Goal: Information Seeking & Learning: Learn about a topic

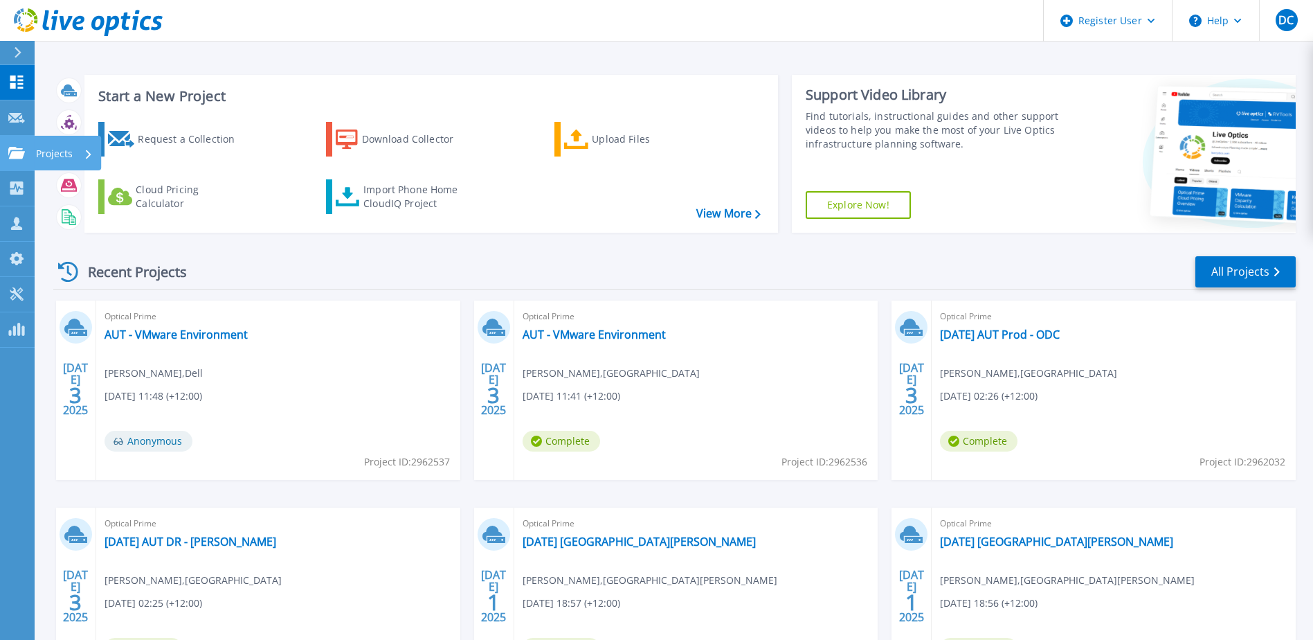
click at [4, 151] on link "Projects Projects" at bounding box center [17, 153] width 35 height 35
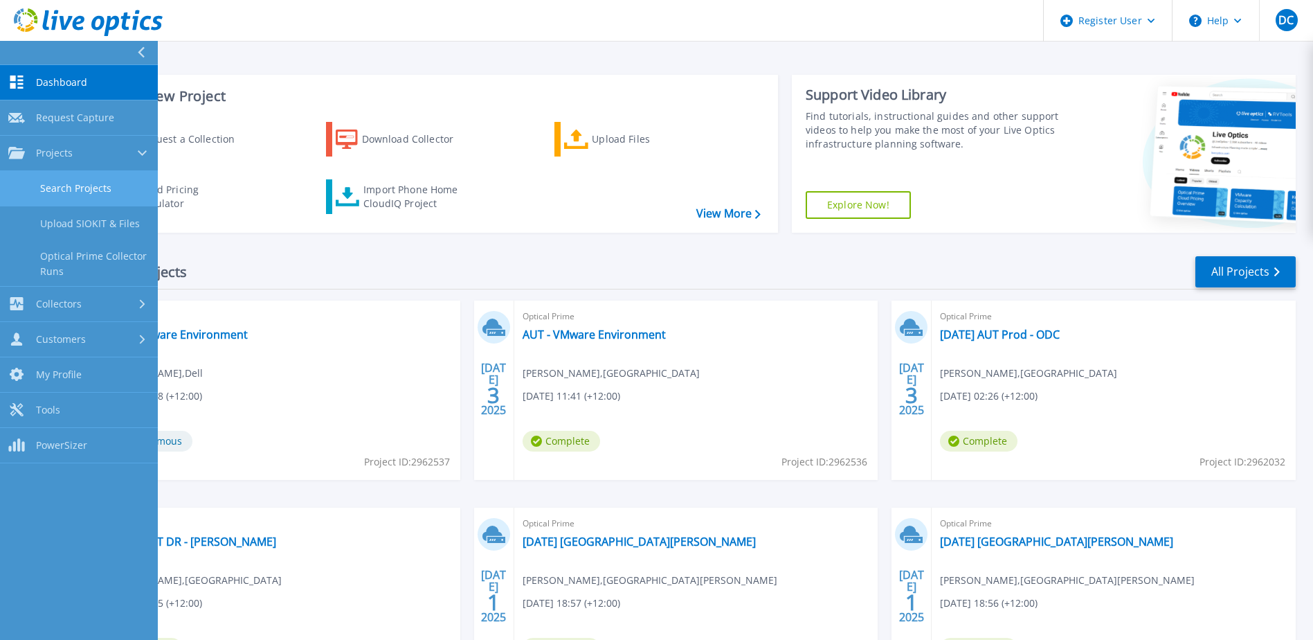
click at [98, 180] on link "Search Projects" at bounding box center [79, 188] width 158 height 35
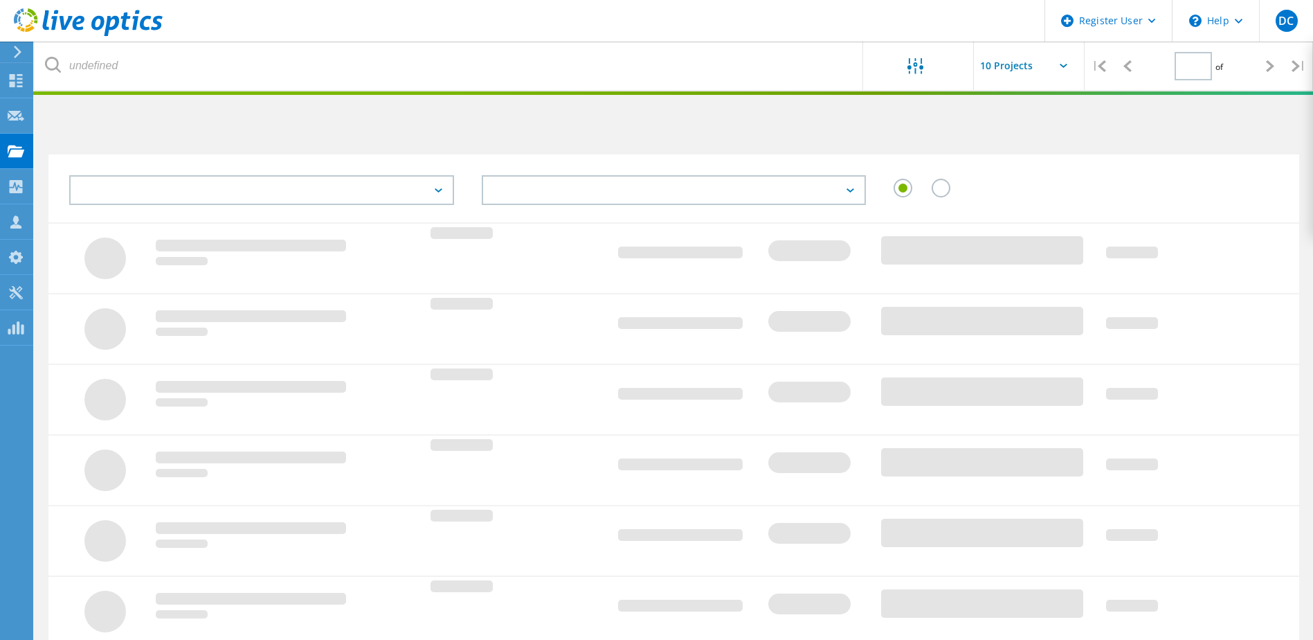
type input "1"
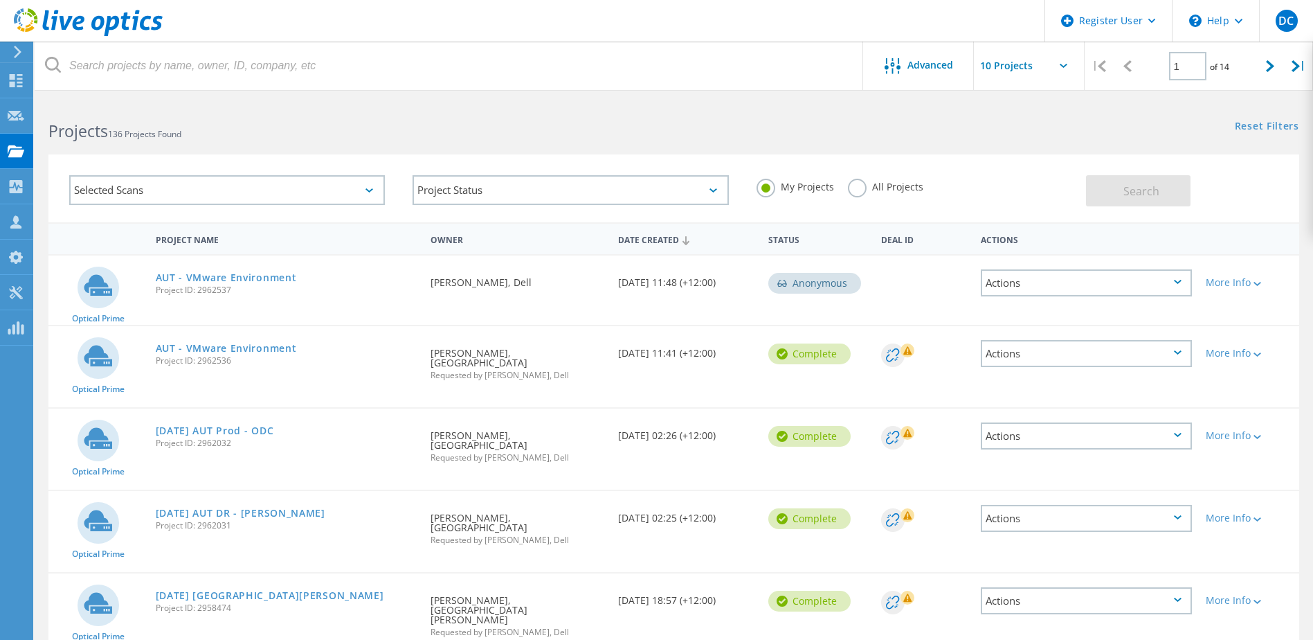
click at [878, 186] on label "All Projects" at bounding box center [885, 185] width 75 height 13
click at [0, 0] on input "All Projects" at bounding box center [0, 0] width 0 height 0
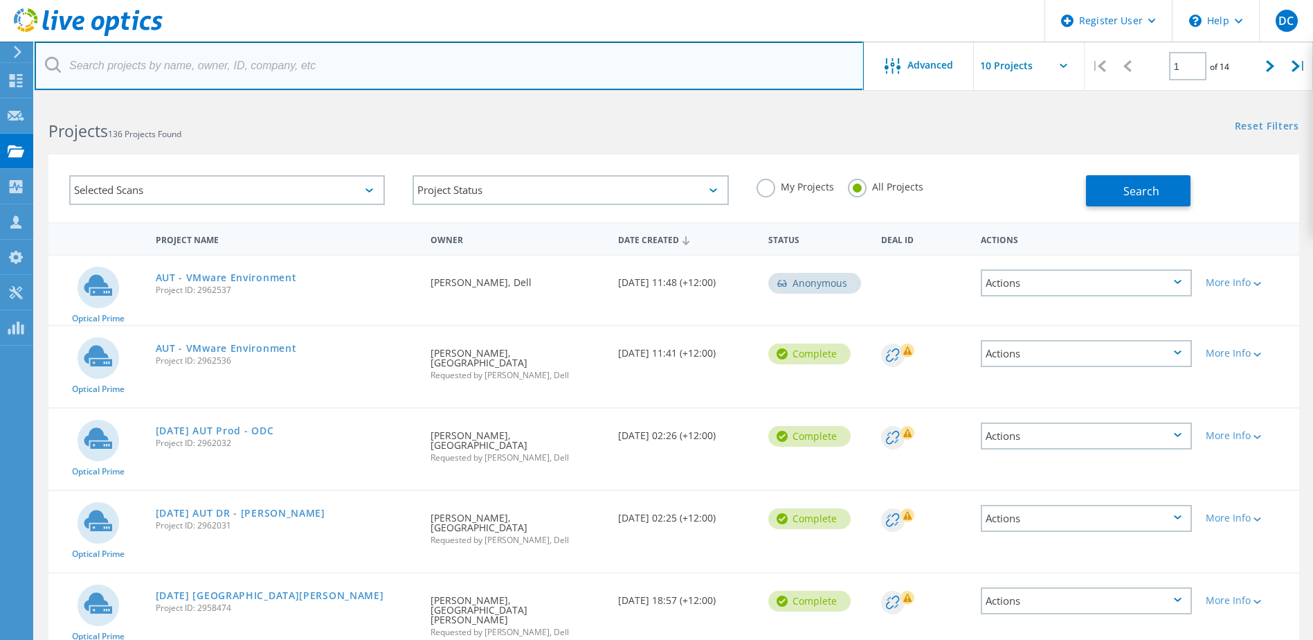
click at [417, 51] on input "text" at bounding box center [449, 66] width 829 height 48
paste input "2993590"
type input "2993590"
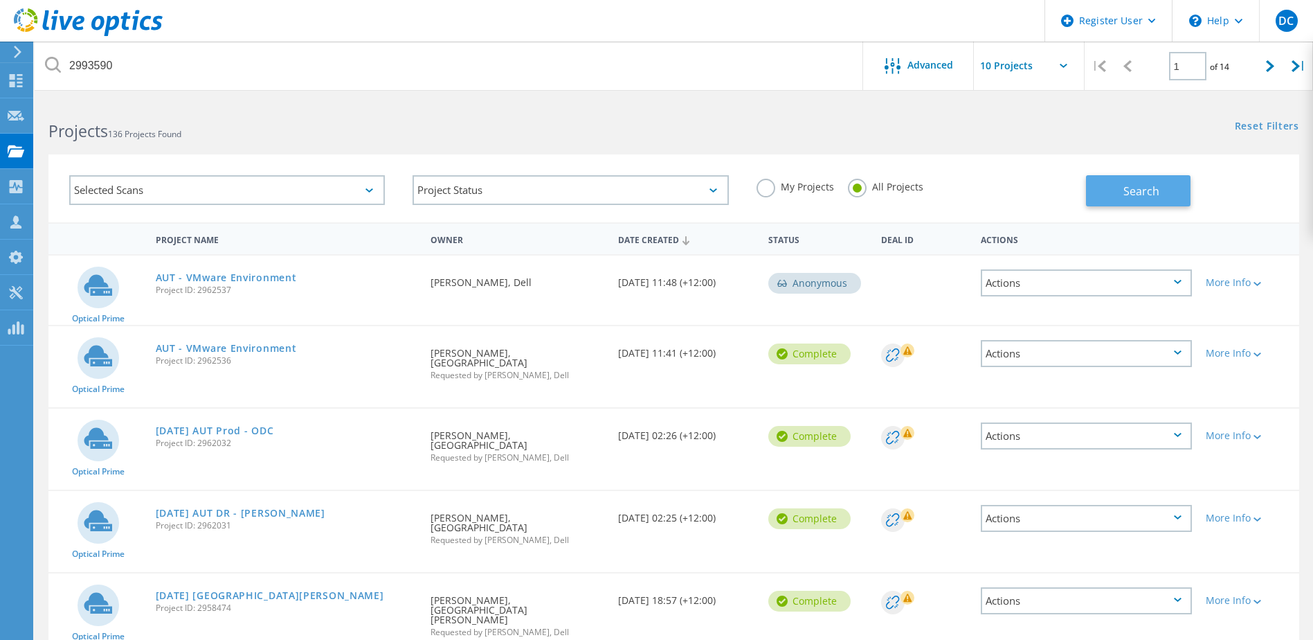
click at [1115, 194] on button "Search" at bounding box center [1138, 190] width 105 height 31
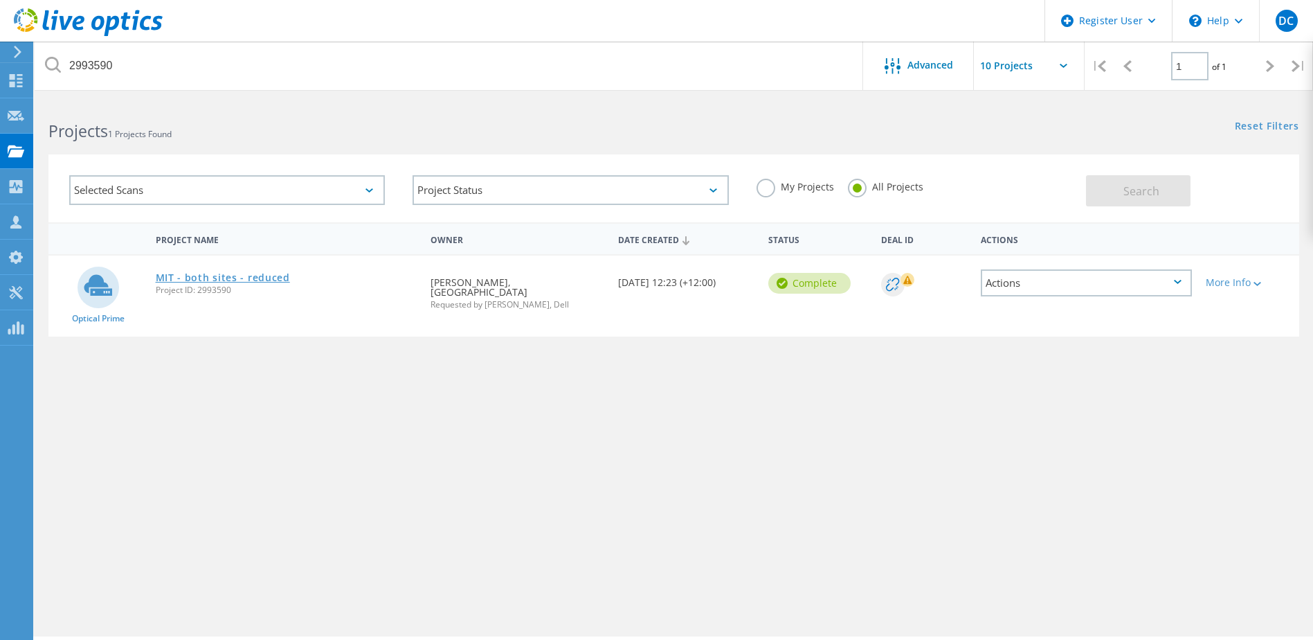
click at [268, 282] on link "MIT - both sites - reduced" at bounding box center [223, 278] width 134 height 10
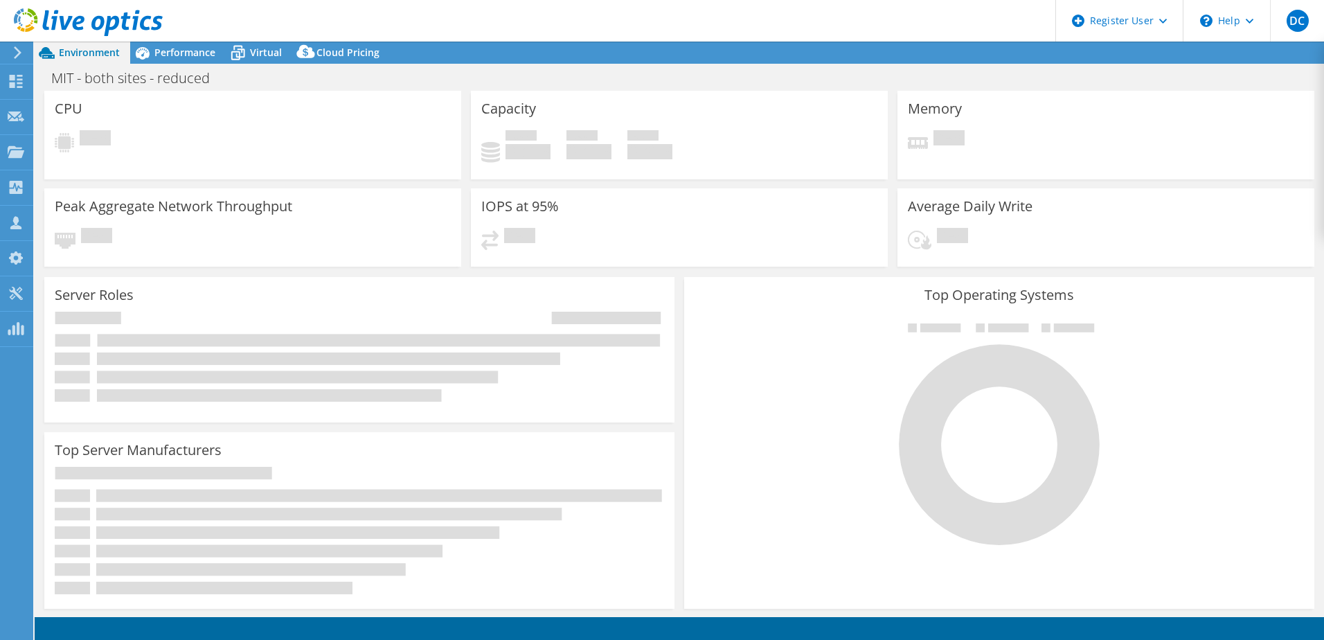
select select "[GEOGRAPHIC_DATA]"
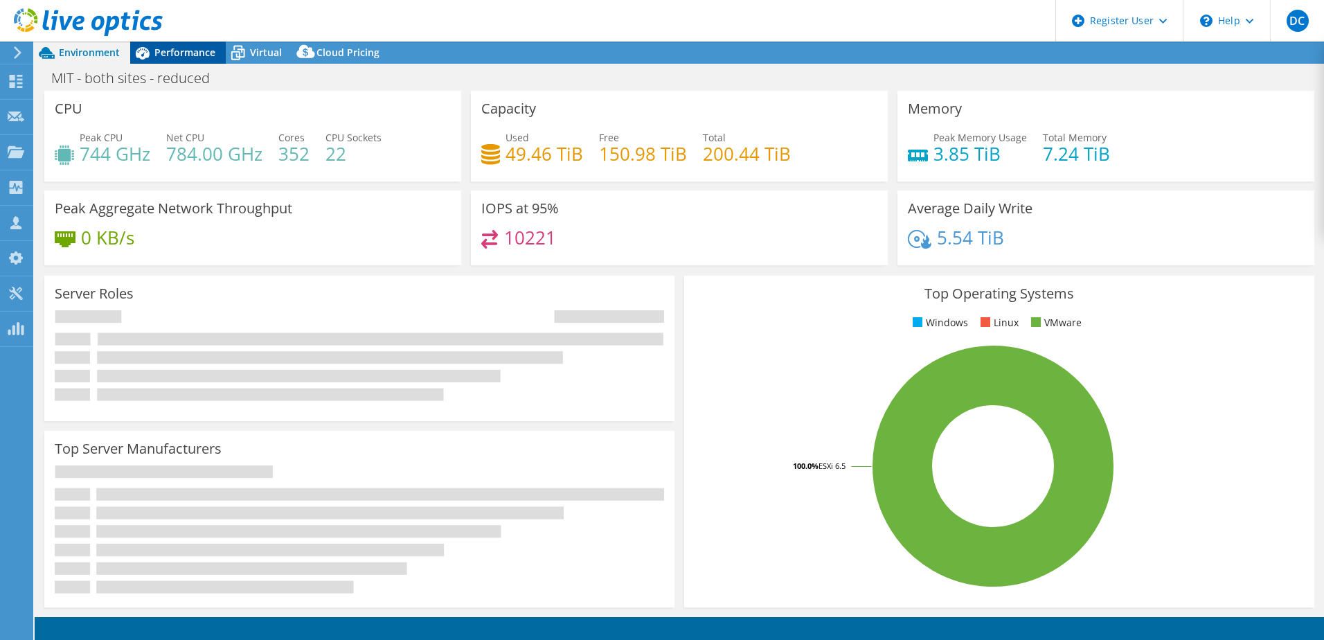
click at [191, 59] on div "Performance" at bounding box center [178, 53] width 96 height 22
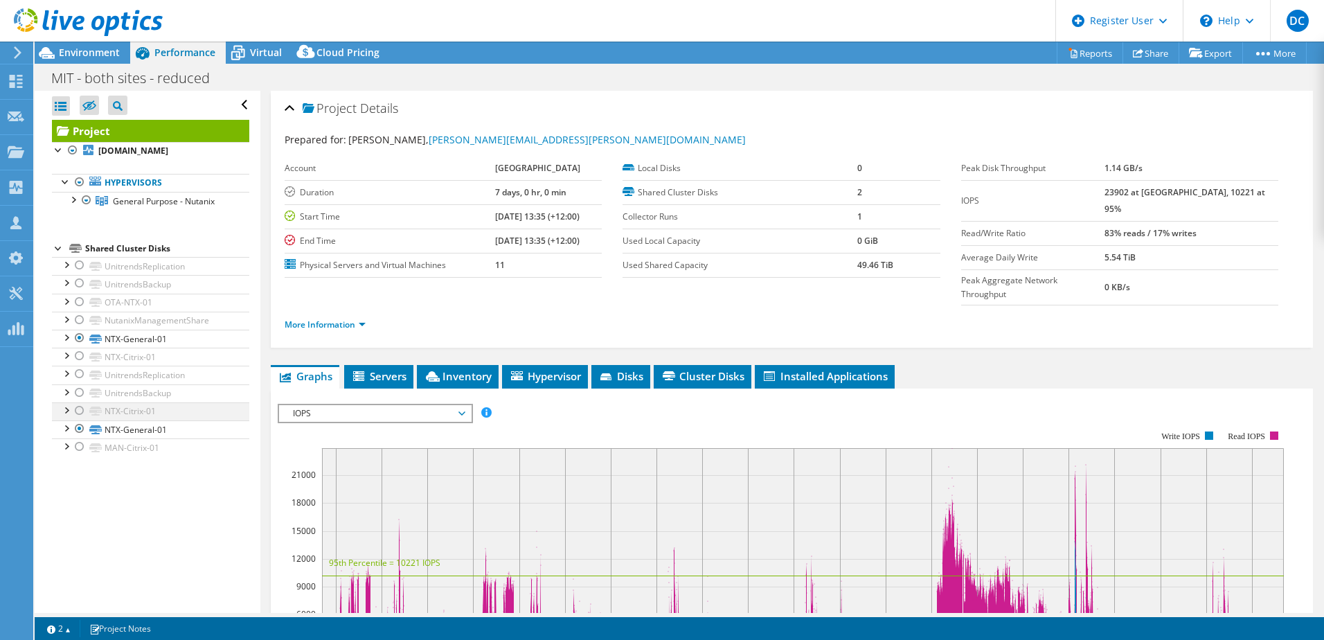
click at [67, 416] on div at bounding box center [66, 409] width 14 height 14
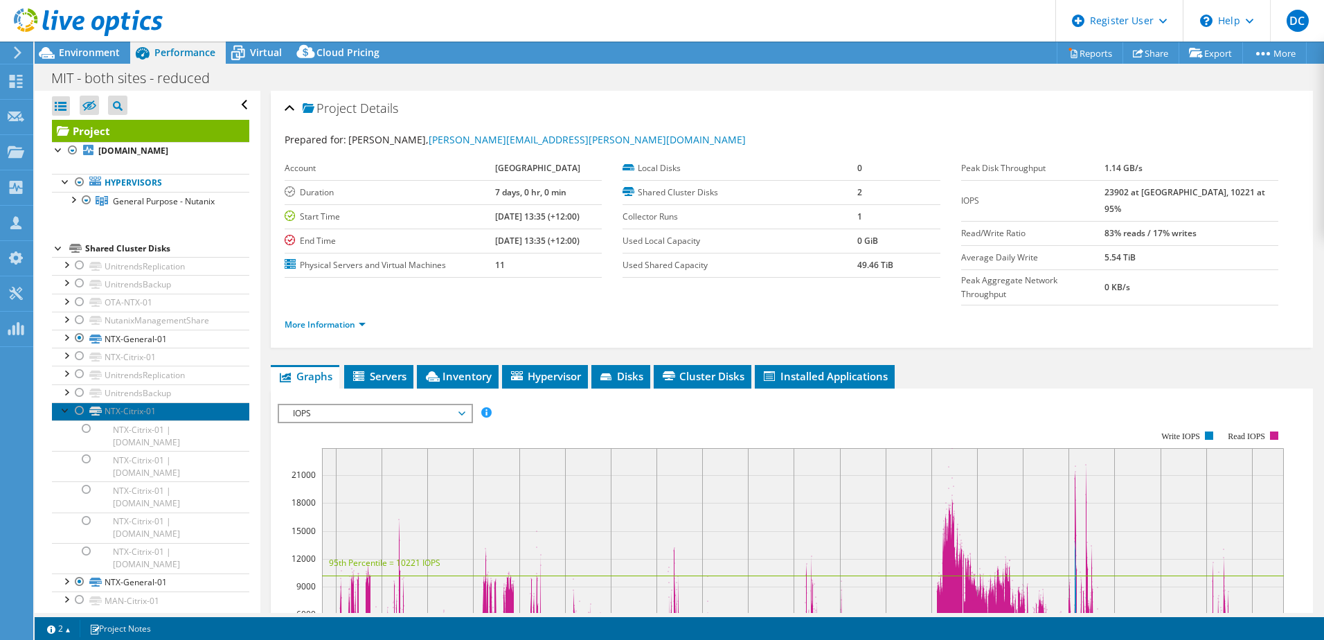
click at [168, 420] on link "NTX-Citrix-01" at bounding box center [150, 411] width 197 height 18
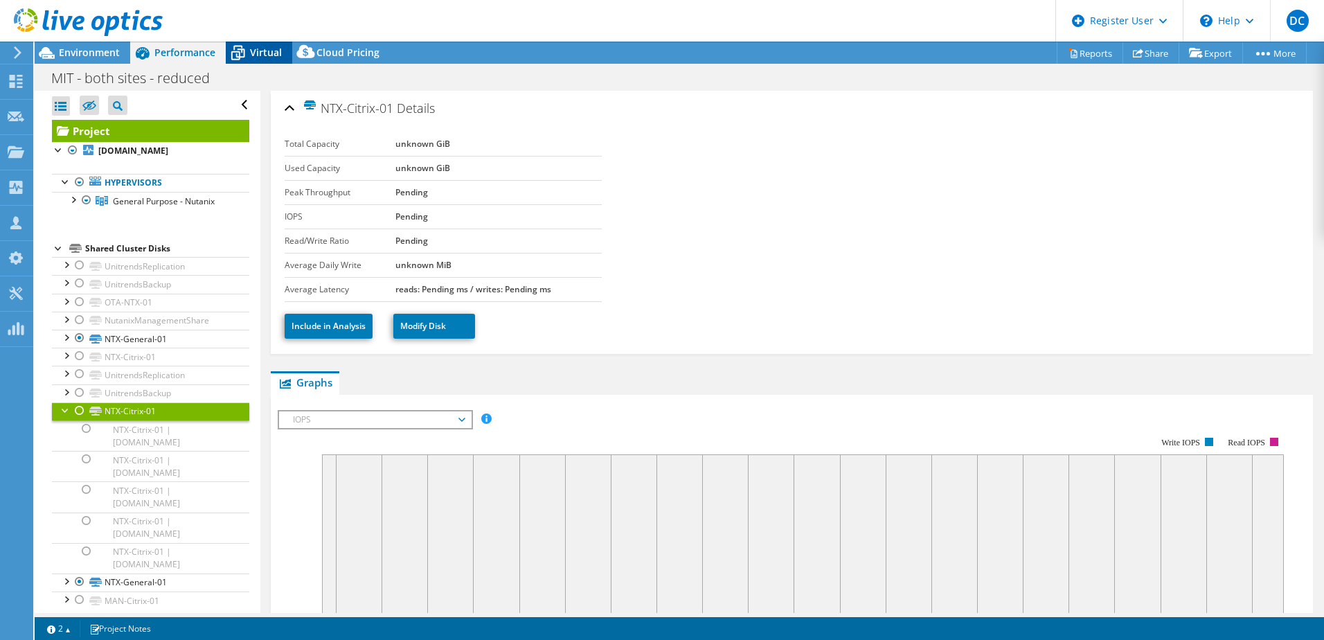
click at [261, 61] on div "Virtual" at bounding box center [259, 53] width 66 height 22
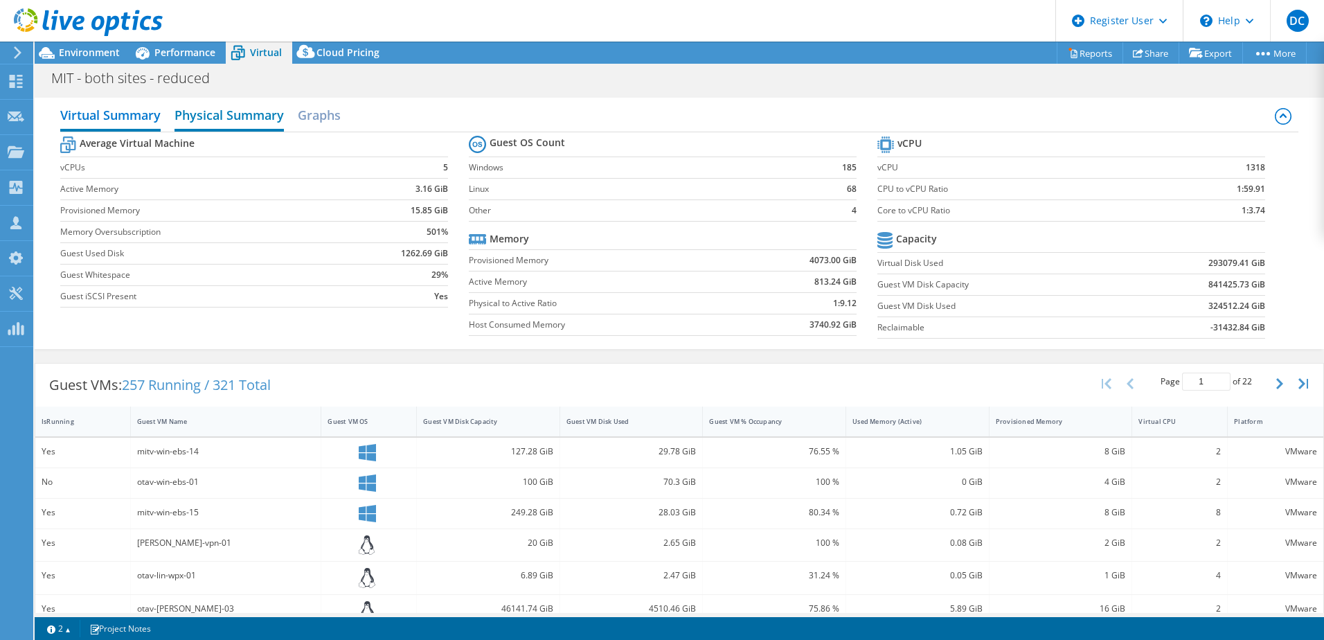
click at [220, 117] on h2 "Physical Summary" at bounding box center [228, 116] width 109 height 30
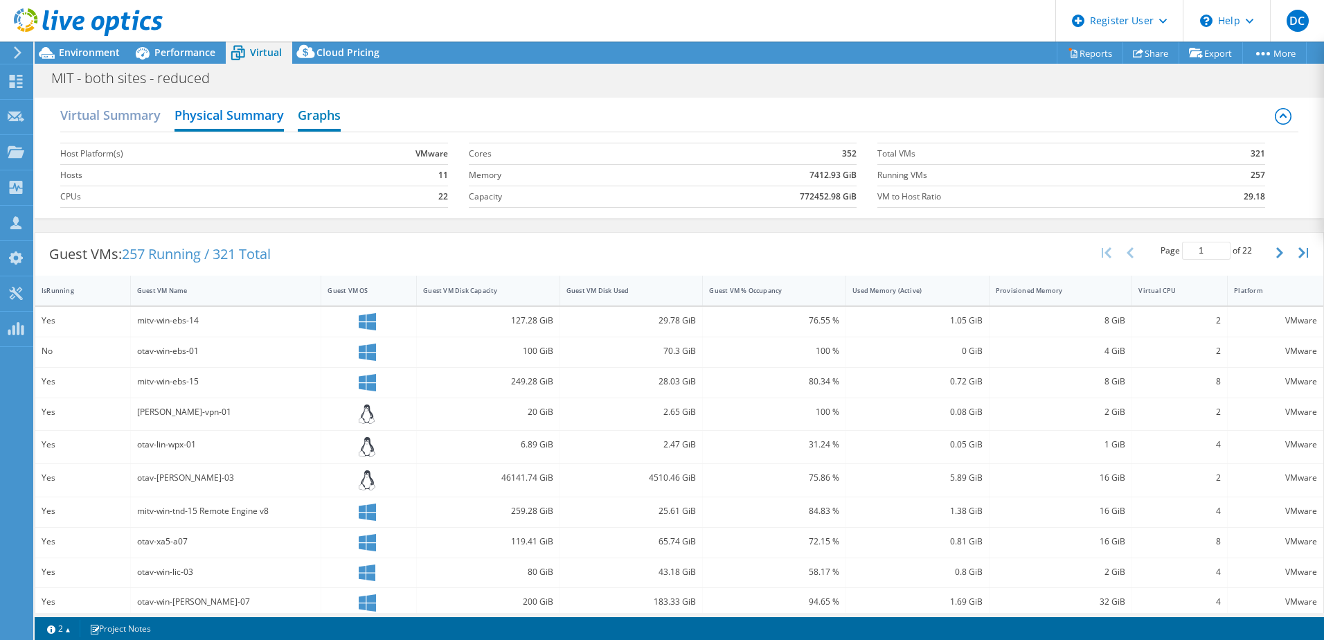
click at [334, 119] on h2 "Graphs" at bounding box center [319, 116] width 43 height 30
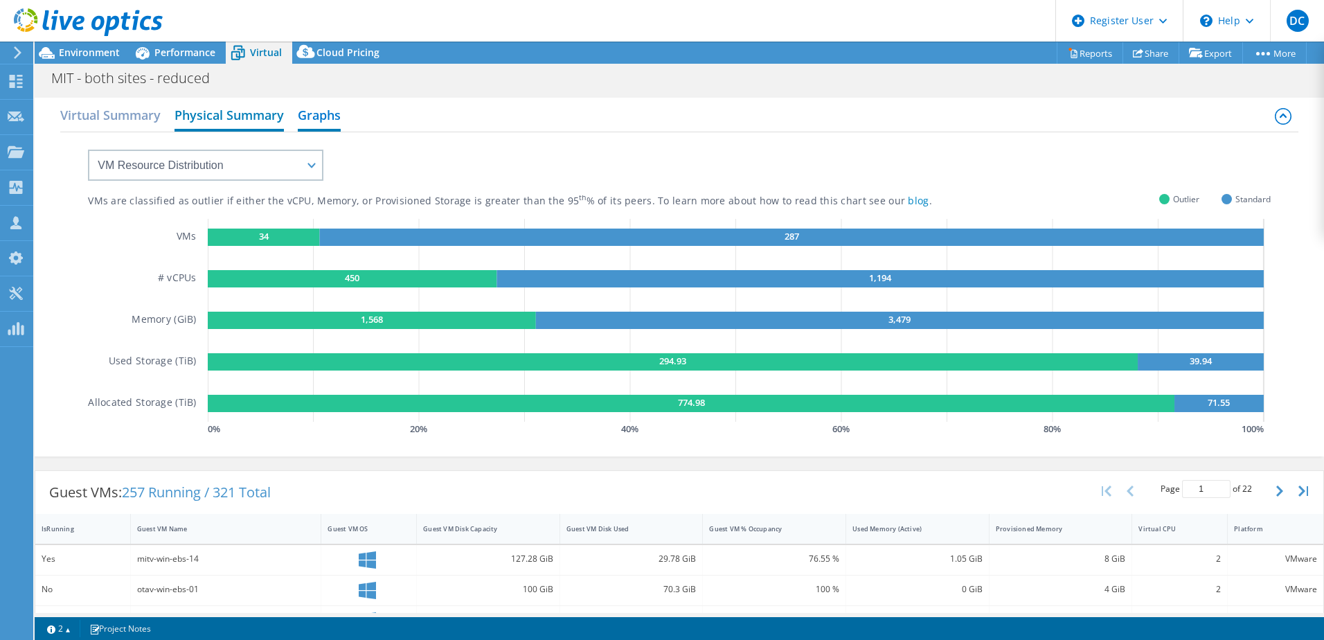
click at [257, 110] on h2 "Physical Summary" at bounding box center [228, 116] width 109 height 30
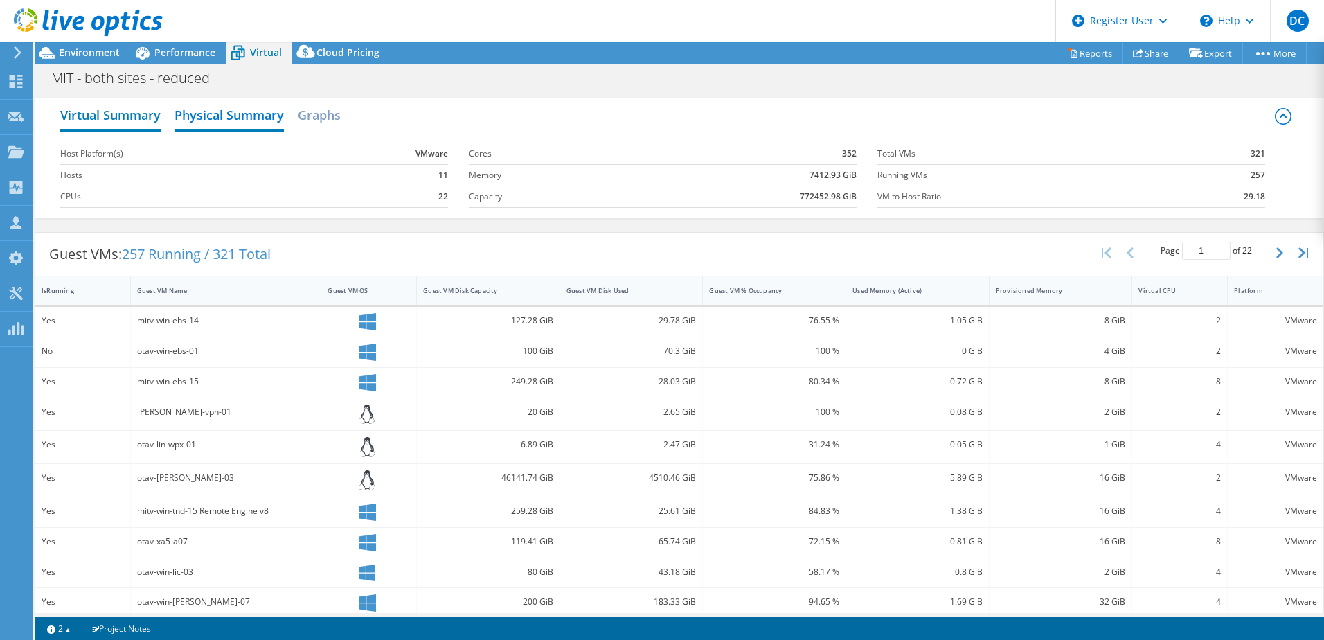
click at [96, 123] on h2 "Virtual Summary" at bounding box center [110, 116] width 100 height 30
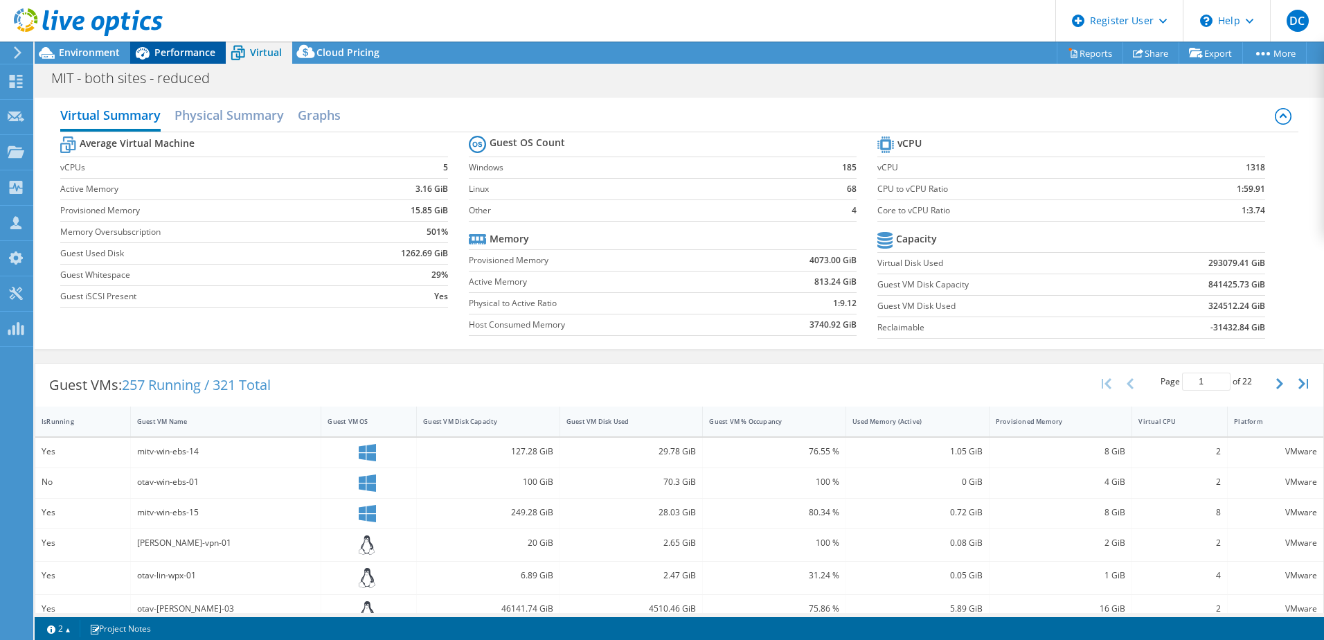
click at [183, 43] on div "Performance" at bounding box center [178, 53] width 96 height 22
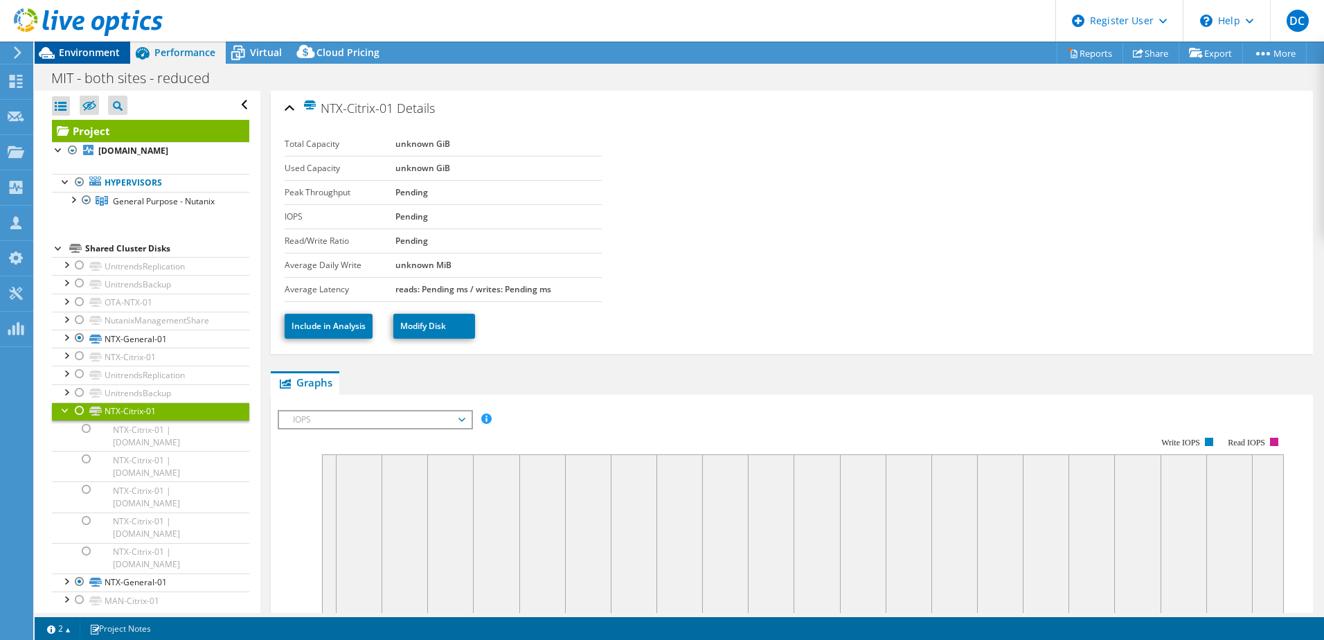
click at [111, 62] on div "Environment" at bounding box center [83, 53] width 96 height 22
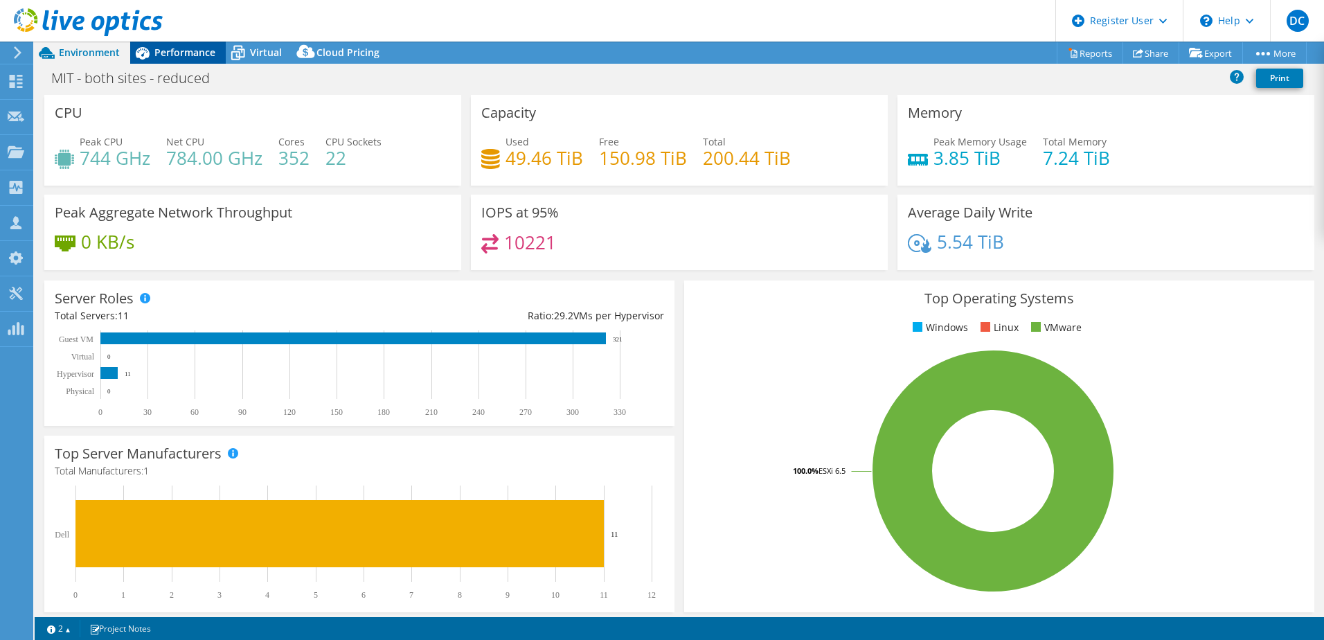
click at [199, 46] on span "Performance" at bounding box center [184, 52] width 61 height 13
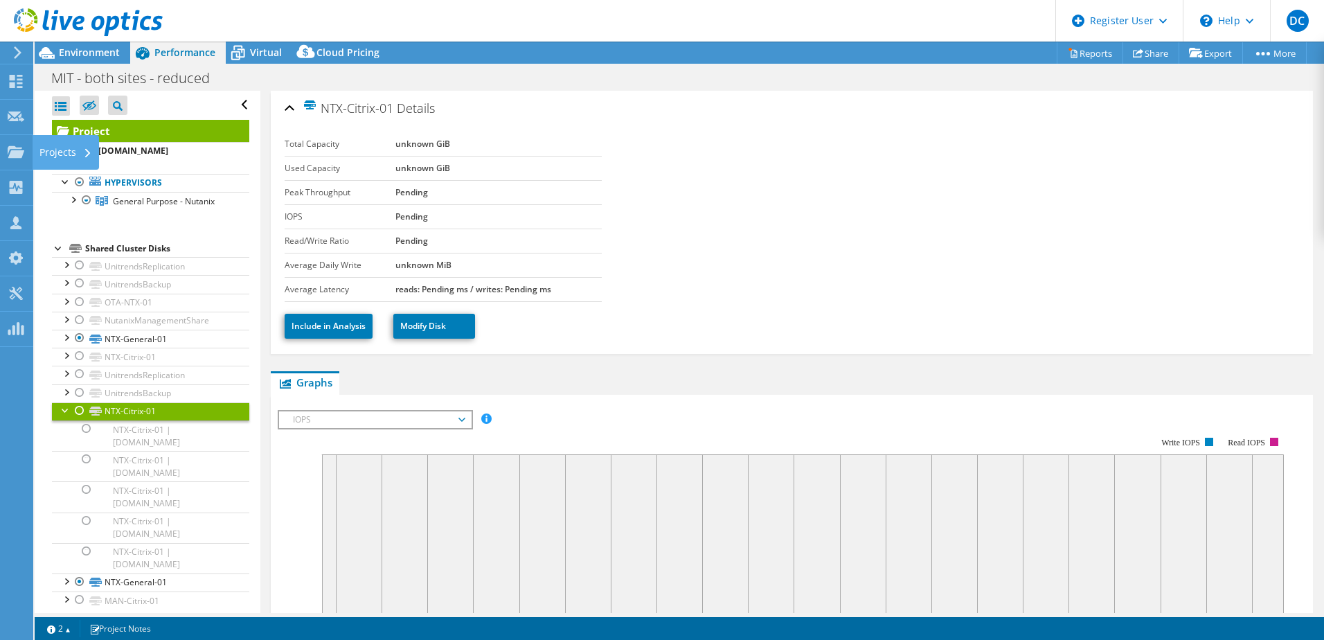
drag, startPoint x: 17, startPoint y: 162, endPoint x: 43, endPoint y: 172, distance: 28.3
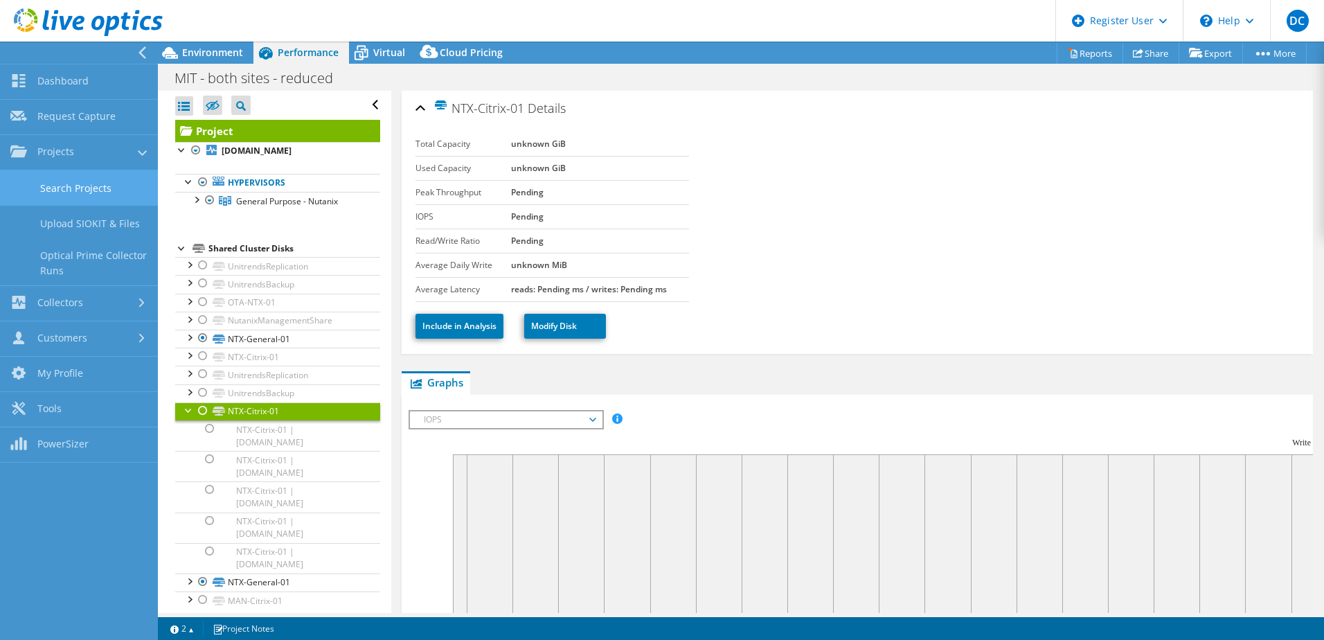
click at [90, 183] on link "Search Projects" at bounding box center [79, 187] width 158 height 35
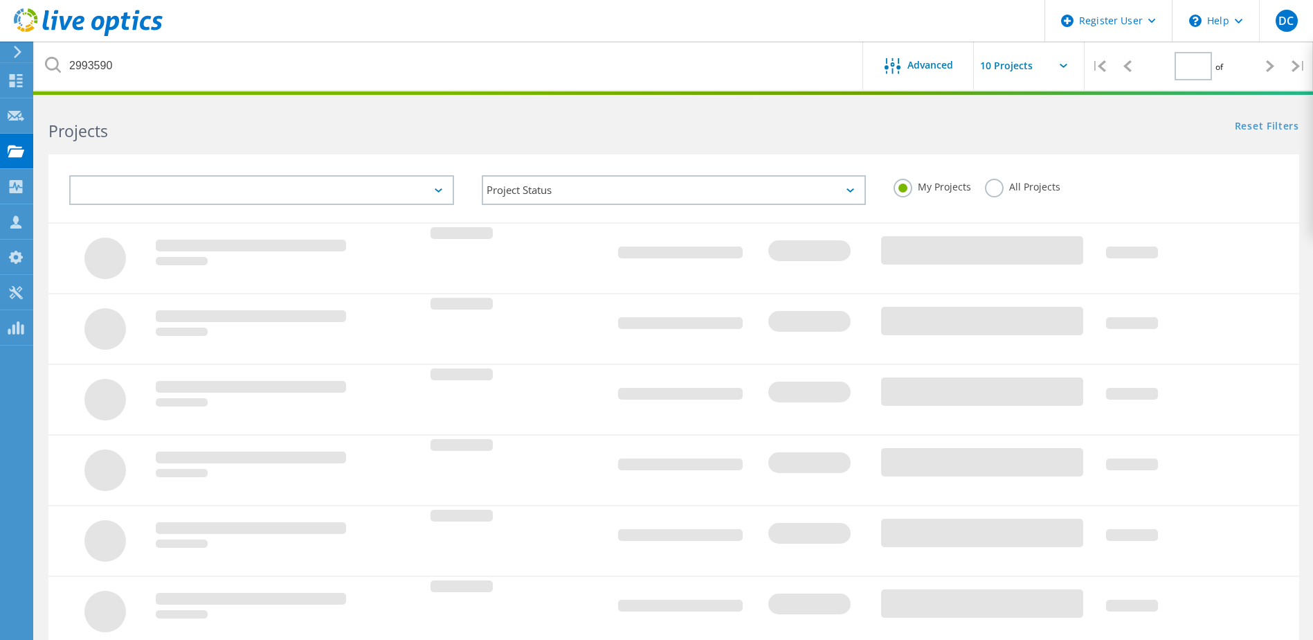
type input "1"
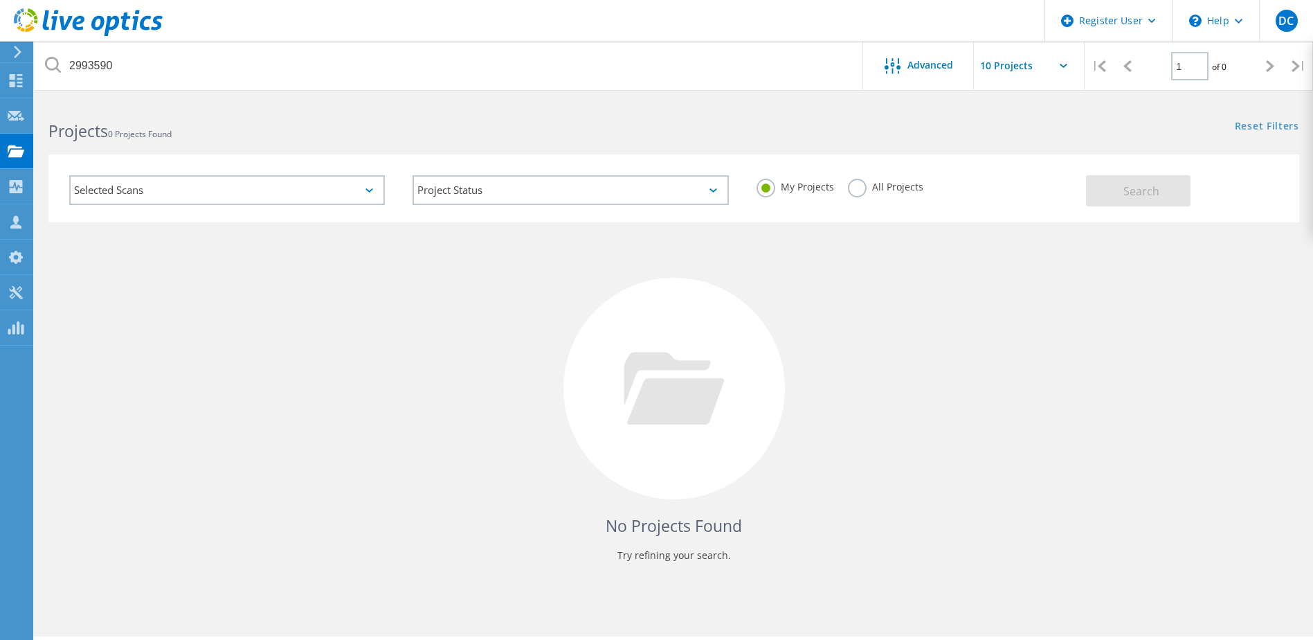
click at [855, 185] on label "All Projects" at bounding box center [885, 185] width 75 height 13
click at [0, 0] on input "All Projects" at bounding box center [0, 0] width 0 height 0
click at [1104, 199] on button "Search" at bounding box center [1138, 190] width 105 height 31
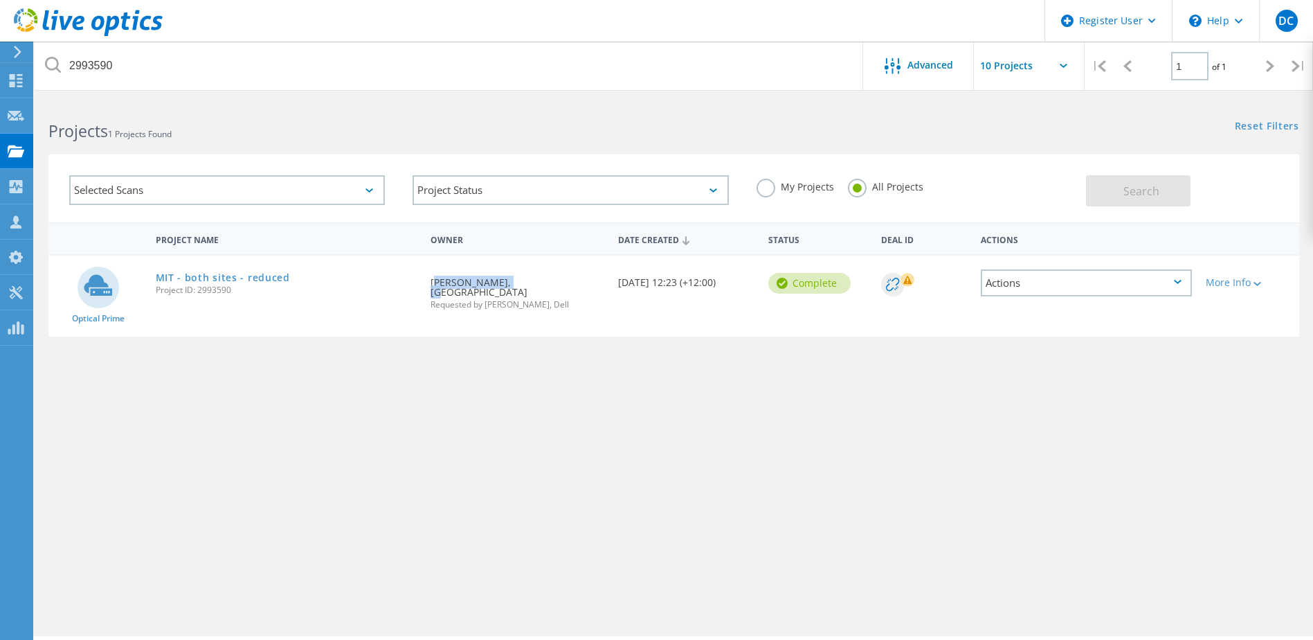
drag, startPoint x: 502, startPoint y: 282, endPoint x: 429, endPoint y: 286, distance: 73.5
click at [429, 286] on div "Requested By Alexis Wainstein, Manukau Institute of Technology Requested by Phi…" at bounding box center [518, 288] width 188 height 67
copy div "Alexis Wainstein"
click at [901, 78] on div "Advanced" at bounding box center [918, 66] width 111 height 48
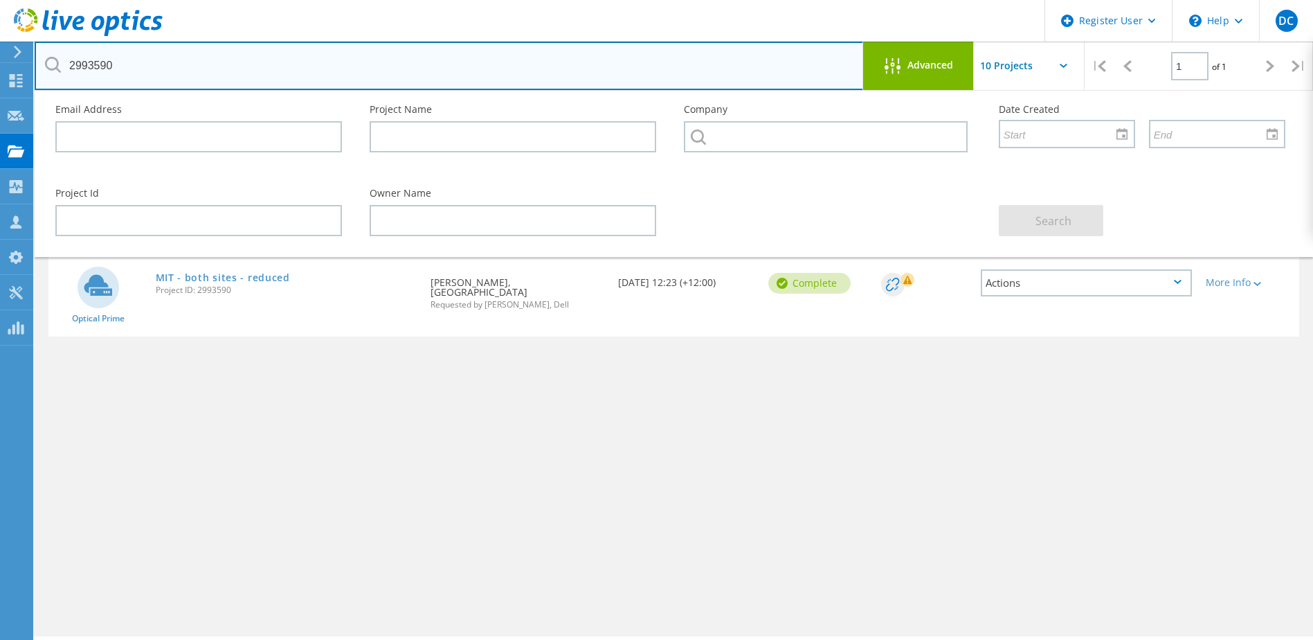
drag, startPoint x: 237, startPoint y: 78, endPoint x: -120, endPoint y: 70, distance: 357.3
click at [0, 70] on html "Register User \n Help Explore Helpful Articles Contact Support DC Dell User Dee…" at bounding box center [656, 339] width 1313 height 678
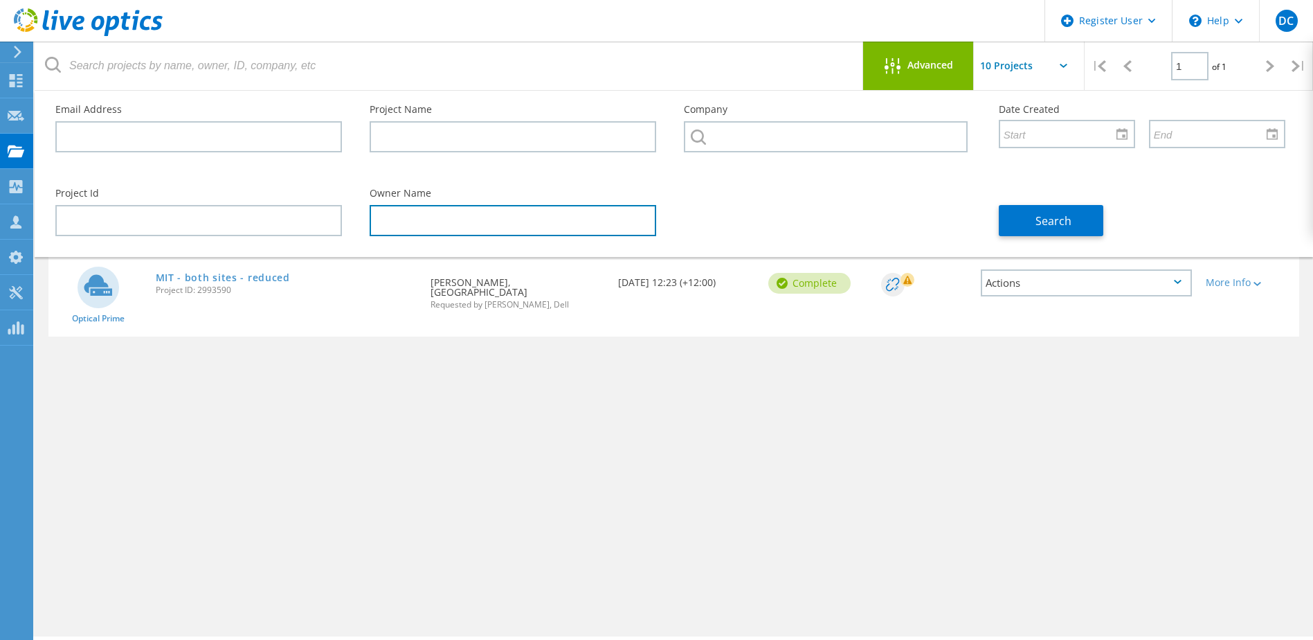
paste input "Alexis Wainstein"
type input "Alexis Wainstein"
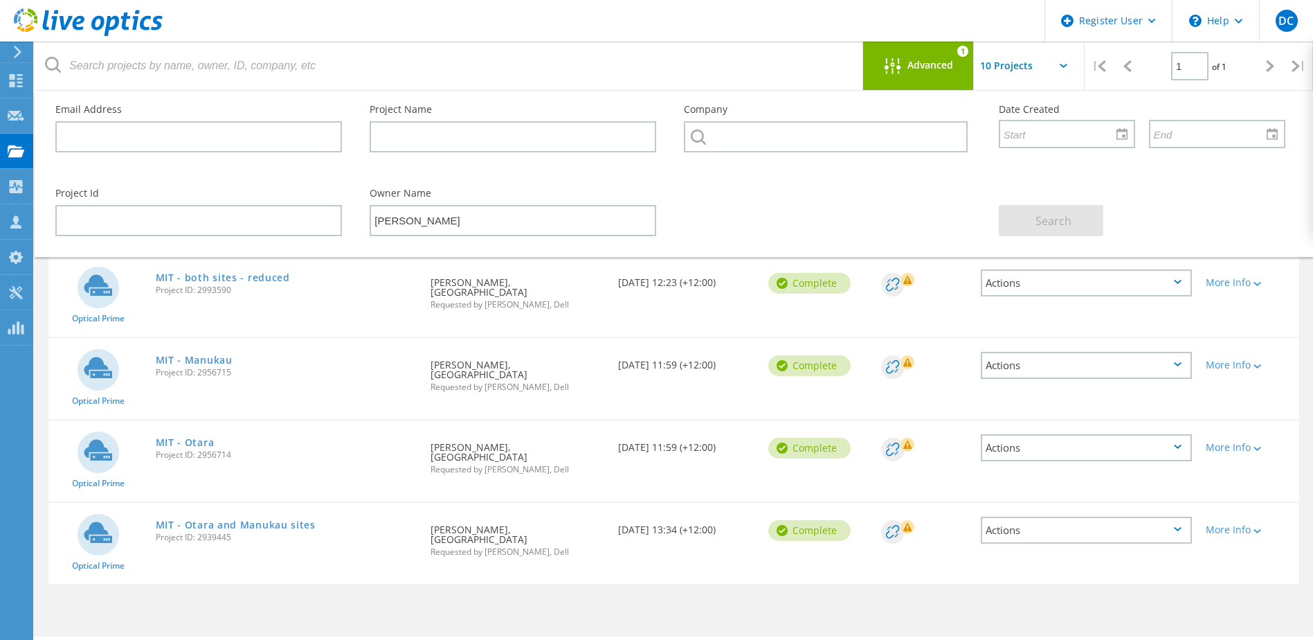
click at [895, 60] on icon at bounding box center [893, 66] width 16 height 16
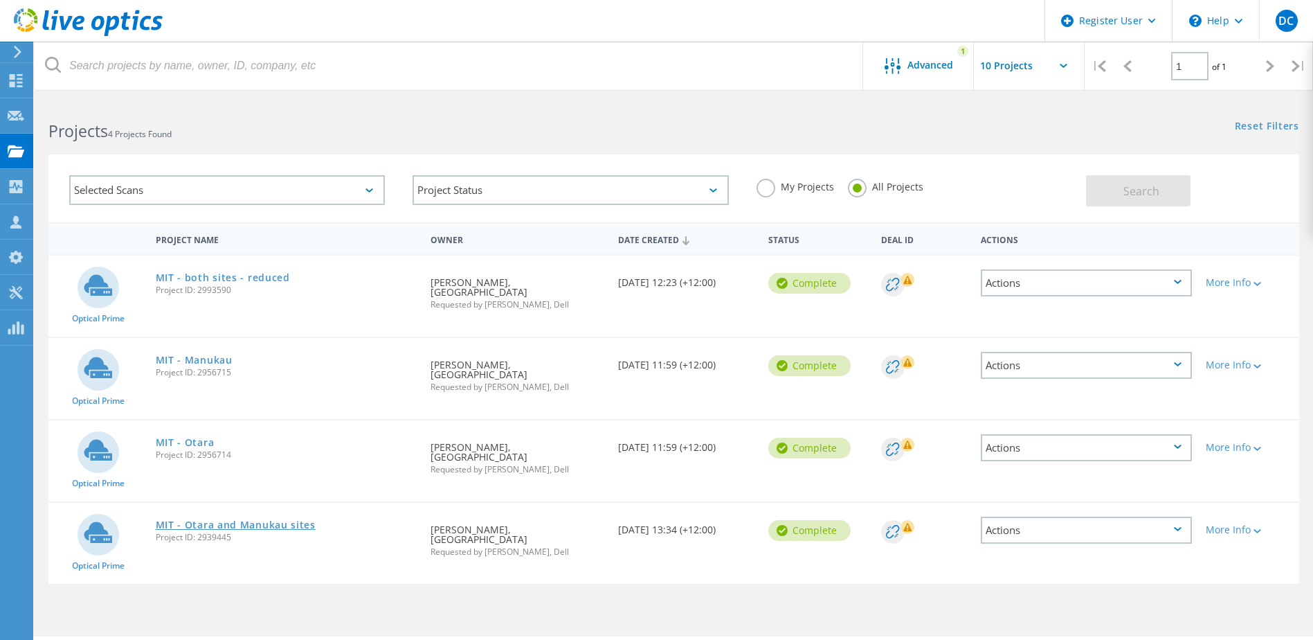
click at [273, 528] on link "MIT - Otara and Manukau sites" at bounding box center [236, 525] width 160 height 10
click at [201, 439] on link "MIT - Otara" at bounding box center [185, 443] width 59 height 10
click at [212, 361] on link "MIT - Manukau" at bounding box center [194, 360] width 77 height 10
click at [263, 276] on link "MIT - both sites - reduced" at bounding box center [223, 278] width 134 height 10
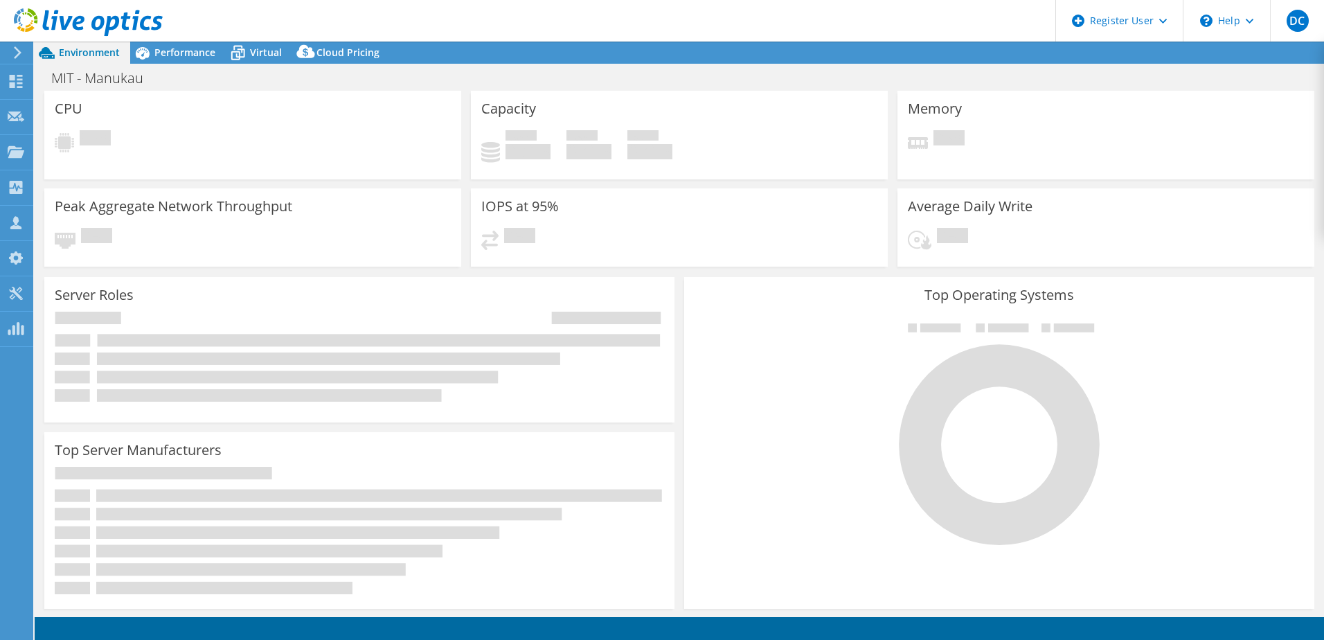
select select "[GEOGRAPHIC_DATA]"
select select "AUD"
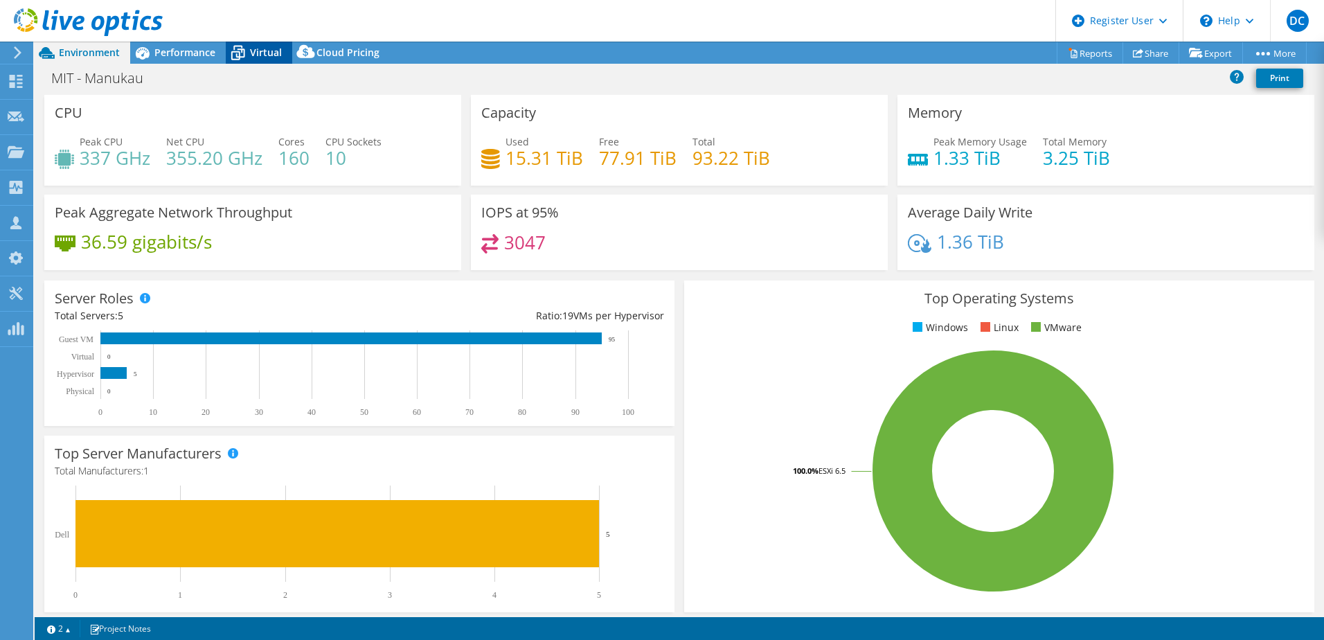
click at [234, 63] on icon at bounding box center [238, 53] width 24 height 24
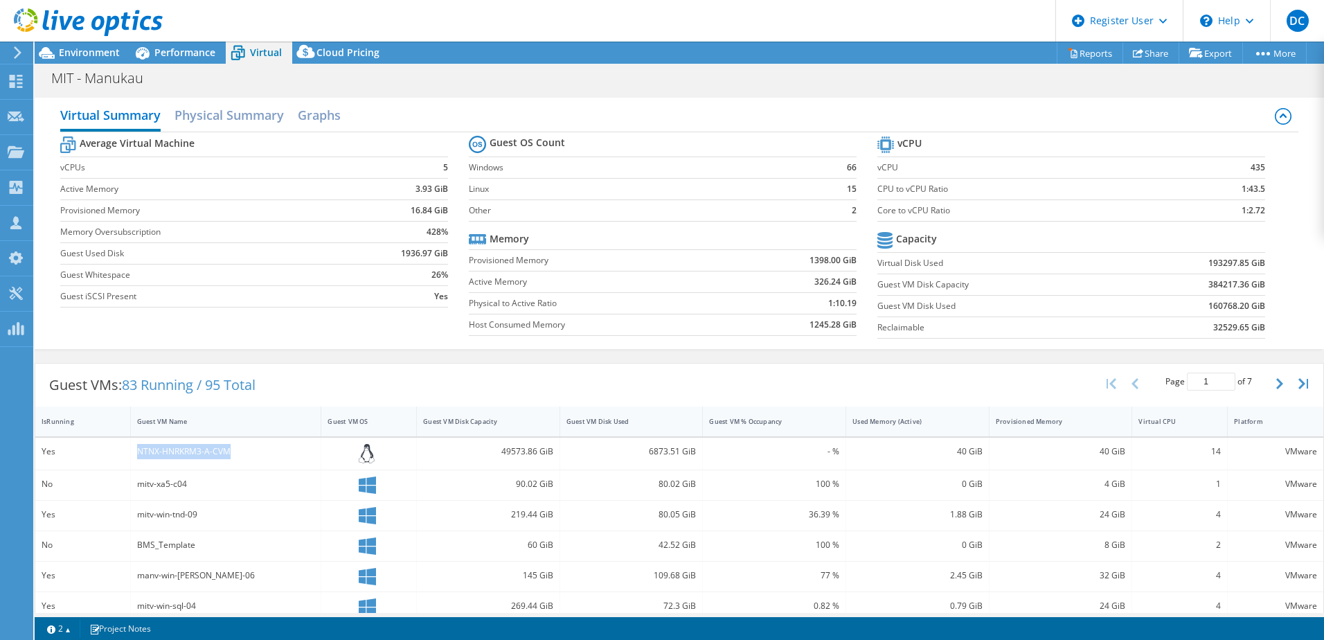
drag, startPoint x: 136, startPoint y: 449, endPoint x: 236, endPoint y: 449, distance: 99.7
click at [236, 449] on div "NTNX-HNRKRM3-A-CVM" at bounding box center [226, 451] width 178 height 15
drag, startPoint x: 236, startPoint y: 449, endPoint x: 235, endPoint y: 460, distance: 11.1
click at [235, 460] on div "NTNX-HNRKRM3-A-CVM" at bounding box center [226, 454] width 191 height 33
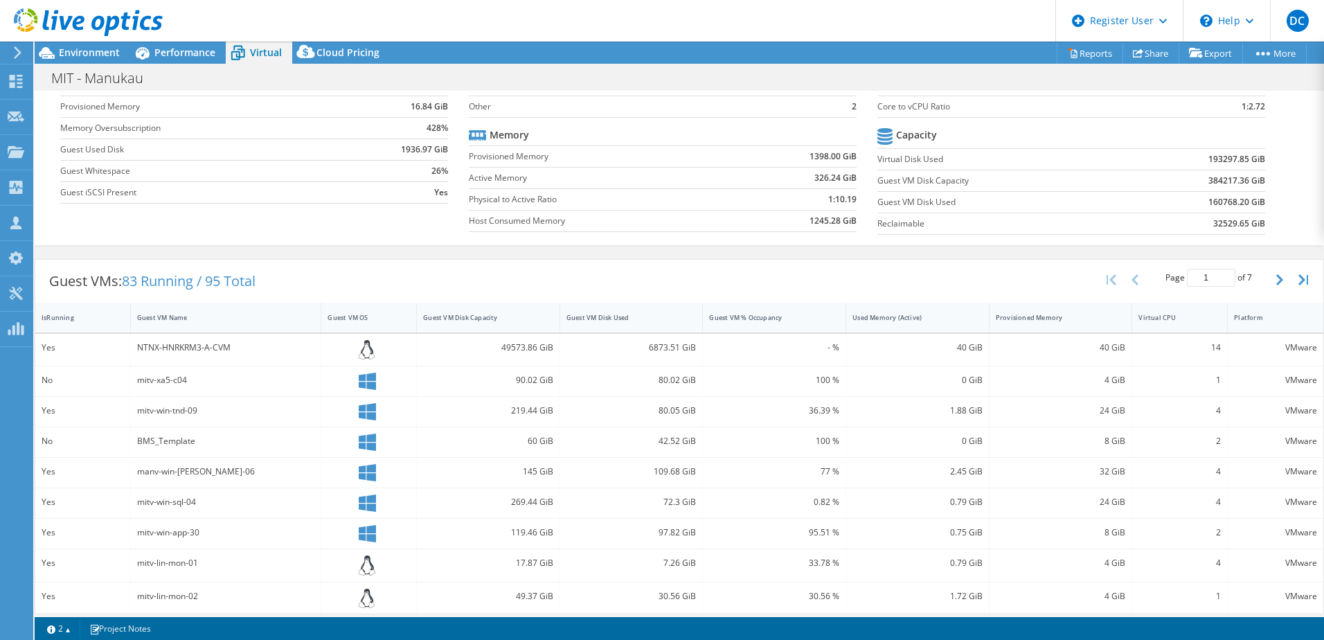
scroll to position [277, 0]
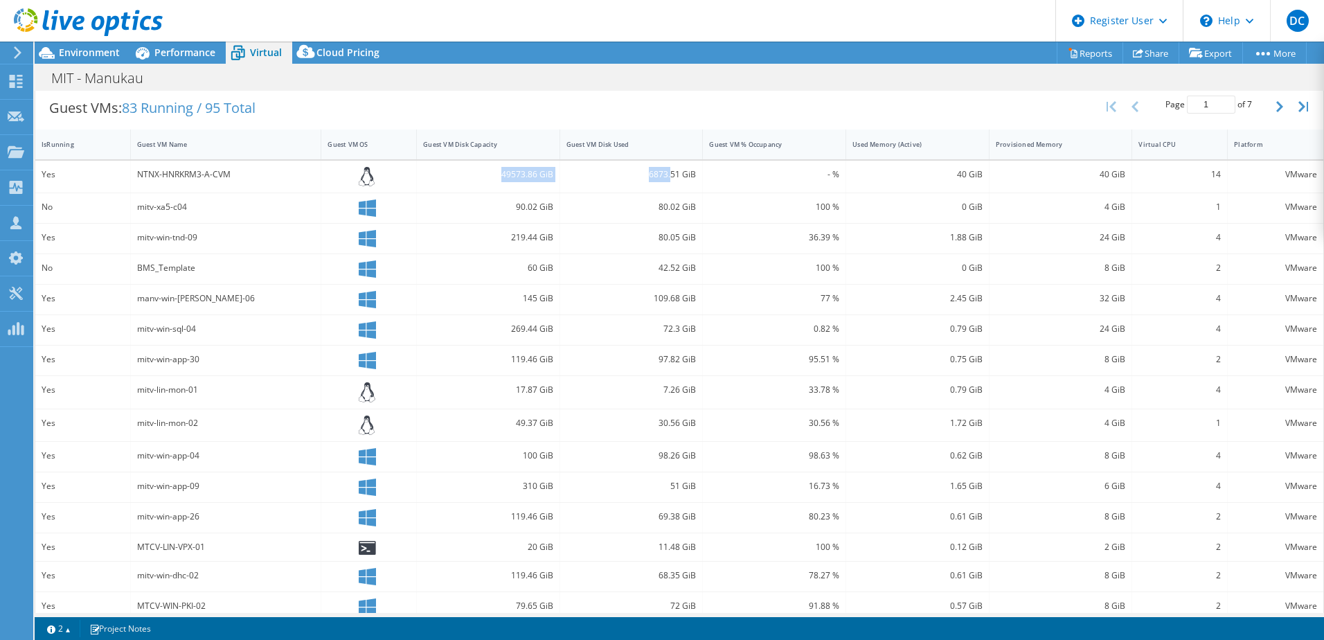
drag, startPoint x: 485, startPoint y: 168, endPoint x: 667, endPoint y: 171, distance: 182.1
click at [667, 171] on div "Yes NTNX-HNRKRM3-A-CVM 49573.86 GiB 6873.51 GiB - % 40 GiB 40 GiB 14 VMware" at bounding box center [679, 177] width 1288 height 33
click at [454, 138] on div "Guest VM Disk Capacity" at bounding box center [480, 144] width 126 height 21
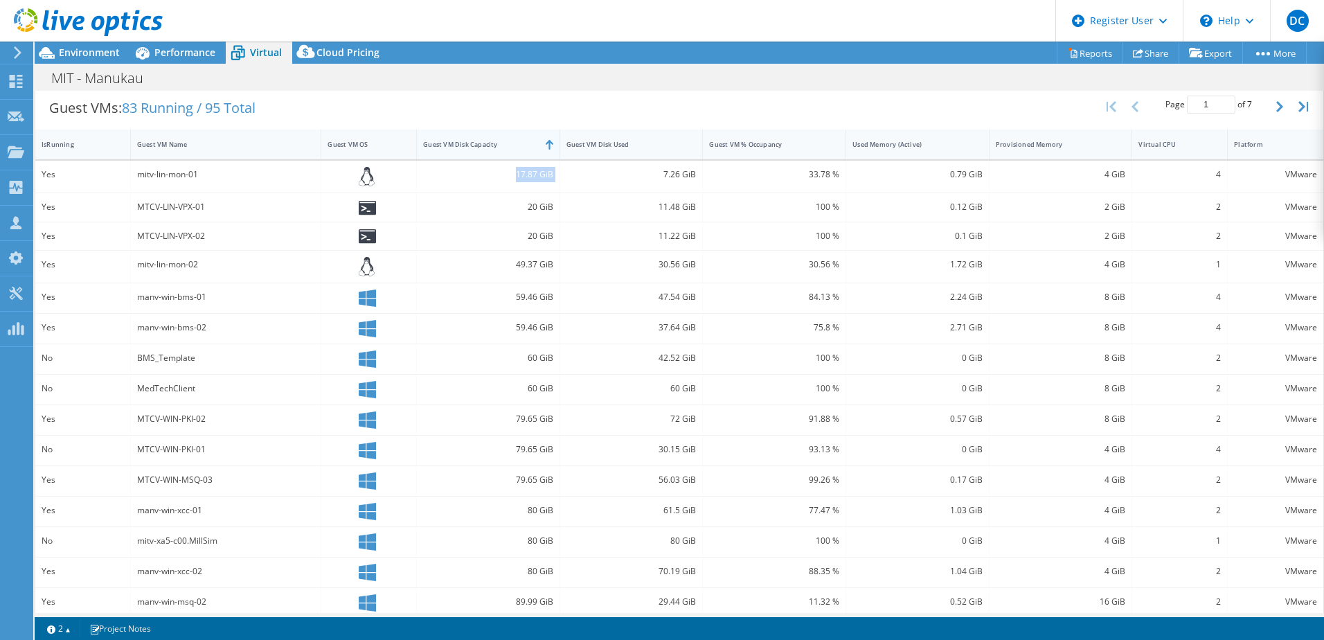
click at [454, 138] on div "Guest VM Disk Capacity" at bounding box center [480, 144] width 126 height 21
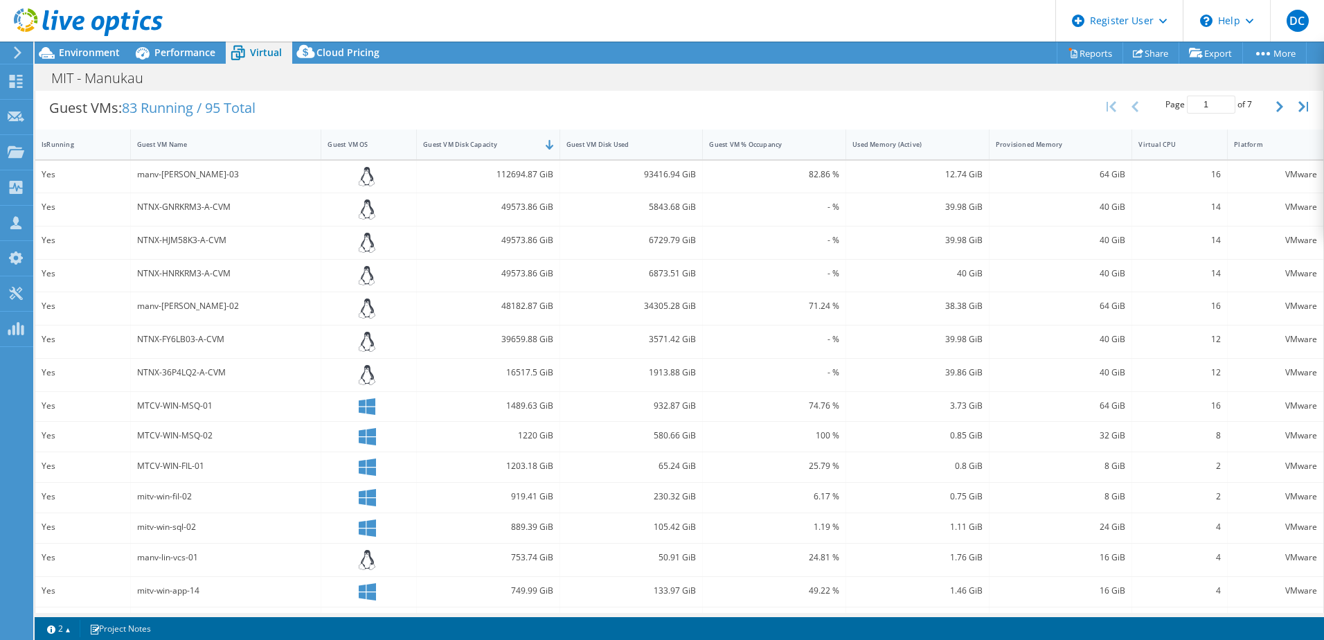
click at [523, 208] on div "49573.86 GiB" at bounding box center [488, 206] width 130 height 15
drag, startPoint x: 492, startPoint y: 334, endPoint x: 542, endPoint y: 324, distance: 51.5
click at [542, 324] on div "Yes manv-lin-bak-03 112694.87 GiB 93416.94 GiB 82.86 % 12.74 GiB 64 GiB 16 VMwa…" at bounding box center [679, 399] width 1288 height 476
drag, startPoint x: 542, startPoint y: 324, endPoint x: 546, endPoint y: 368, distance: 44.5
click at [546, 368] on div "16517.5 GiB" at bounding box center [488, 372] width 130 height 15
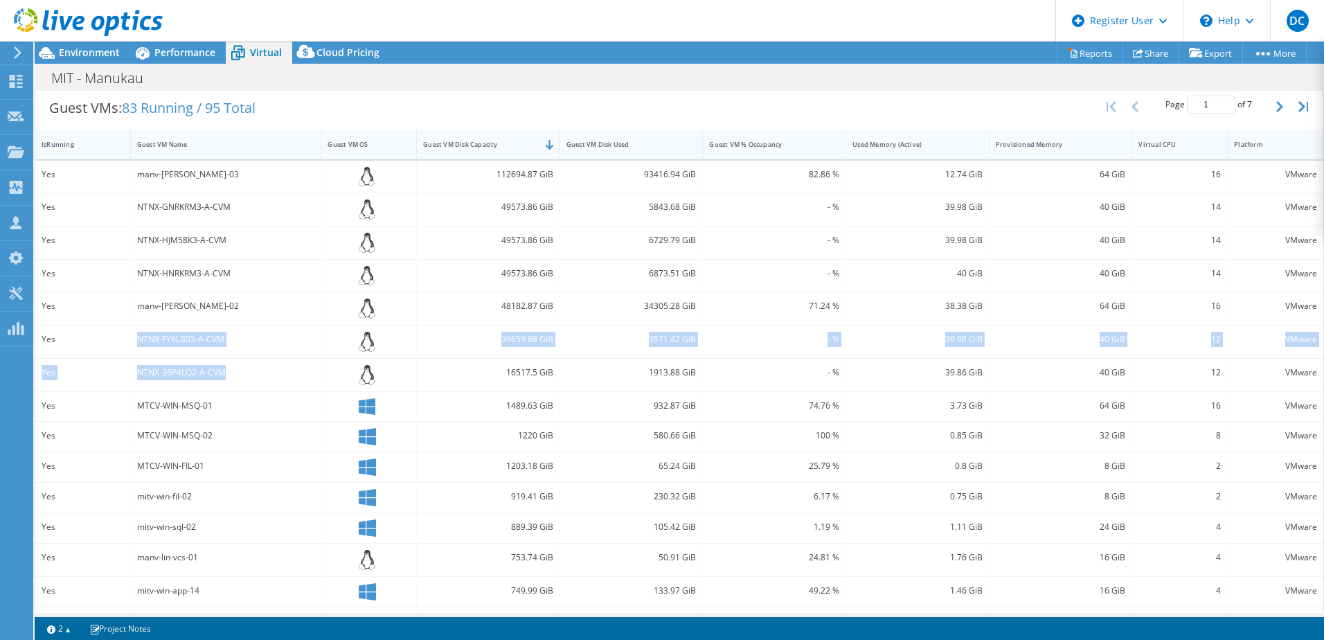
drag, startPoint x: 235, startPoint y: 376, endPoint x: 136, endPoint y: 336, distance: 106.6
click at [136, 336] on div "Yes manv-lin-bak-03 112694.87 GiB 93416.94 GiB 82.86 % 12.74 GiB 64 GiB 16 VMwa…" at bounding box center [679, 399] width 1288 height 476
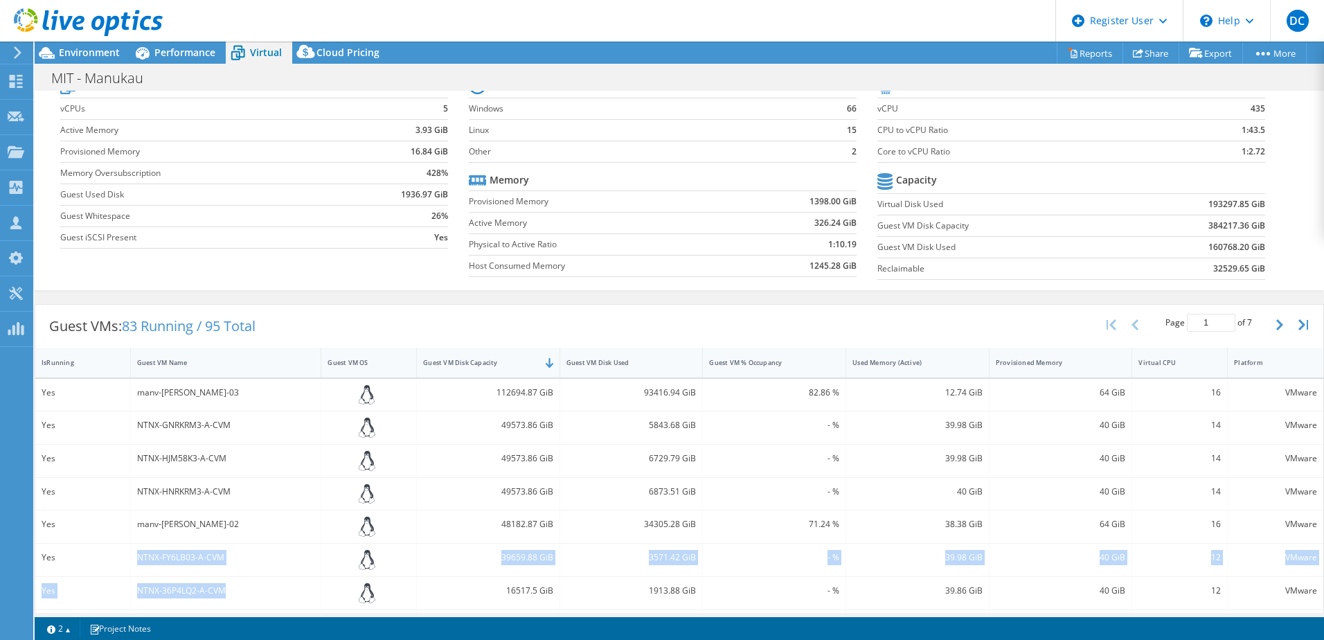
scroll to position [0, 0]
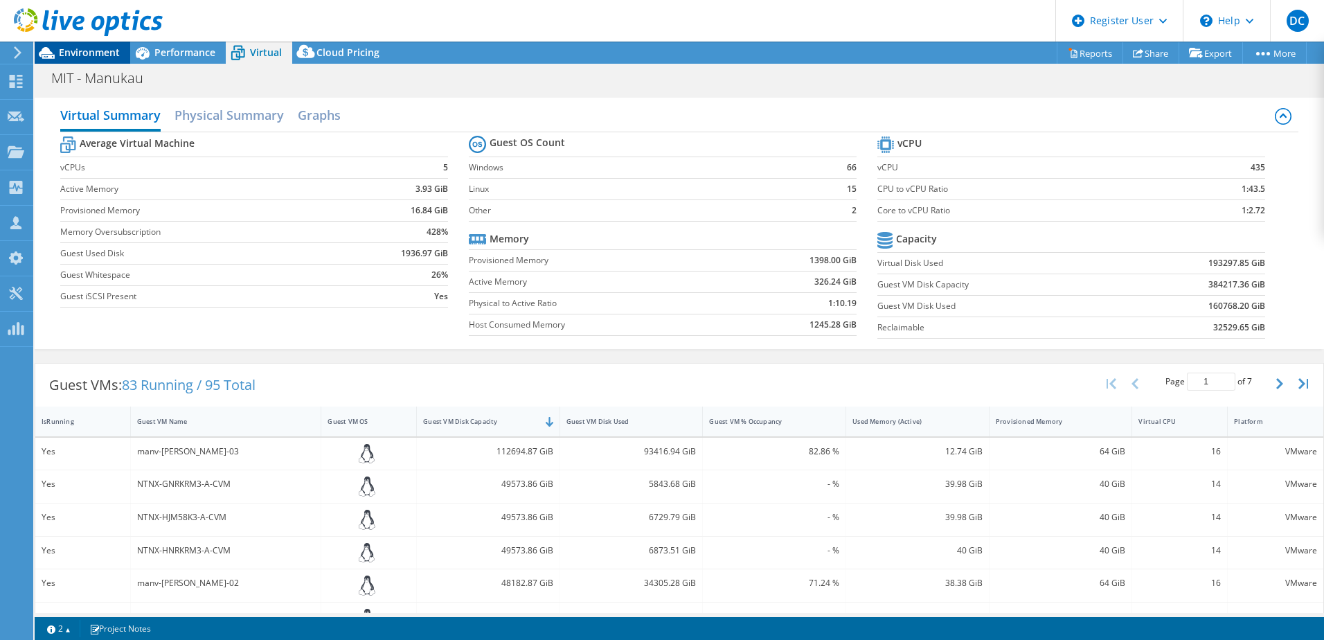
click at [69, 53] on span "Environment" at bounding box center [89, 52] width 61 height 13
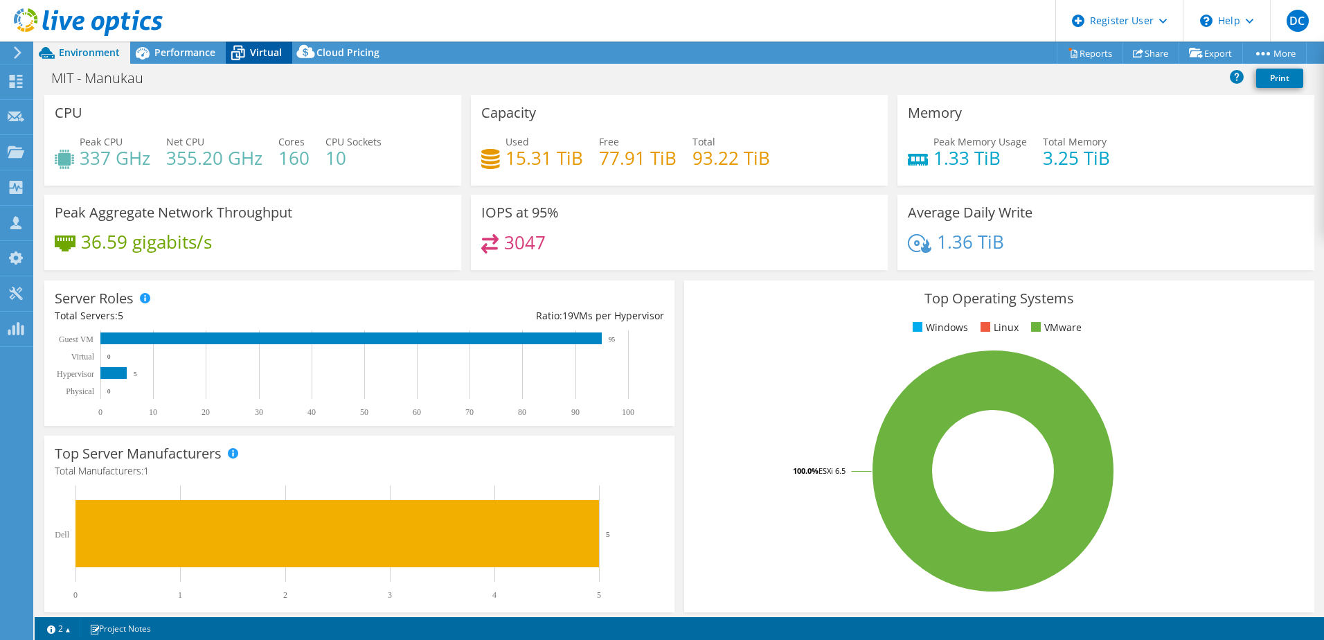
click at [229, 50] on icon at bounding box center [238, 53] width 24 height 24
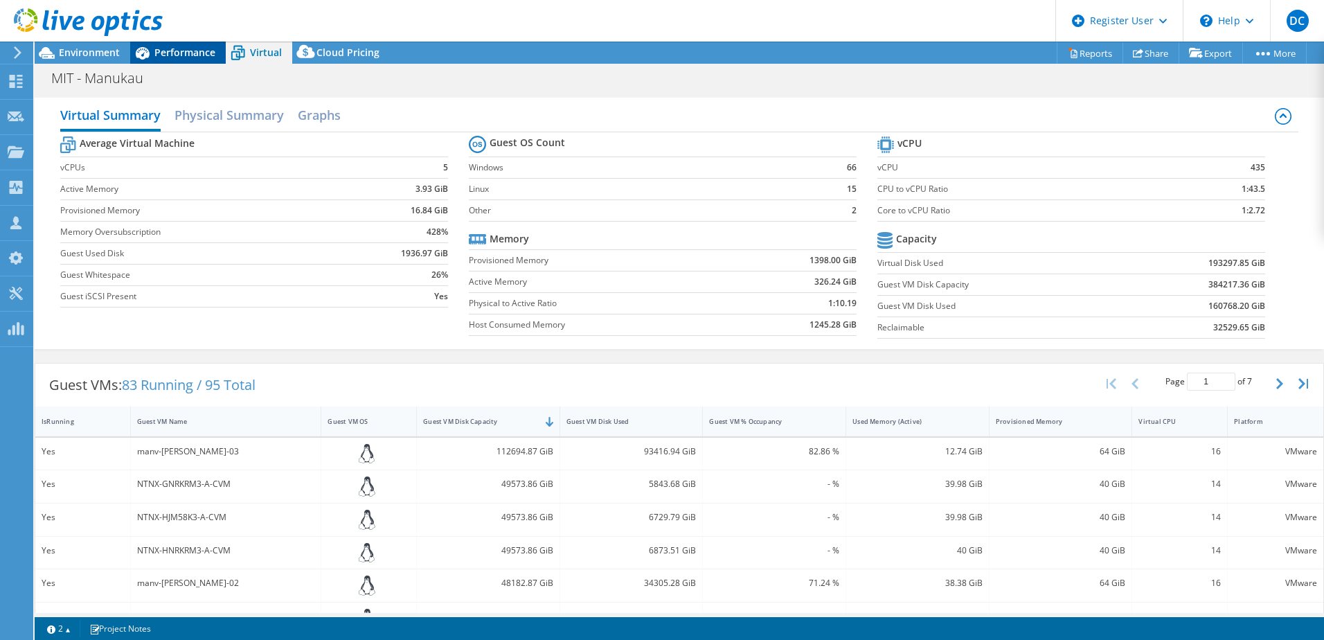
click at [156, 48] on span "Performance" at bounding box center [184, 52] width 61 height 13
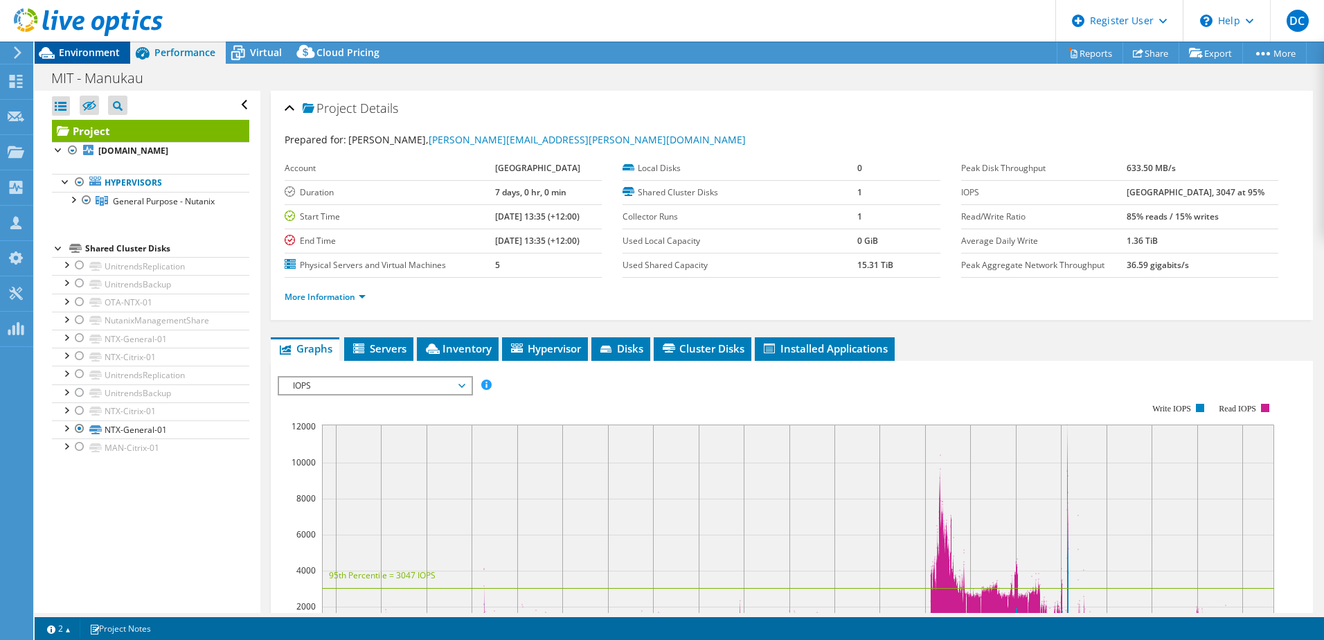
click at [111, 54] on span "Environment" at bounding box center [89, 52] width 61 height 13
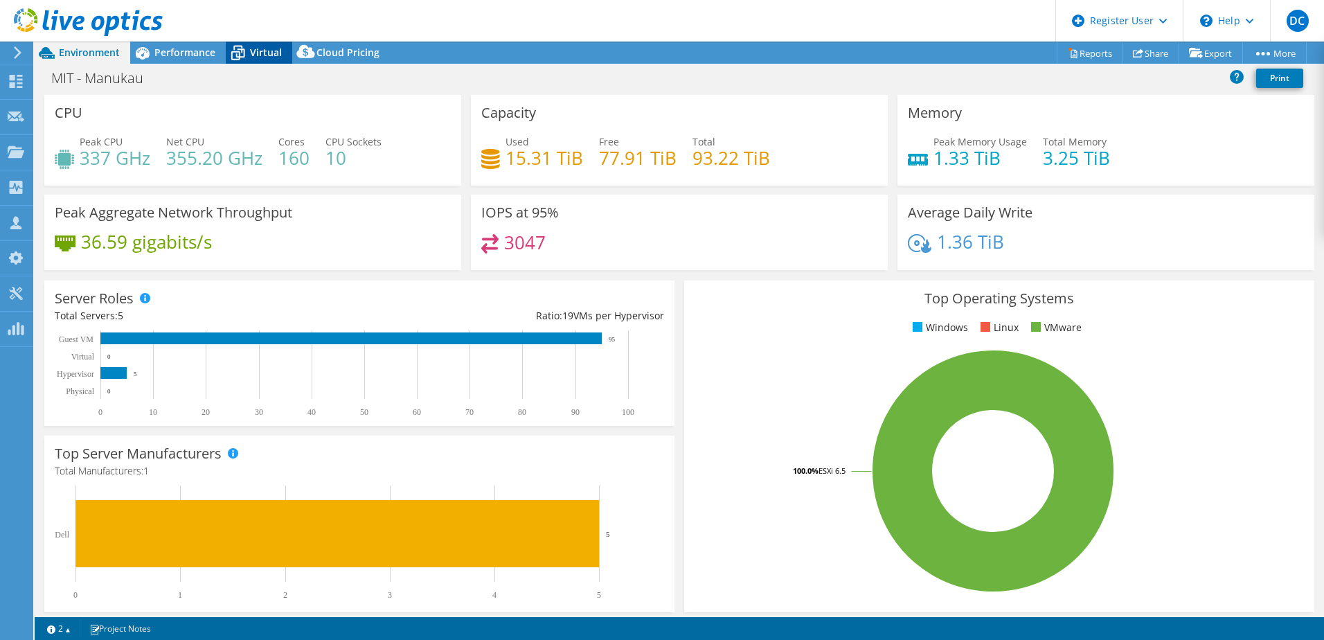
click at [277, 49] on span "Virtual" at bounding box center [266, 52] width 32 height 13
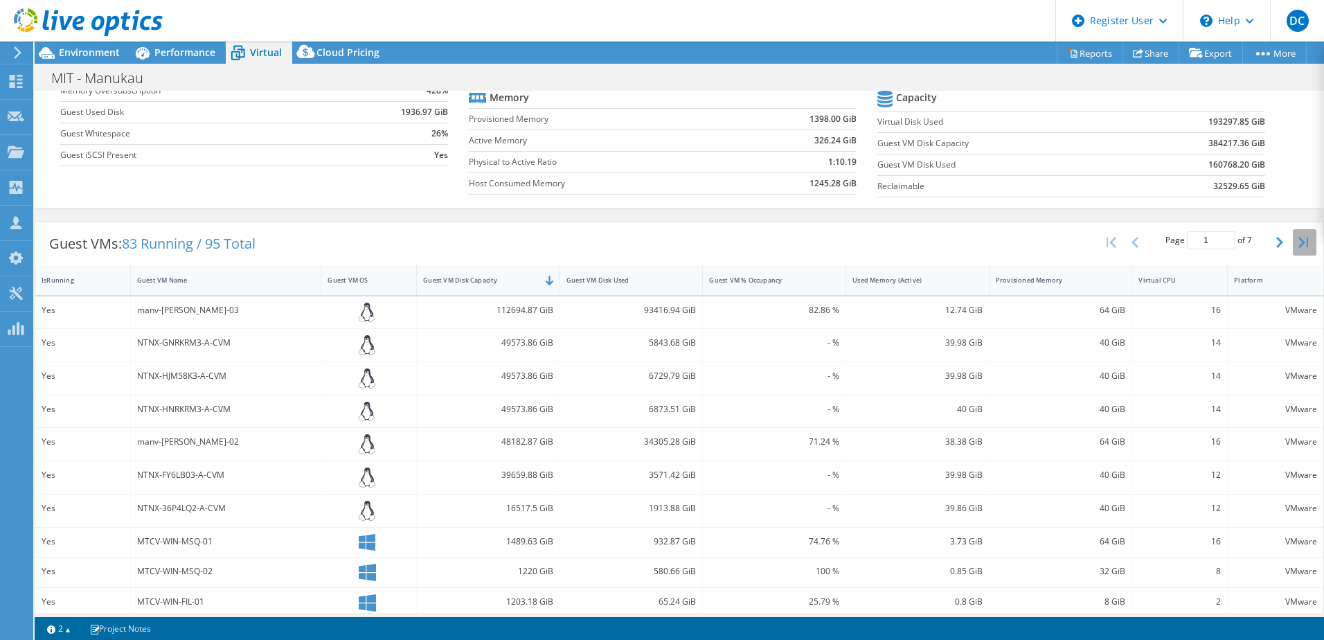
scroll to position [101, 0]
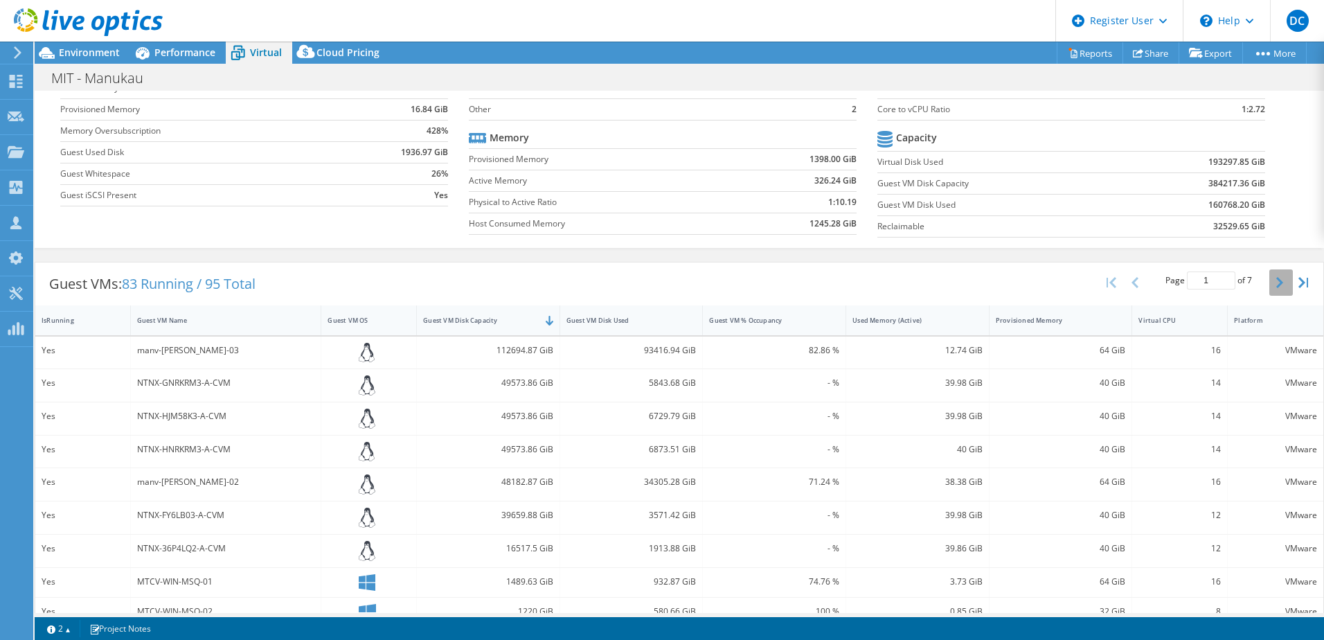
click at [1270, 288] on button "button" at bounding box center [1281, 282] width 24 height 26
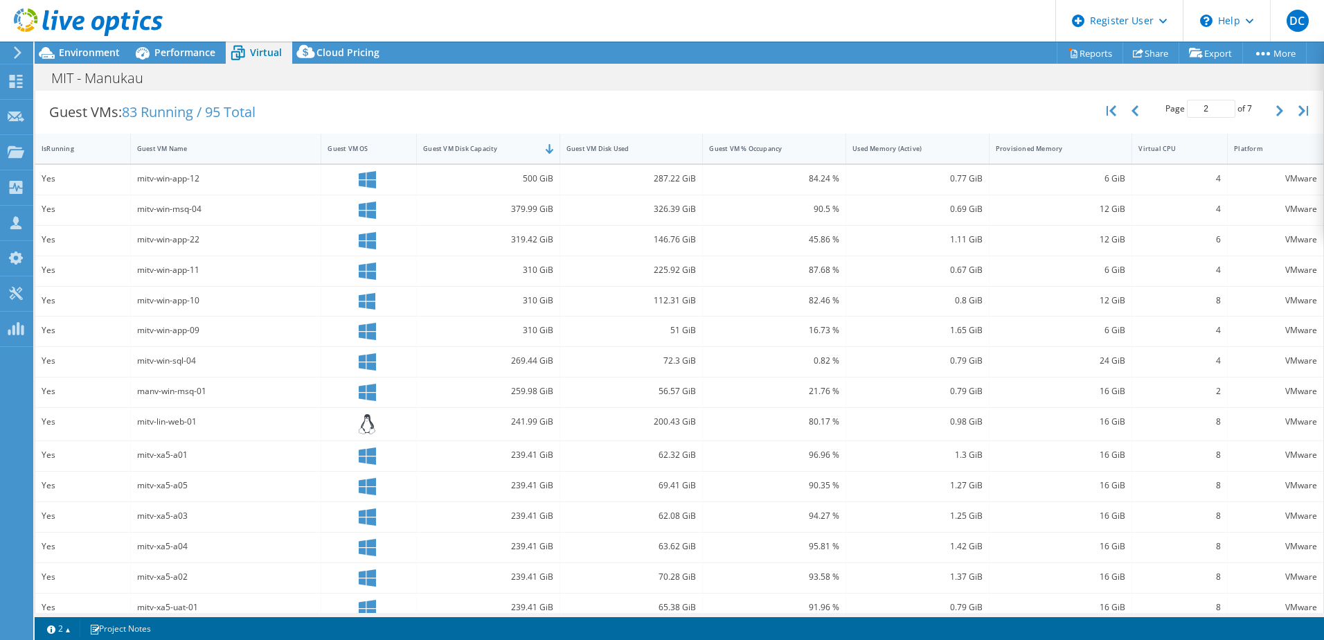
scroll to position [291, 0]
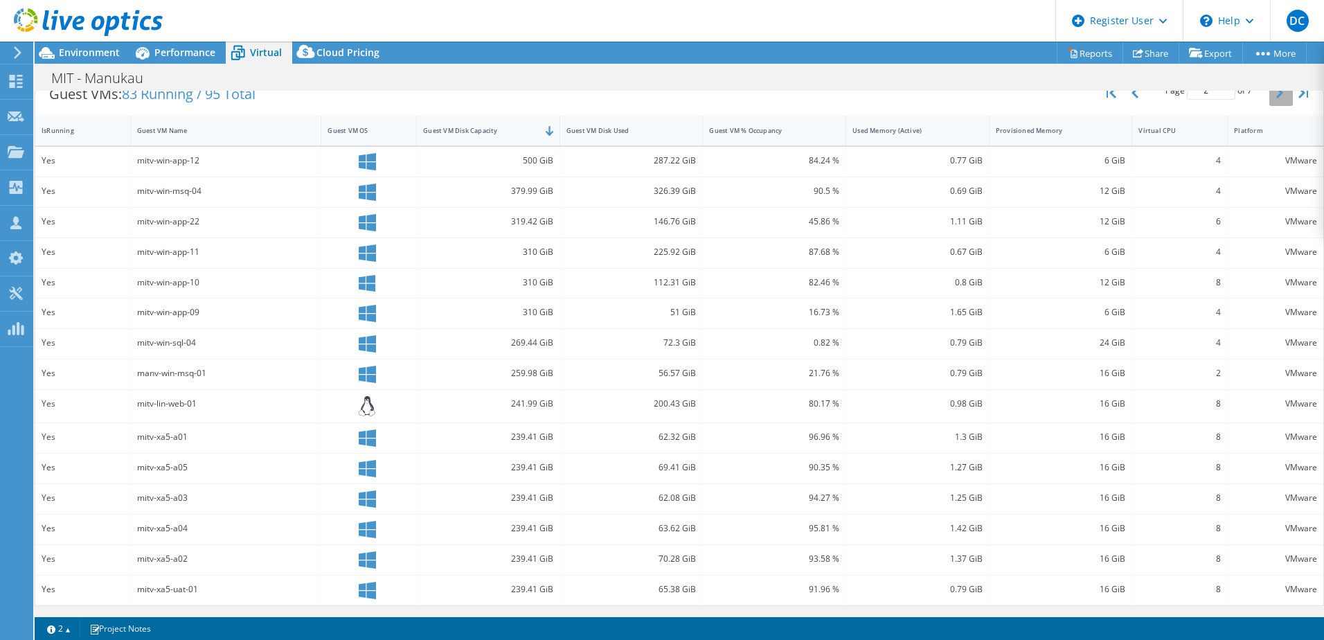
click at [1276, 93] on icon "button" at bounding box center [1279, 92] width 7 height 11
click at [1276, 90] on icon "button" at bounding box center [1279, 90] width 7 height 11
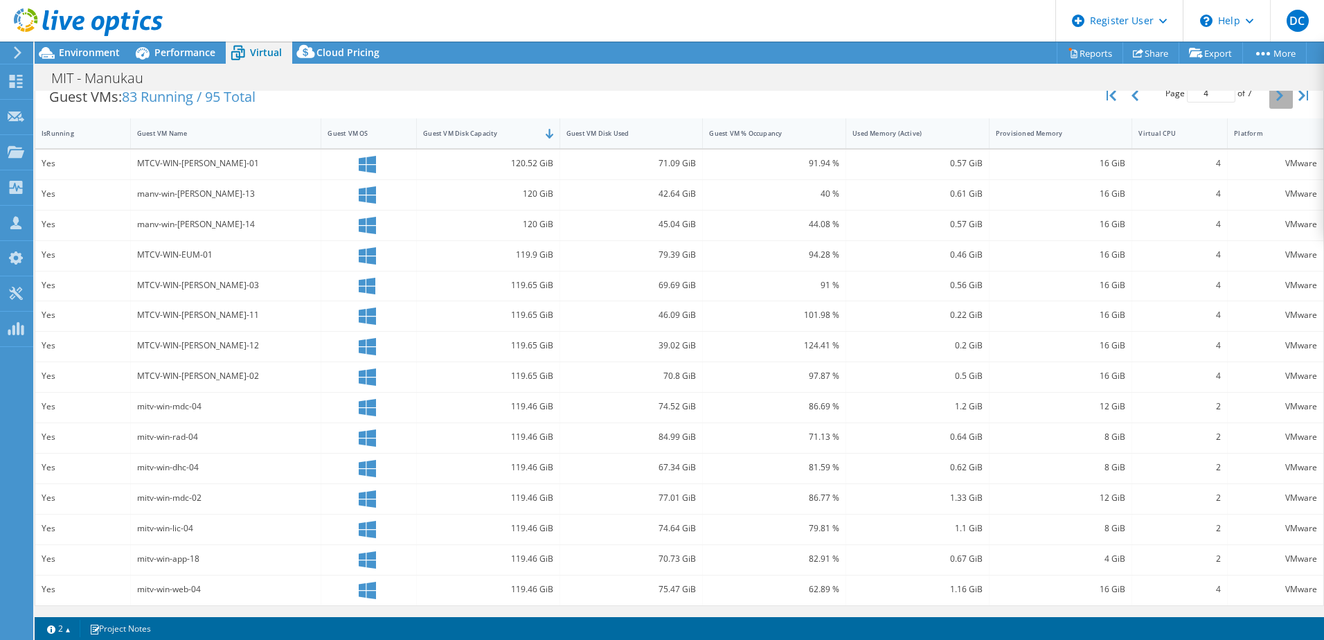
scroll to position [288, 0]
click at [1267, 89] on div "MIT - Manukau Print" at bounding box center [679, 78] width 1289 height 26
click at [1269, 98] on button "button" at bounding box center [1281, 95] width 24 height 26
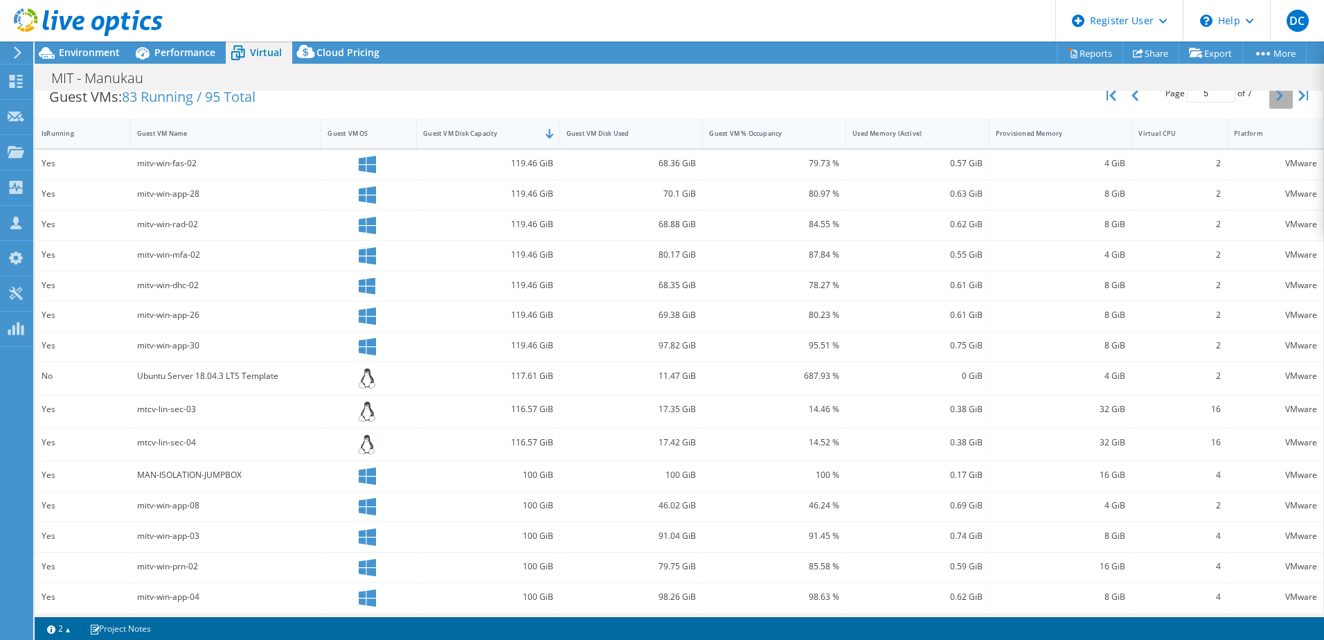
click at [1269, 98] on button "button" at bounding box center [1281, 95] width 24 height 26
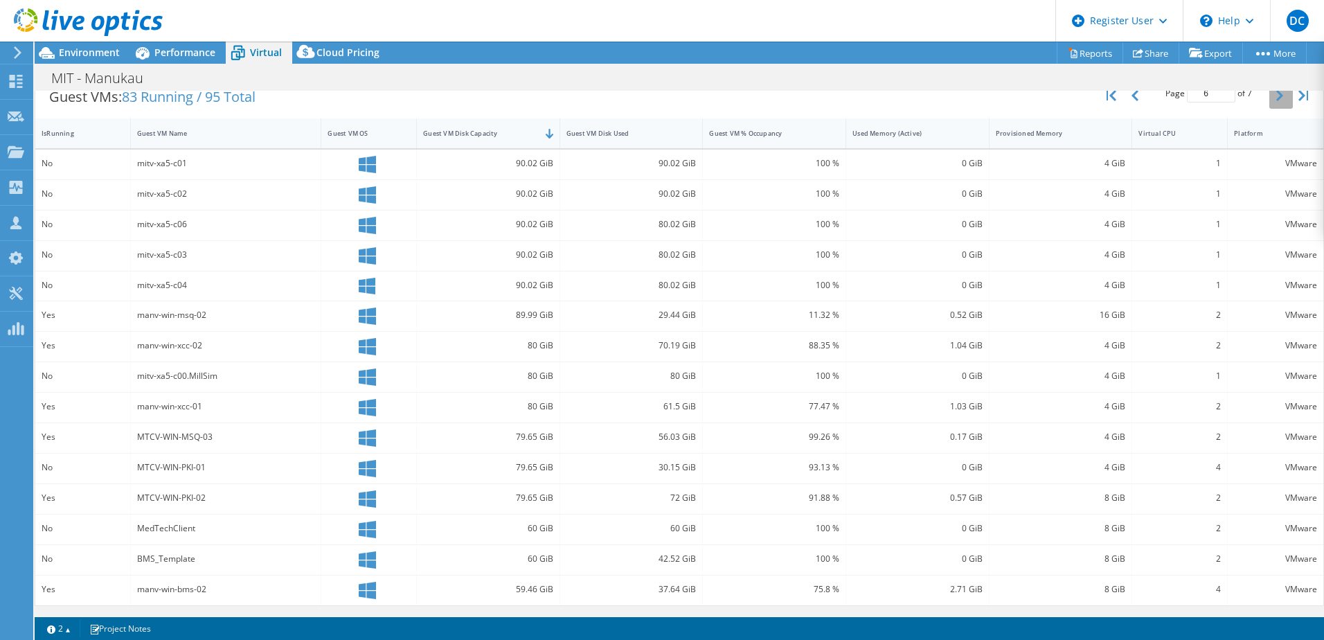
click at [1269, 98] on button "button" at bounding box center [1281, 95] width 24 height 26
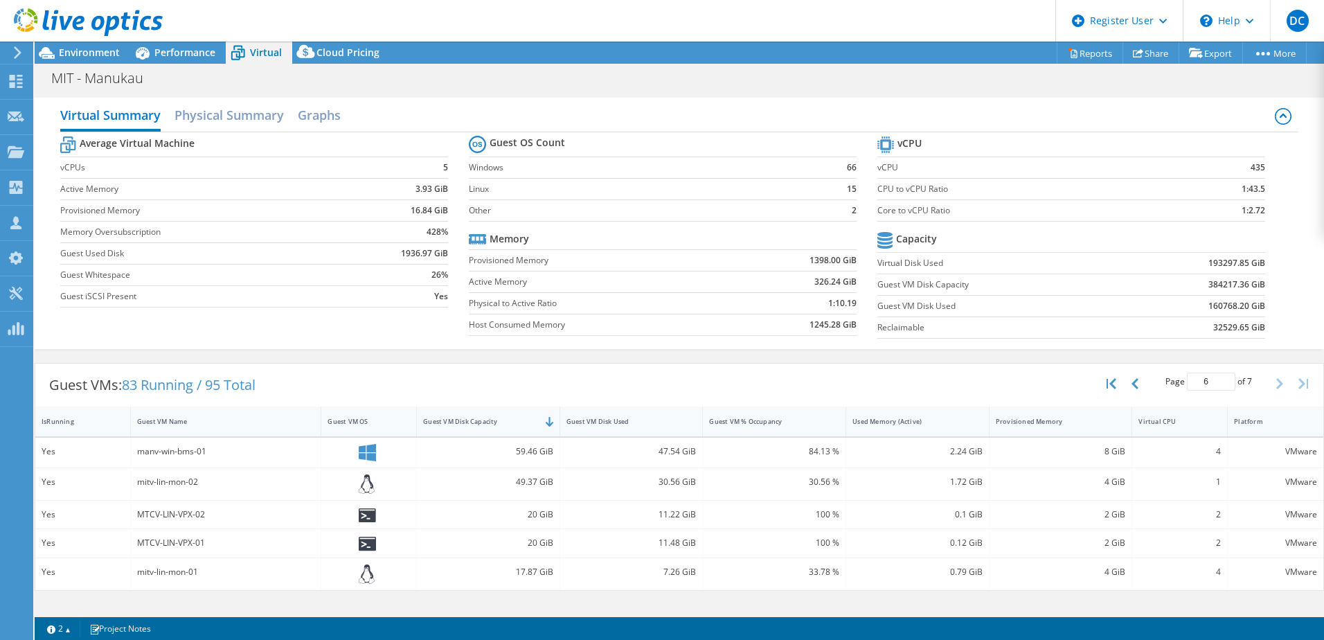
type input "7"
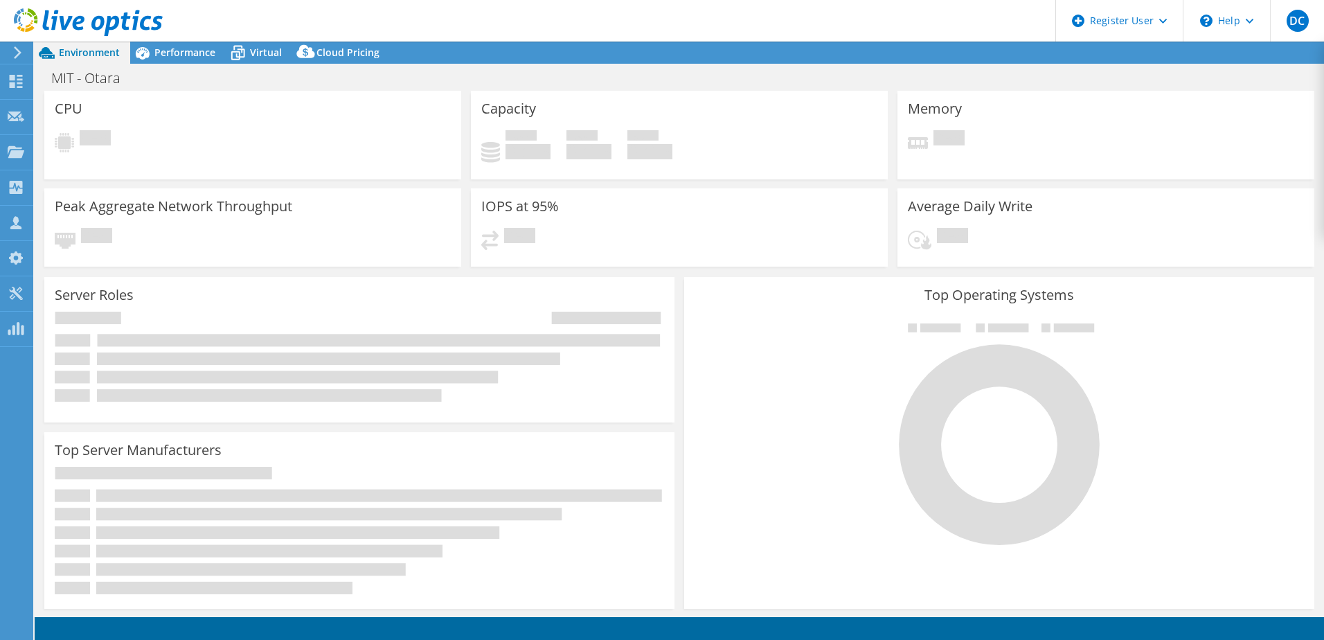
select select "[GEOGRAPHIC_DATA]"
select select "AUD"
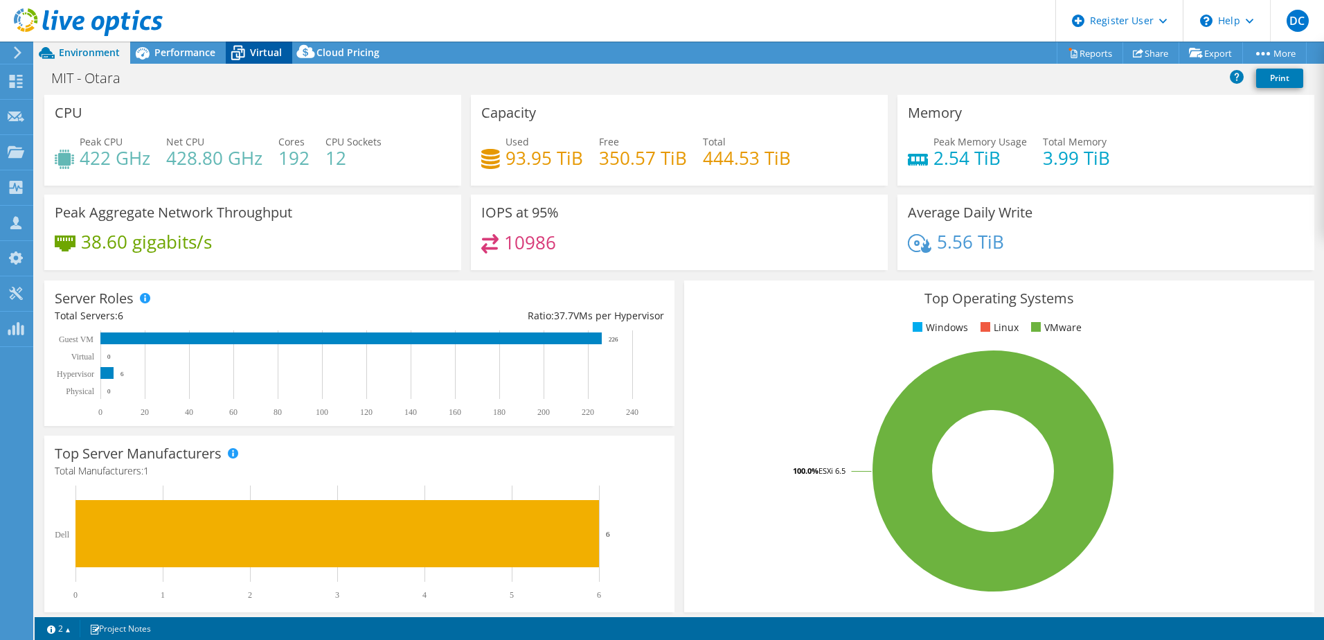
click at [255, 62] on div "Virtual" at bounding box center [259, 53] width 66 height 22
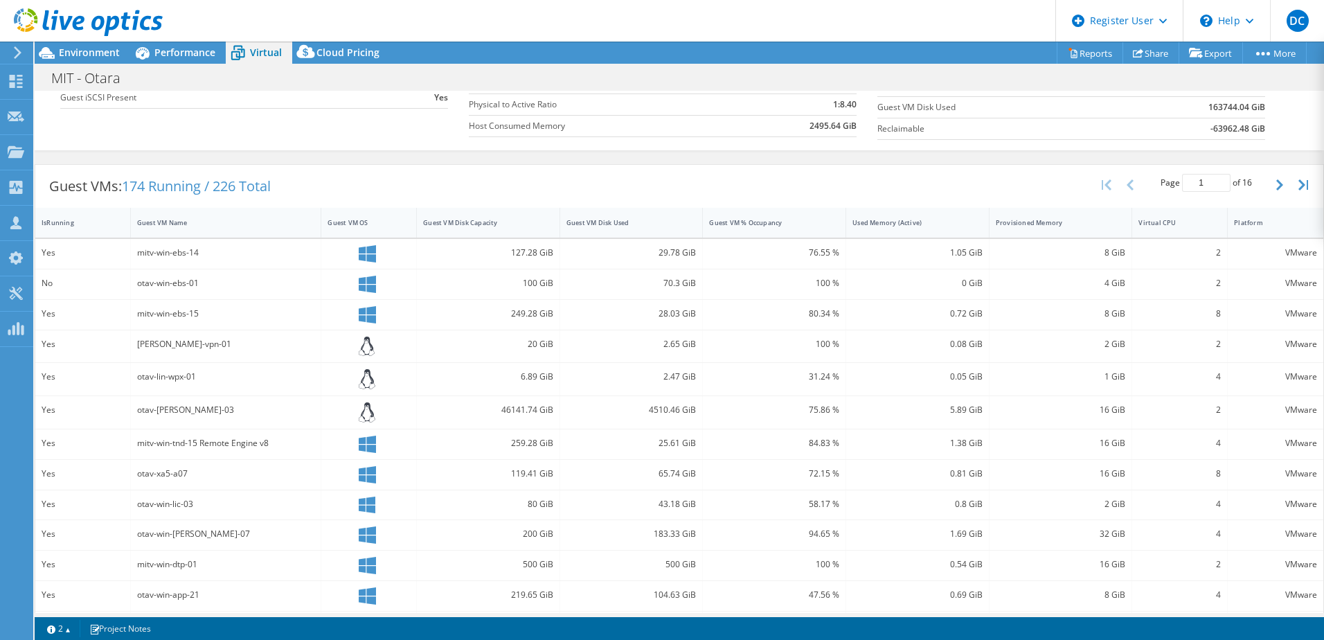
scroll to position [208, 0]
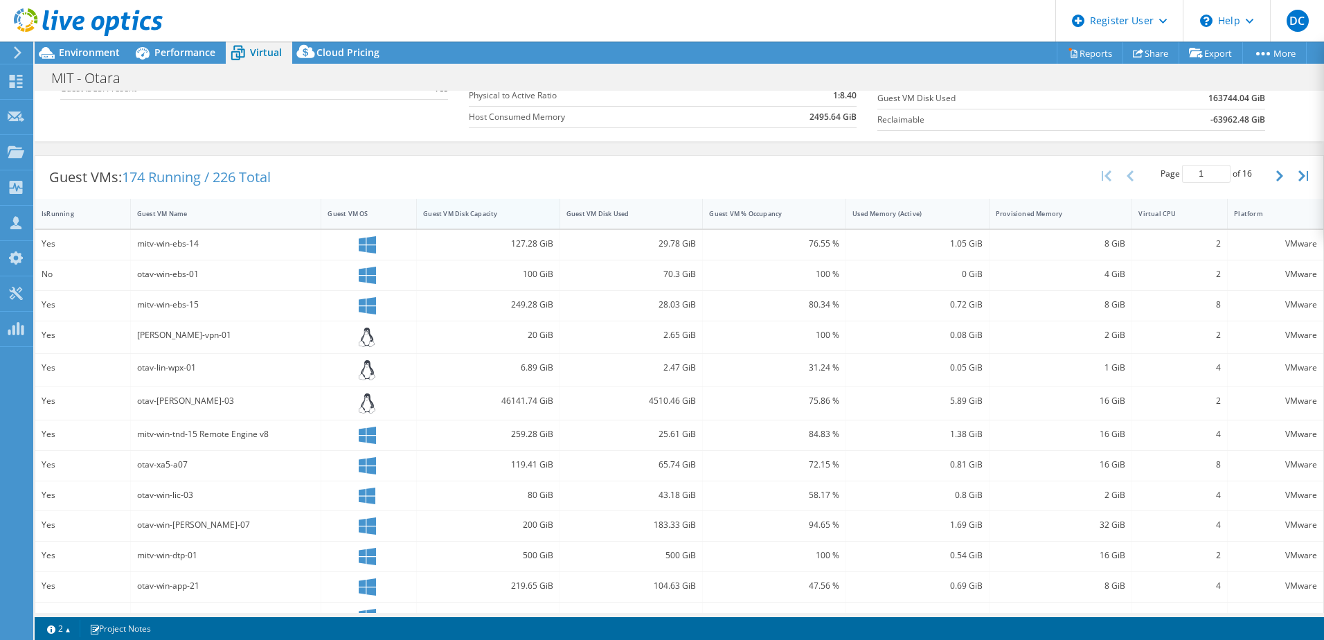
click at [503, 223] on div "Guest VM Disk Capacity" at bounding box center [480, 213] width 126 height 21
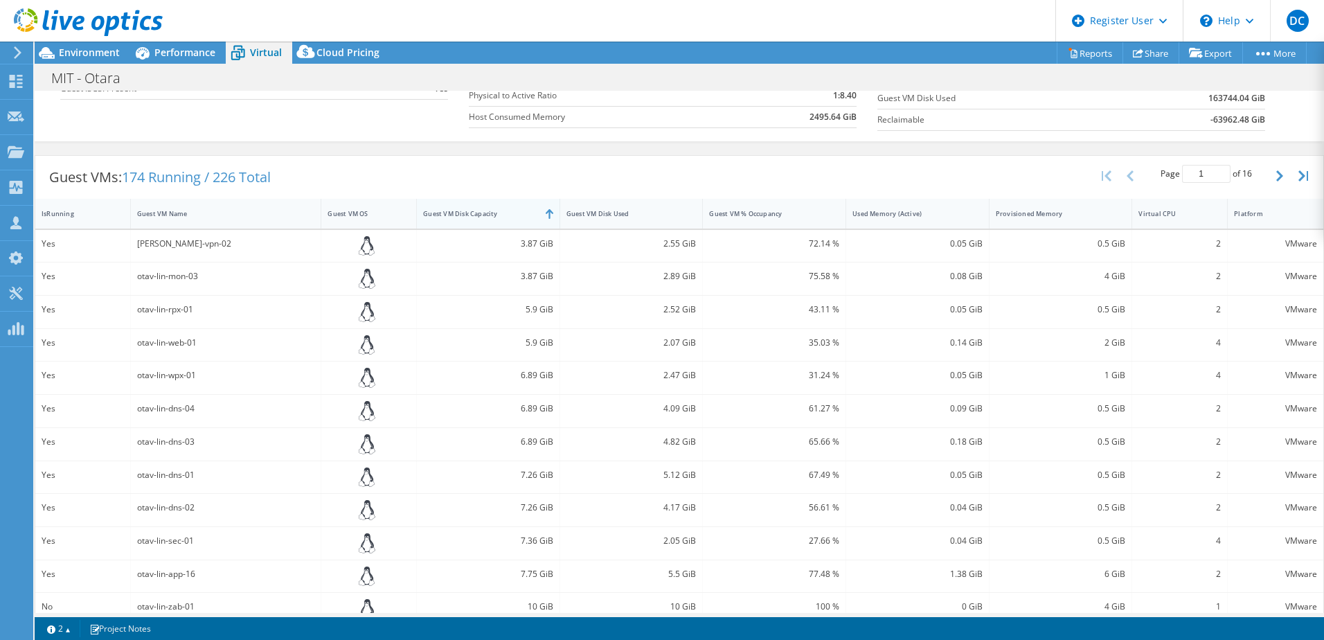
click at [503, 223] on div "Guest VM Disk Capacity" at bounding box center [480, 213] width 126 height 21
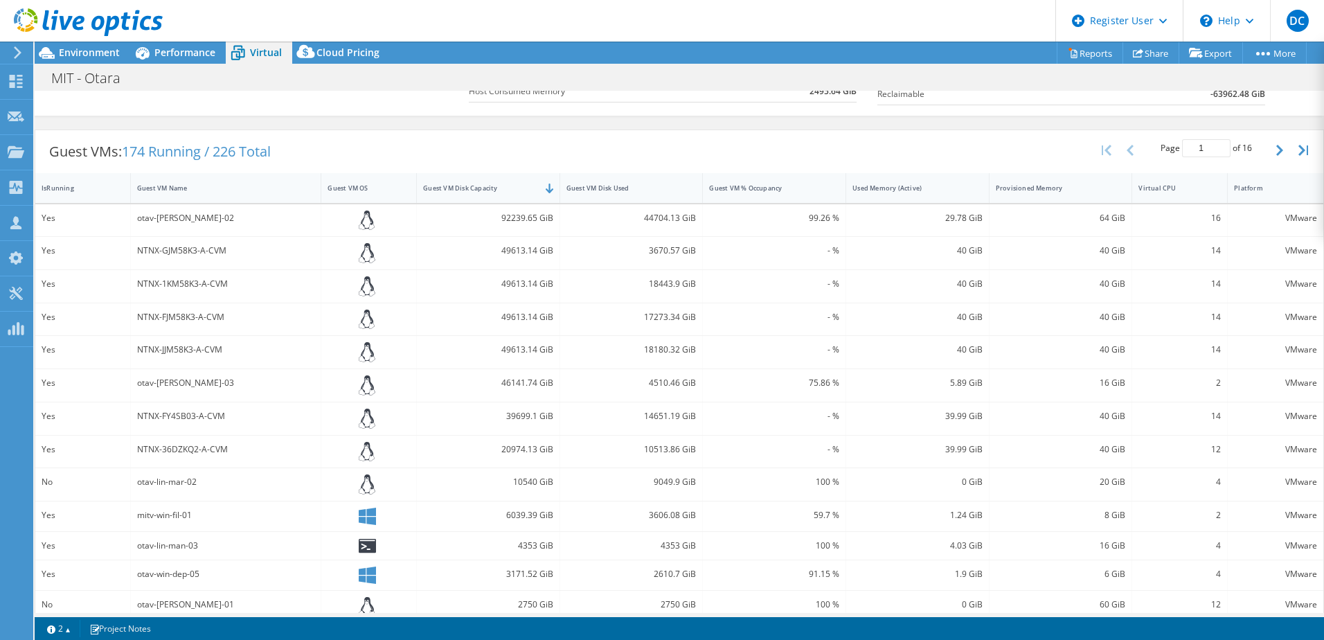
scroll to position [176, 0]
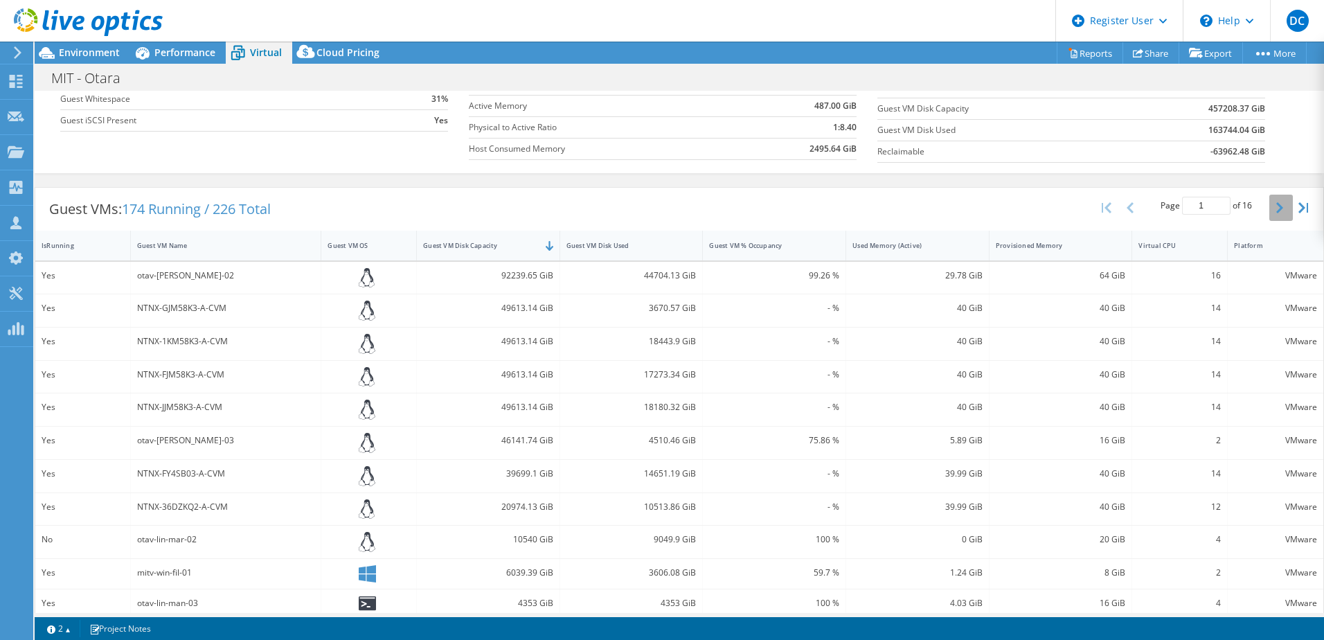
click at [1276, 202] on icon "button" at bounding box center [1279, 207] width 7 height 11
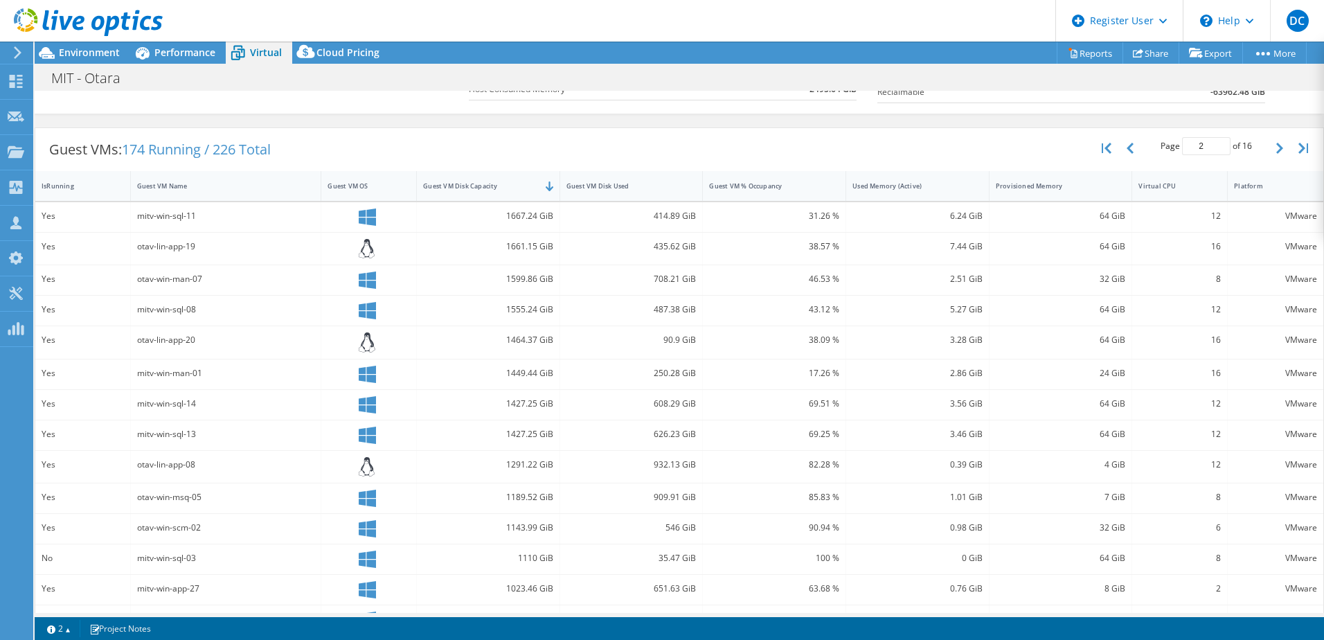
scroll to position [296, 0]
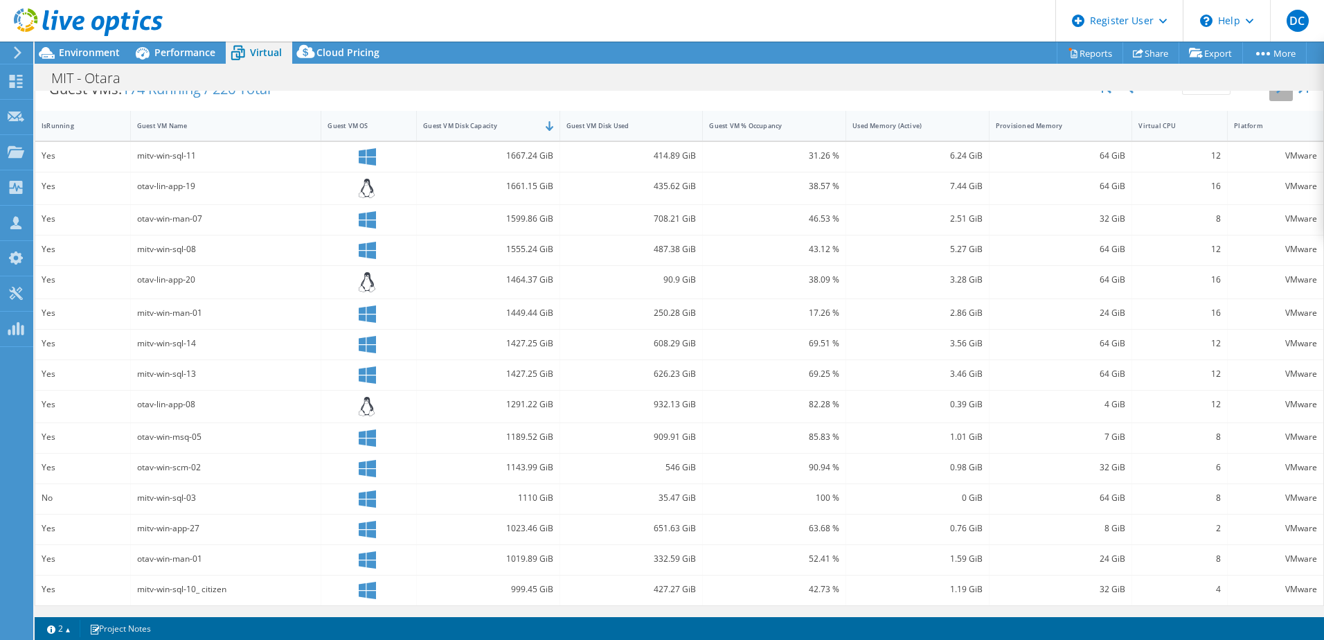
click at [1276, 93] on icon "button" at bounding box center [1279, 87] width 7 height 11
click at [1276, 93] on icon "button" at bounding box center [1279, 92] width 7 height 11
click at [1276, 93] on icon "button" at bounding box center [1279, 87] width 7 height 11
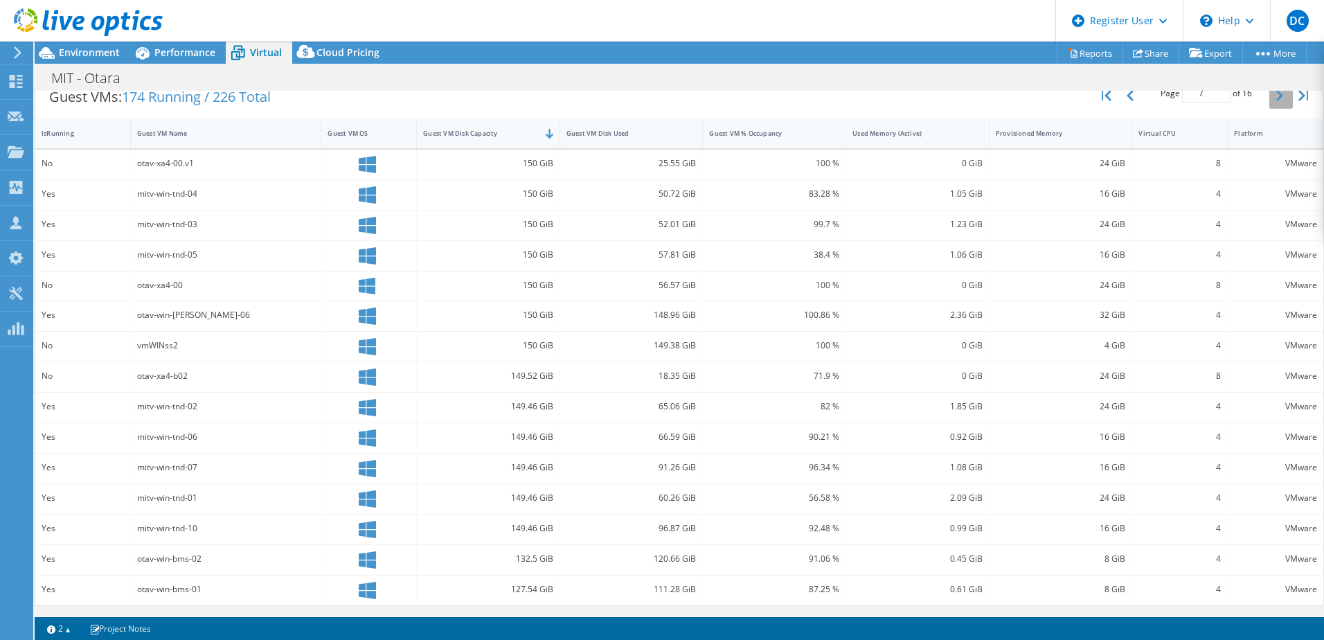
scroll to position [288, 0]
click at [415, 102] on div "Guest VMs: 174 Running / 226 Total Page 7 of 16 5 rows 10 rows 20 rows 25 rows …" at bounding box center [679, 96] width 1288 height 43
click at [1276, 96] on icon "button" at bounding box center [1279, 95] width 7 height 11
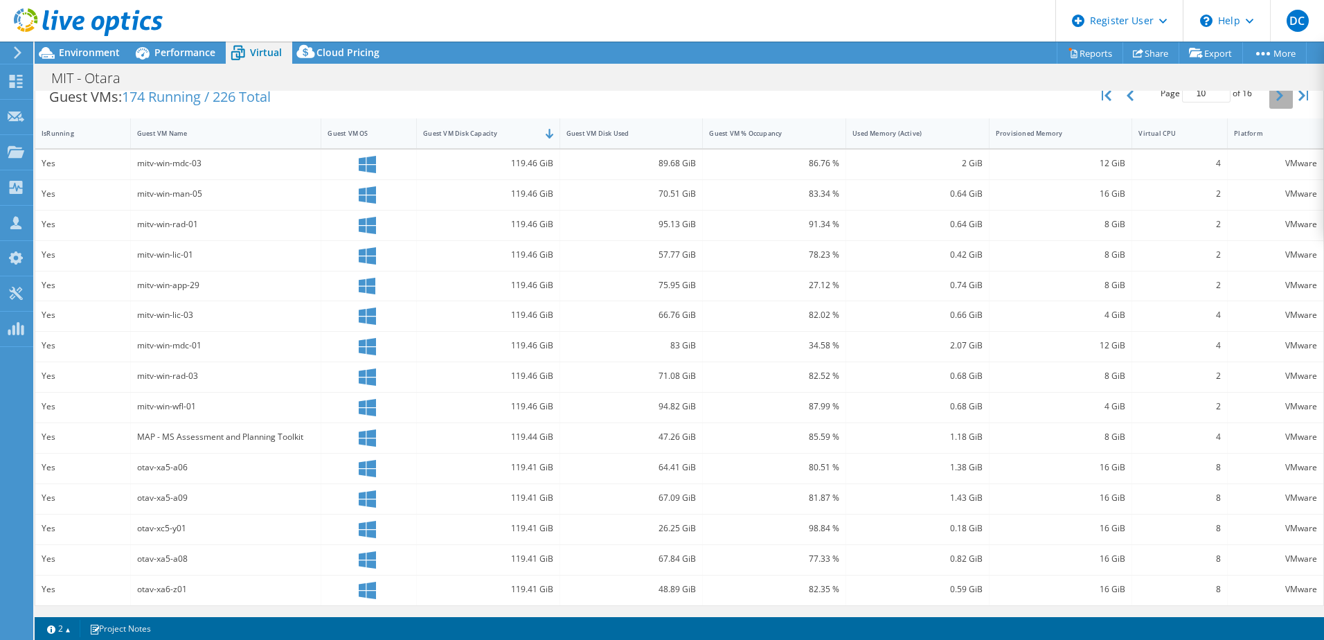
click at [1276, 96] on icon "button" at bounding box center [1279, 95] width 7 height 11
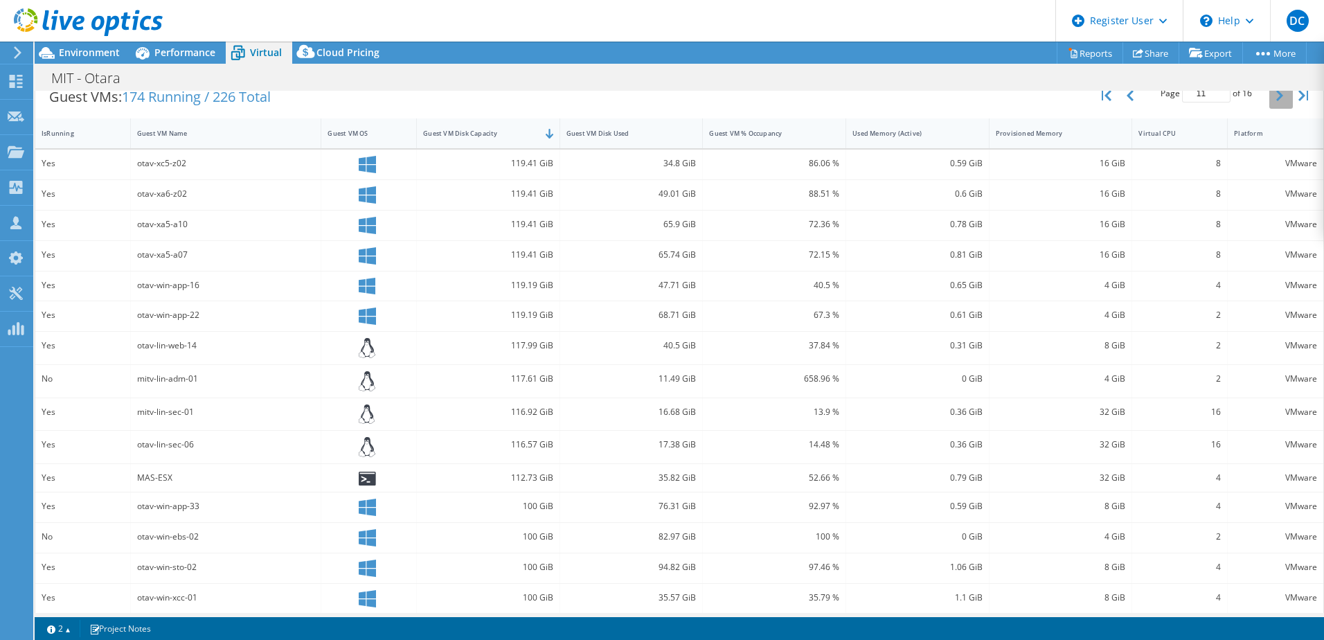
click at [1276, 96] on icon "button" at bounding box center [1279, 95] width 7 height 11
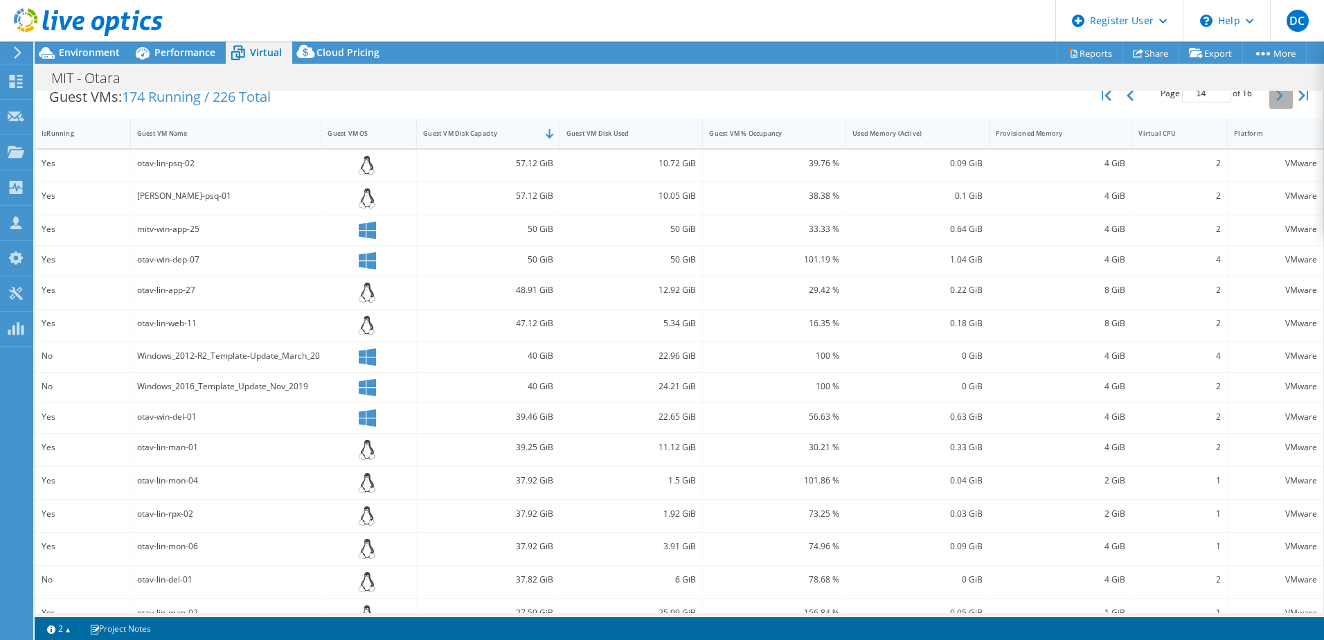
click at [1276, 96] on icon "button" at bounding box center [1279, 95] width 7 height 11
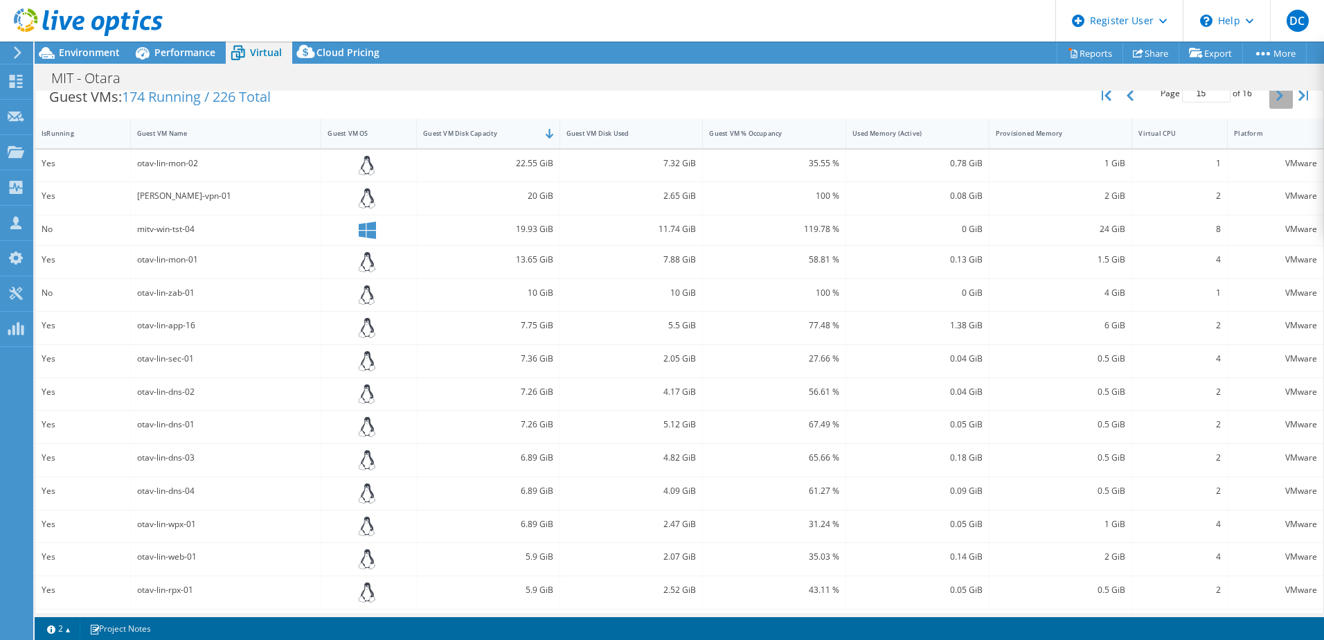
click at [1276, 96] on icon "button" at bounding box center [1279, 95] width 7 height 11
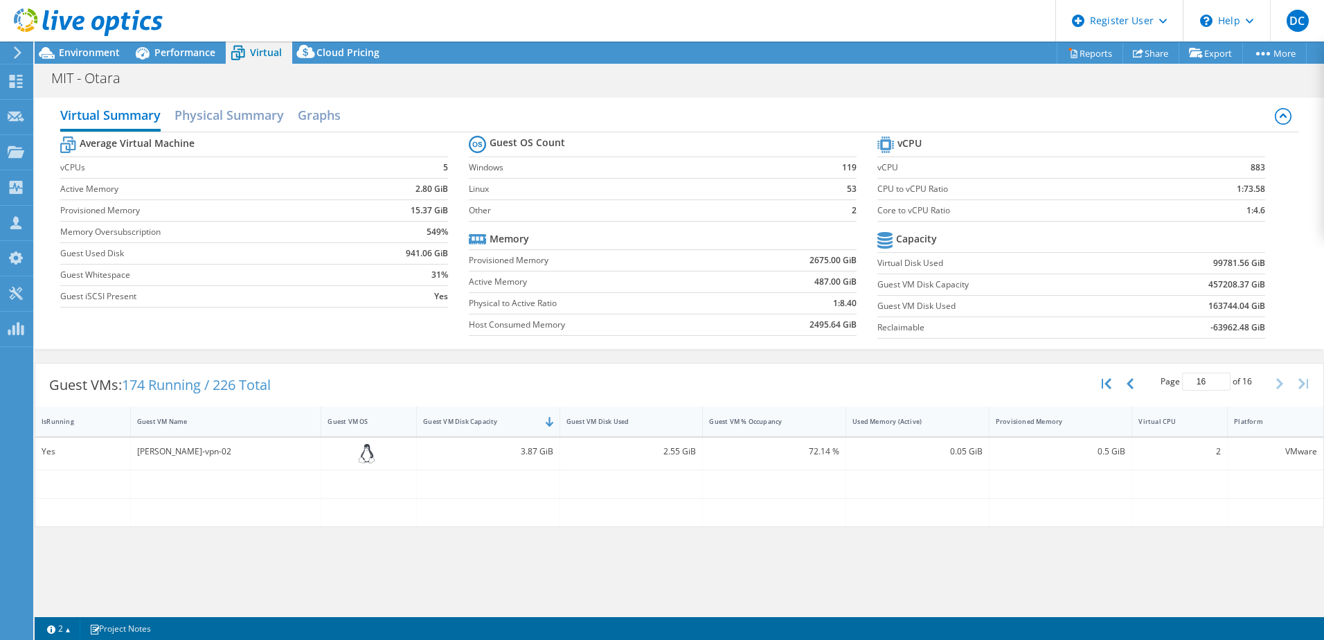
scroll to position [0, 0]
click at [1102, 372] on button "button" at bounding box center [1108, 383] width 24 height 26
type input "1"
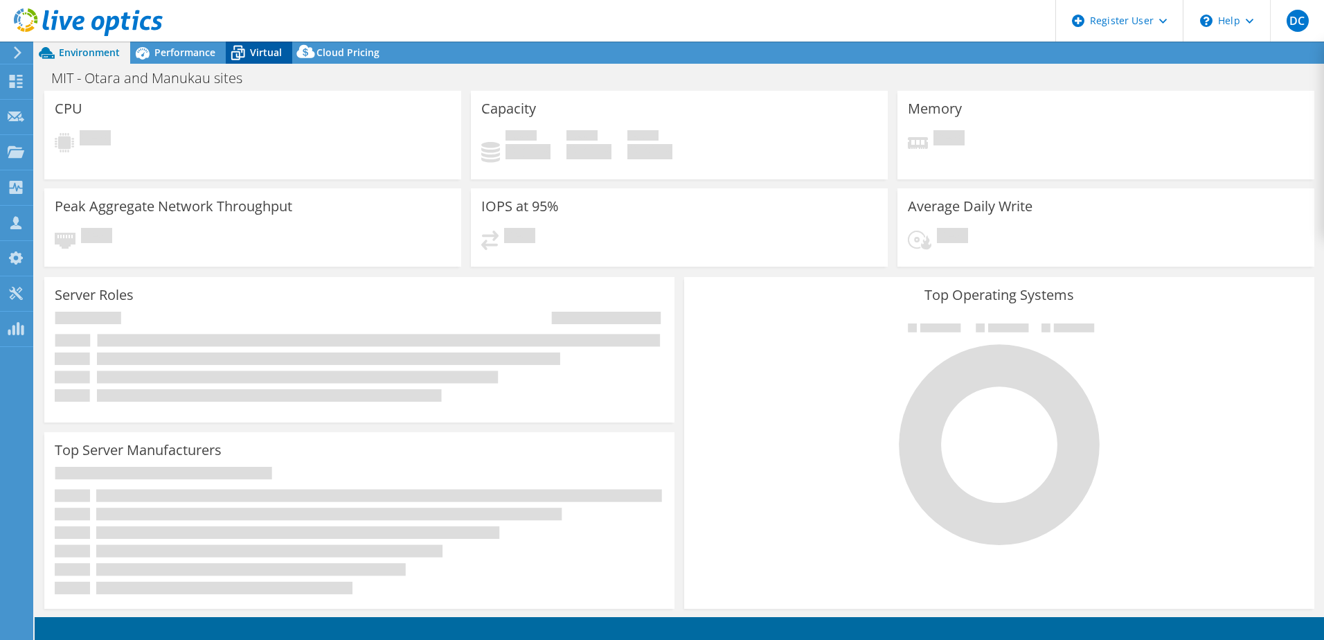
select select "USD"
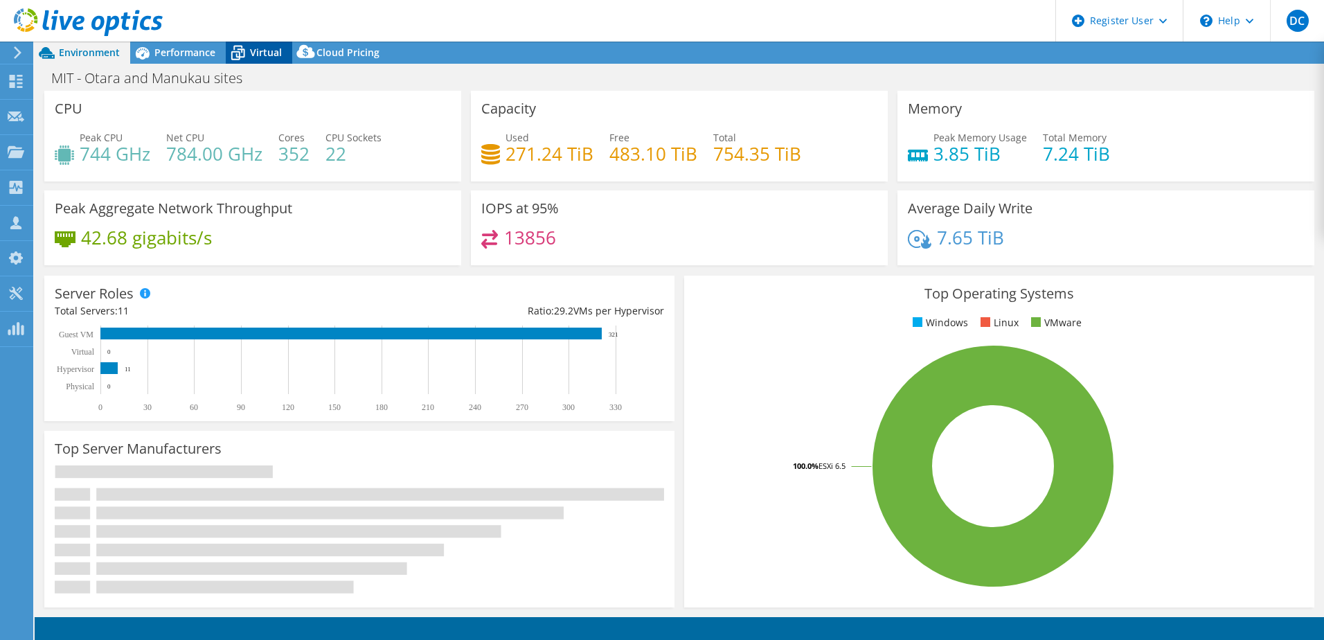
click at [255, 54] on span "Virtual" at bounding box center [266, 52] width 32 height 13
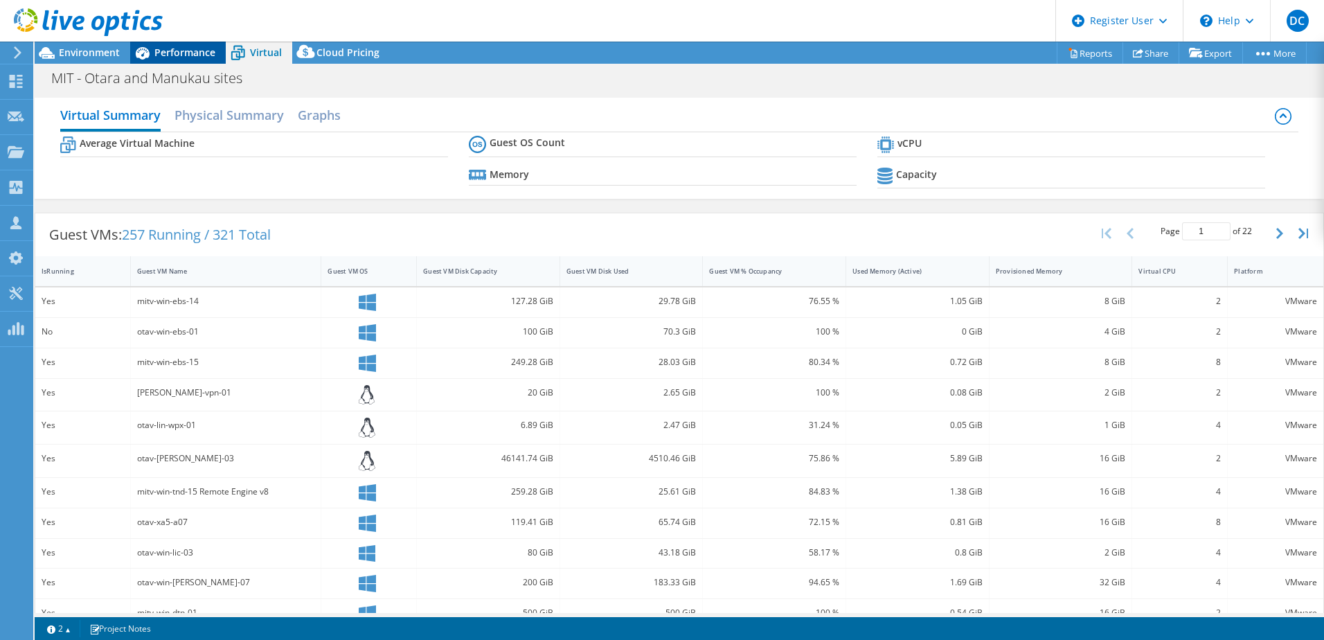
click at [205, 53] on span "Performance" at bounding box center [184, 52] width 61 height 13
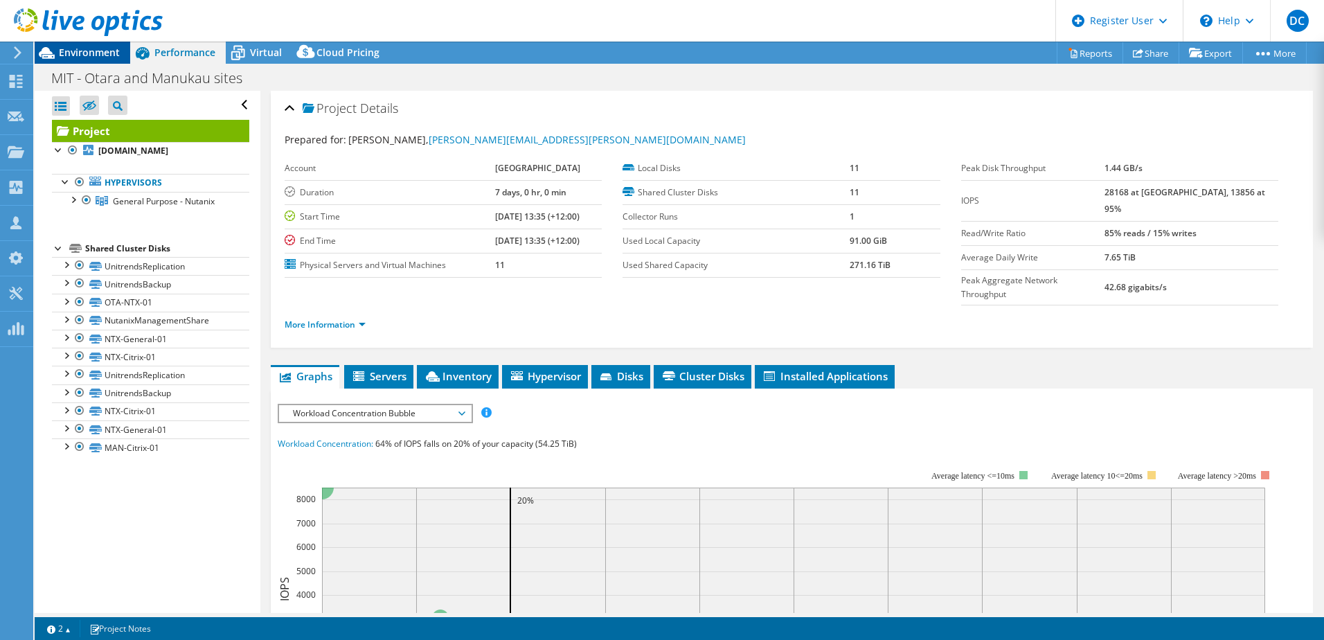
click at [89, 57] on span "Environment" at bounding box center [89, 52] width 61 height 13
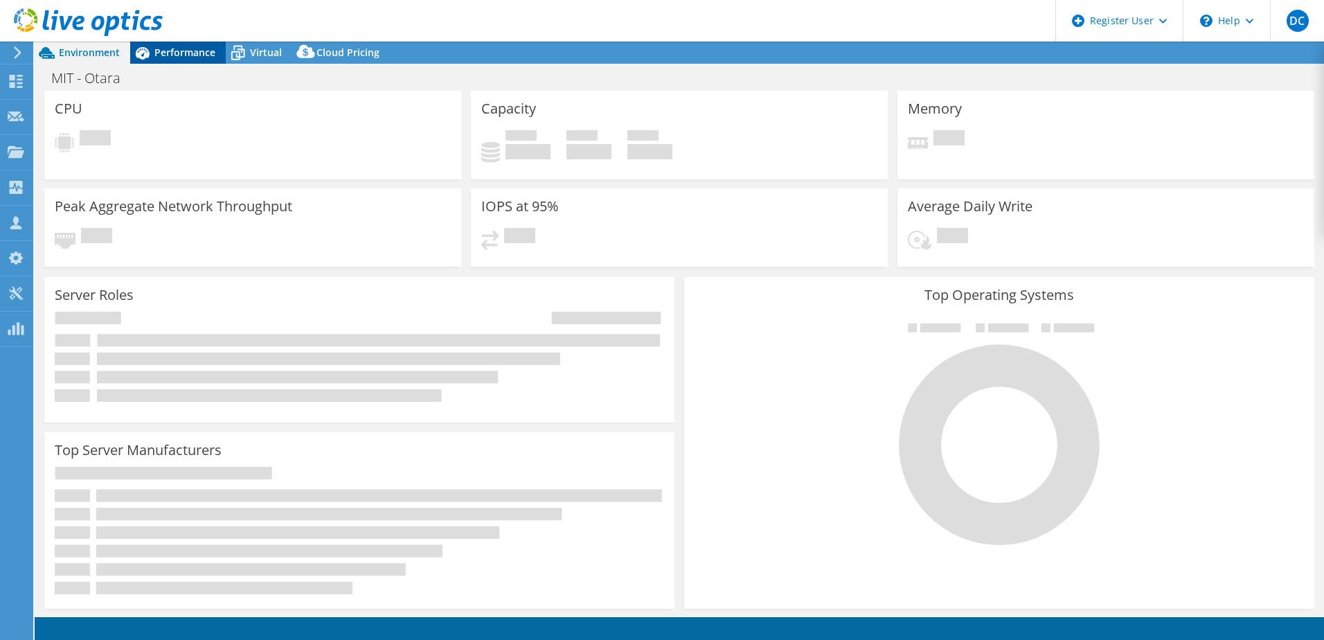
select select "USD"
click at [160, 58] on span "Performance" at bounding box center [184, 52] width 61 height 13
select select "[GEOGRAPHIC_DATA]"
select select "AUD"
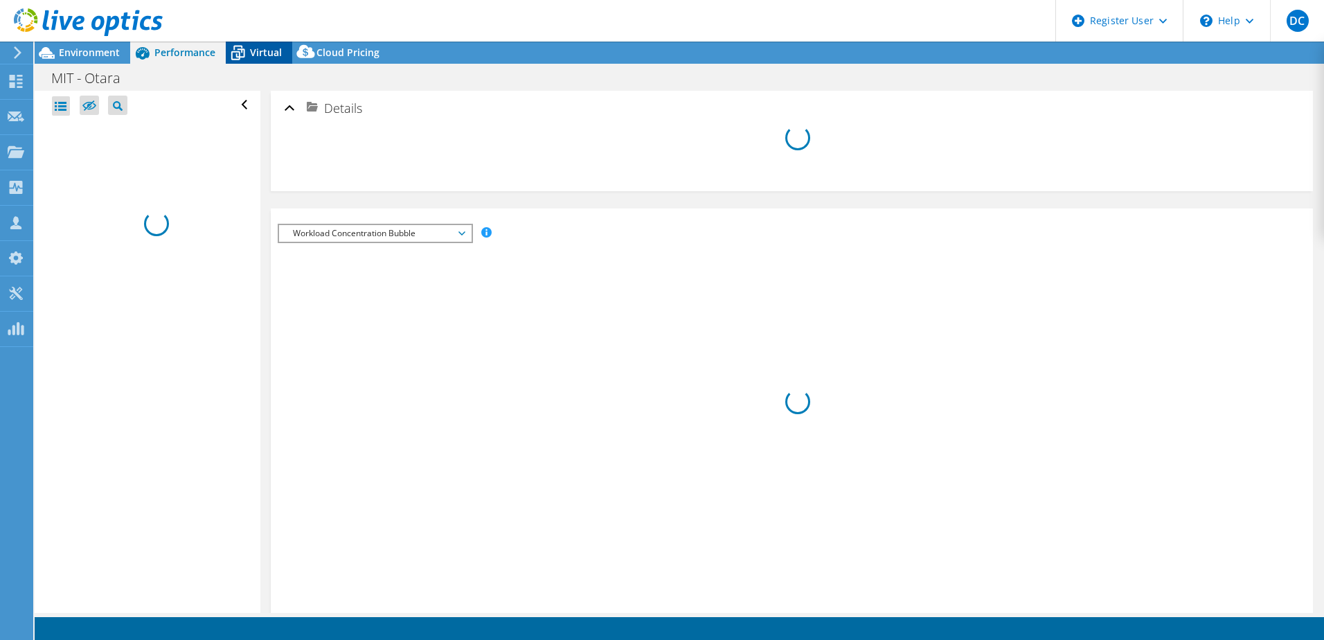
click at [263, 59] on div "Virtual" at bounding box center [259, 53] width 66 height 22
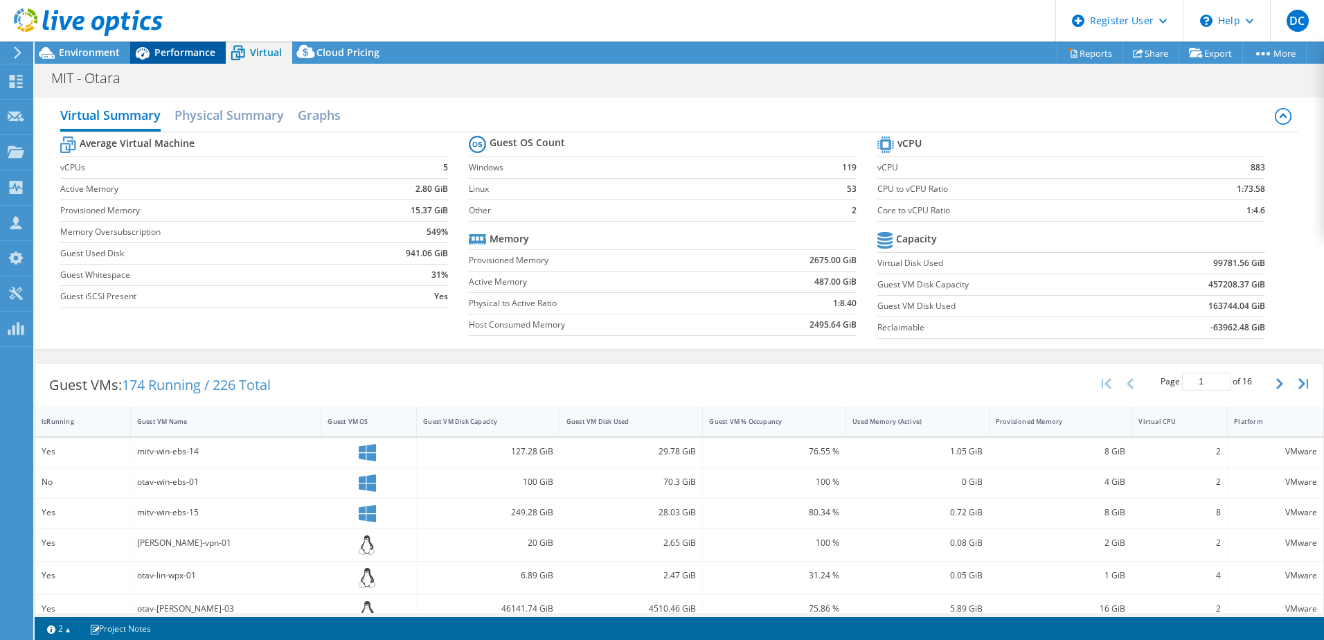
click at [219, 53] on div "Performance" at bounding box center [178, 53] width 96 height 22
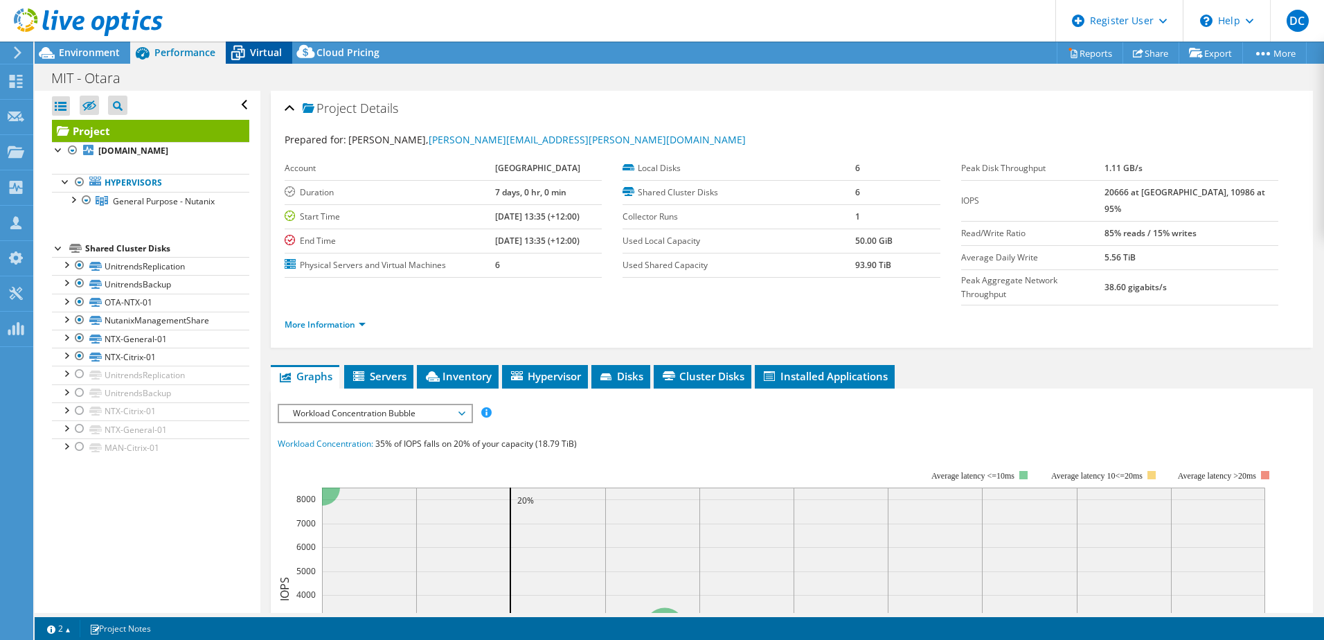
click at [286, 52] on div "Virtual" at bounding box center [259, 53] width 66 height 22
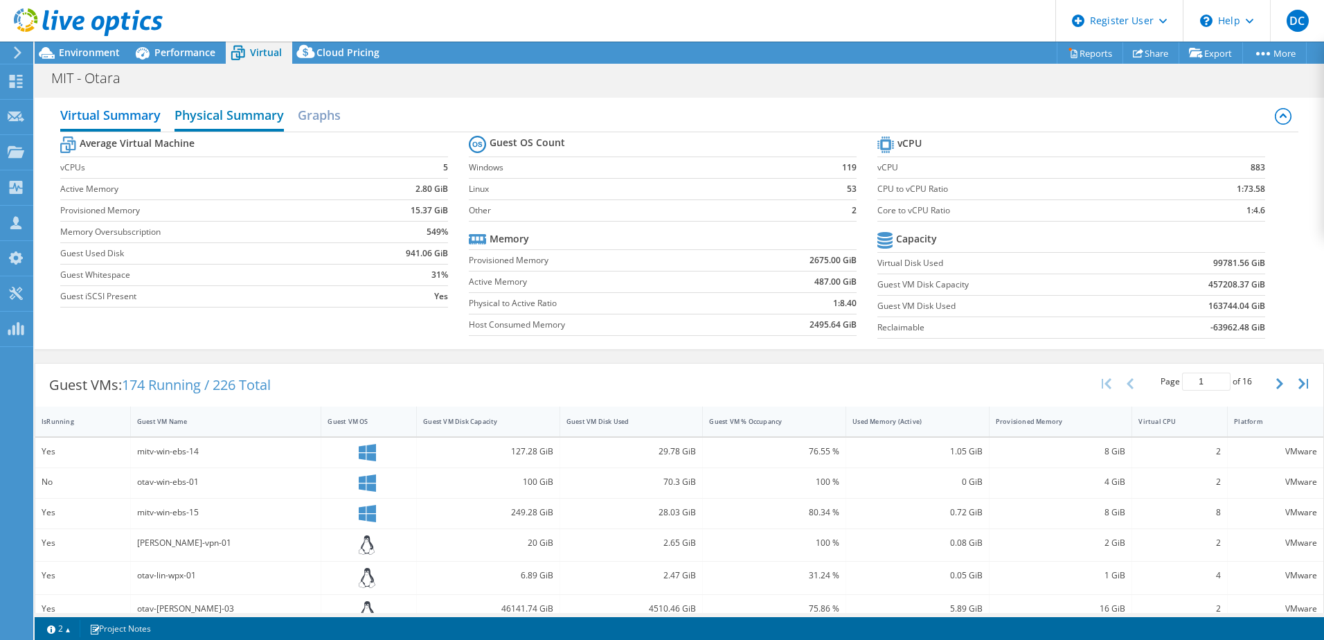
click at [244, 114] on h2 "Physical Summary" at bounding box center [228, 116] width 109 height 30
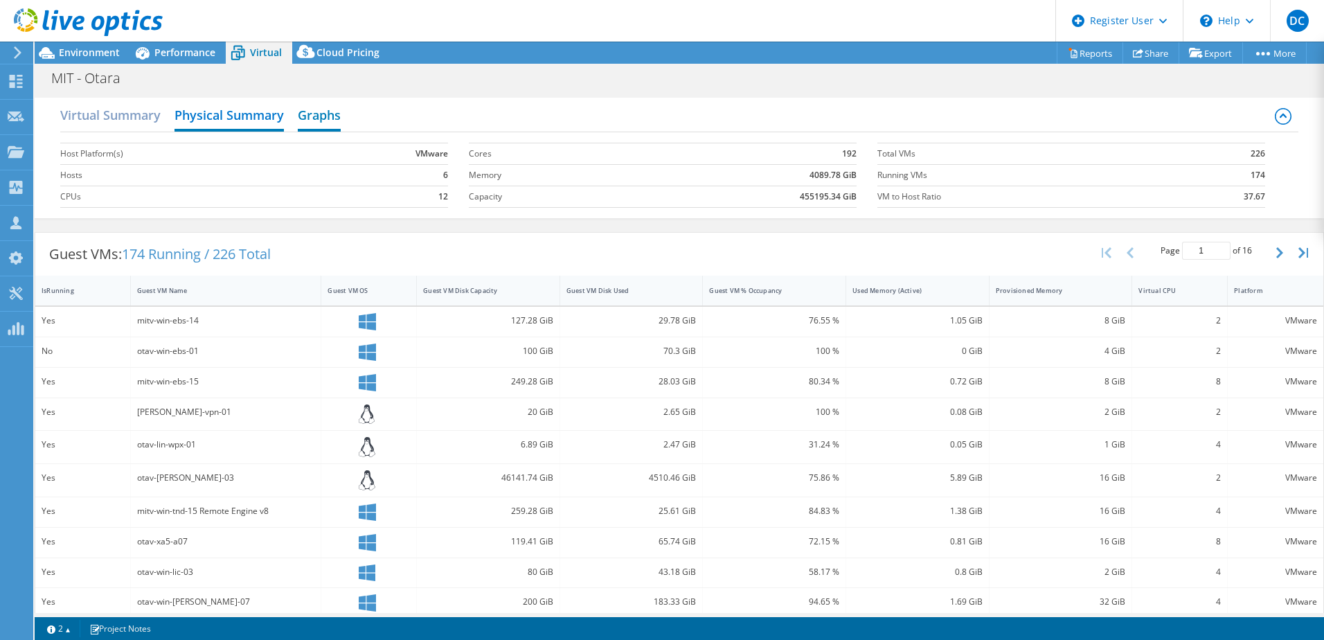
click at [315, 111] on h2 "Graphs" at bounding box center [319, 116] width 43 height 30
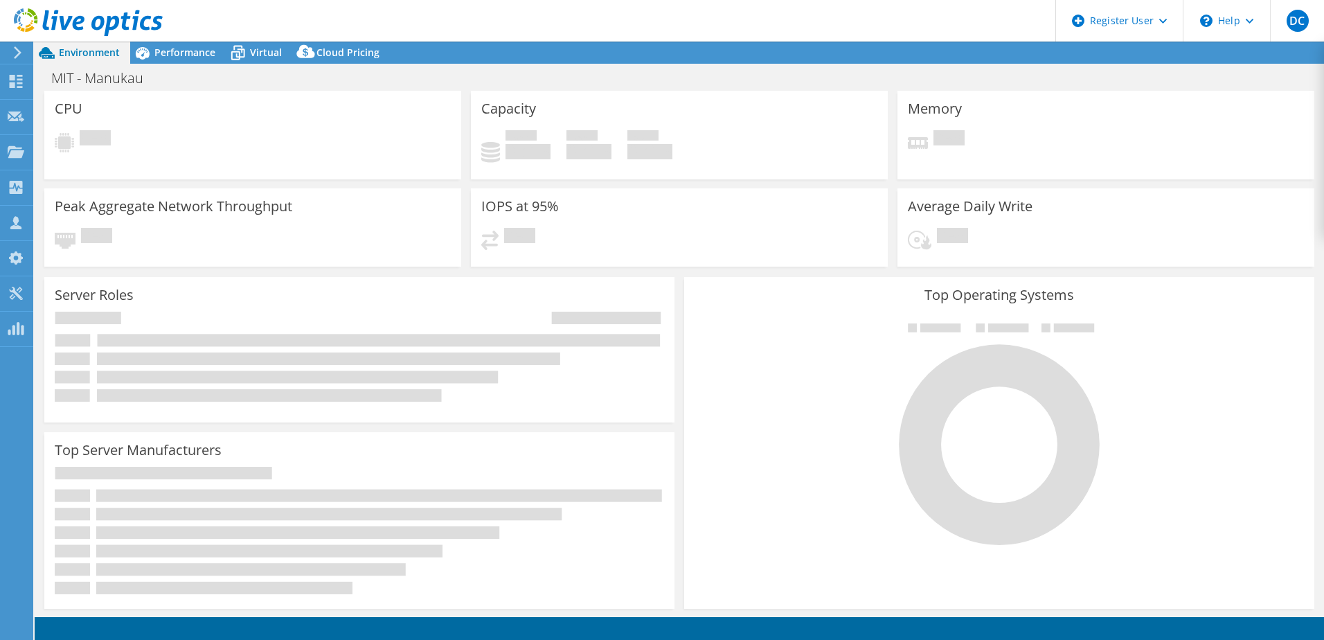
select select "[GEOGRAPHIC_DATA]"
select select "AUD"
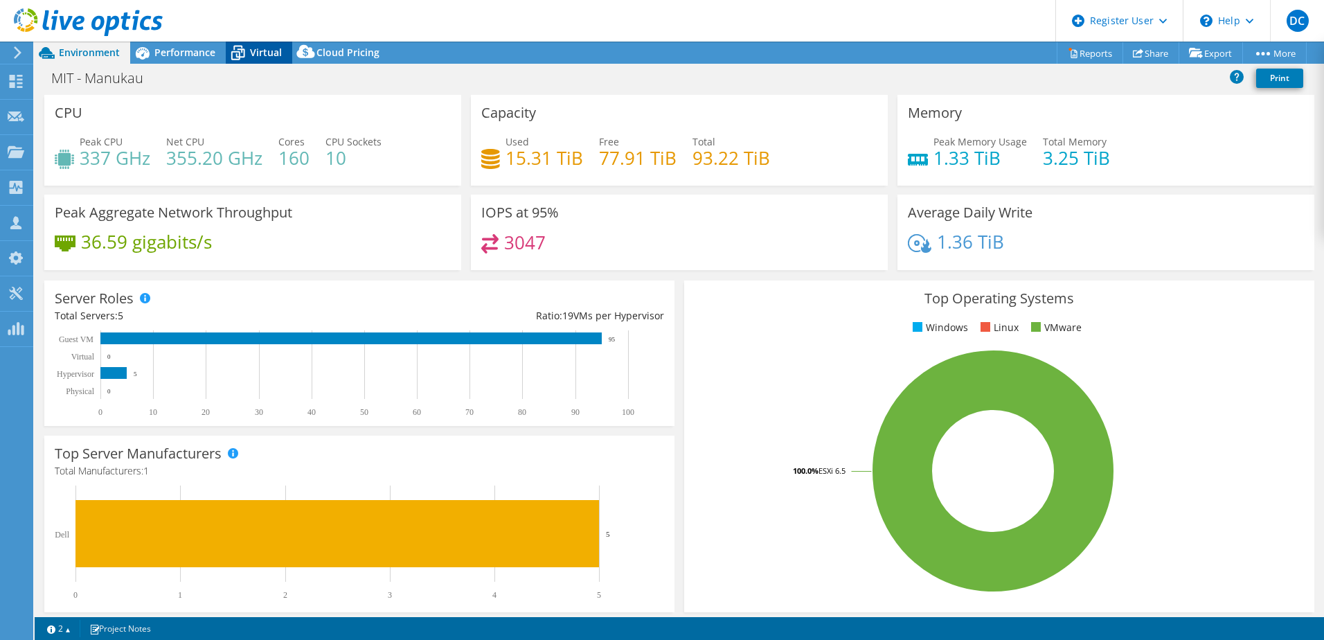
click at [277, 49] on span "Virtual" at bounding box center [266, 52] width 32 height 13
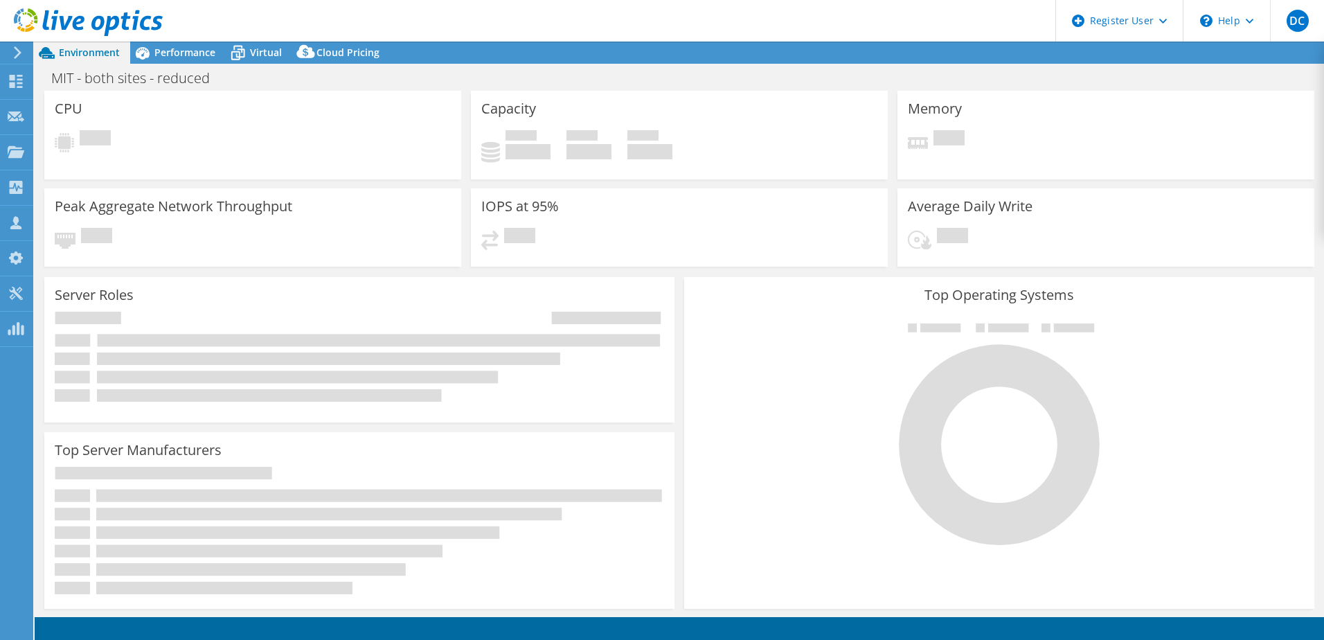
select select "USD"
select select "[GEOGRAPHIC_DATA]"
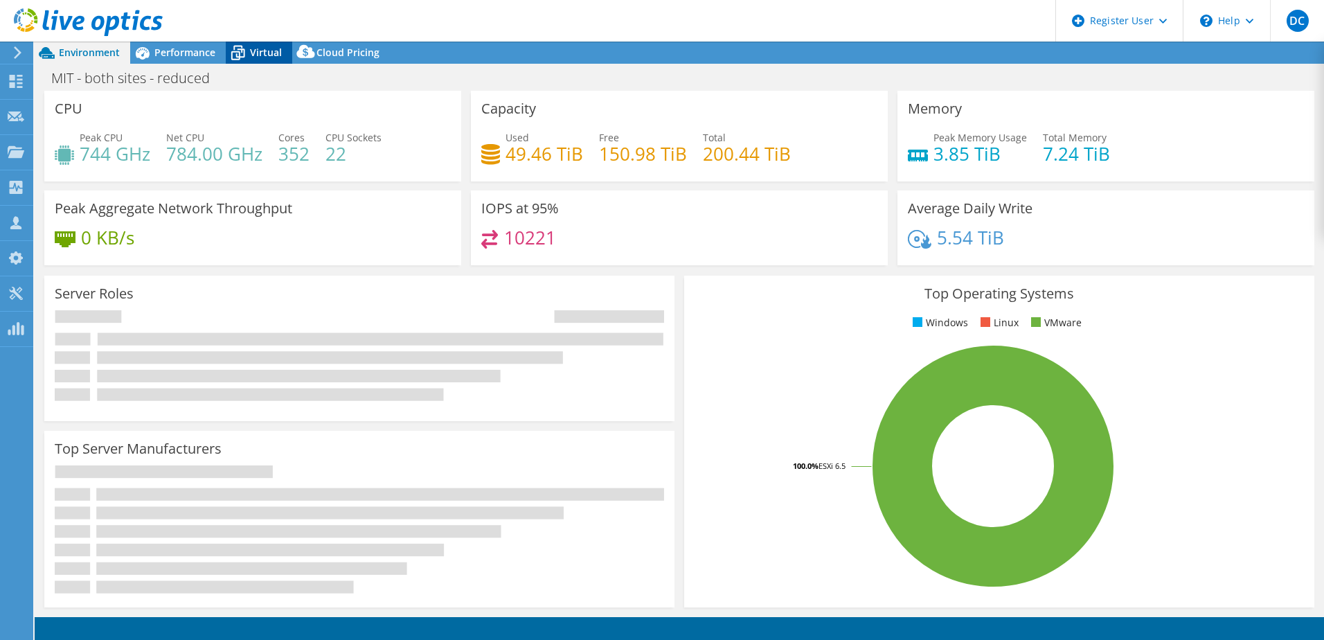
click at [248, 53] on icon at bounding box center [238, 53] width 24 height 24
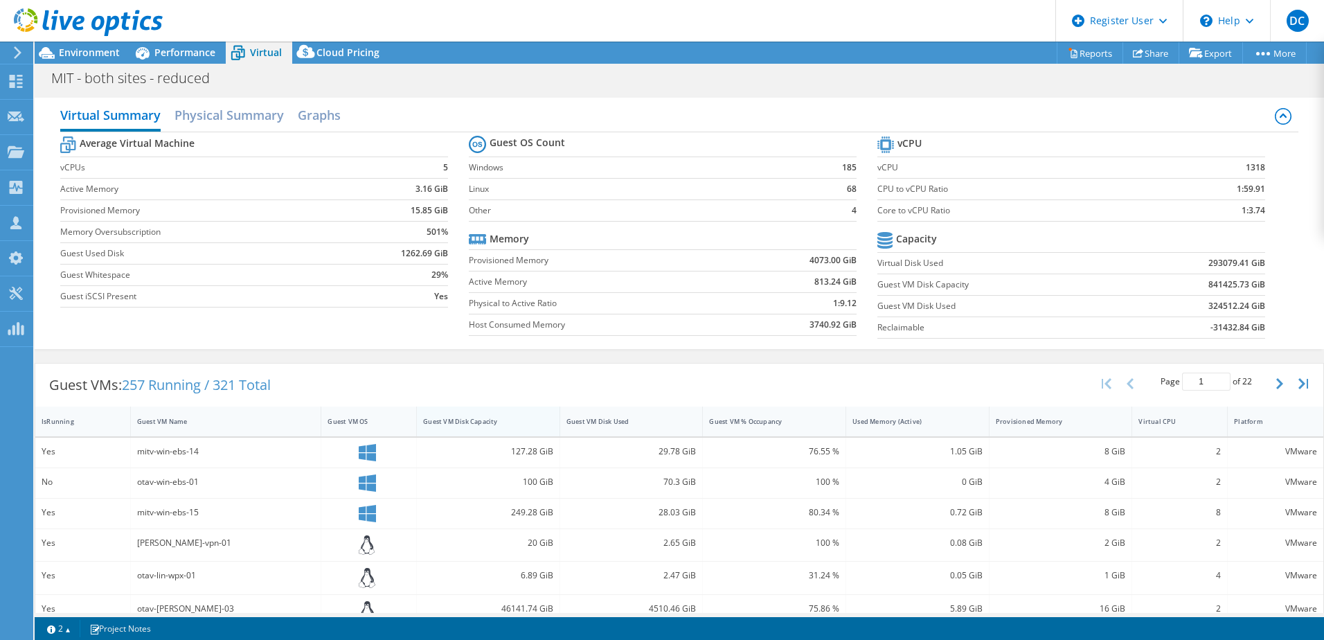
click at [441, 422] on div "Guest VM Disk Capacity" at bounding box center [480, 421] width 114 height 9
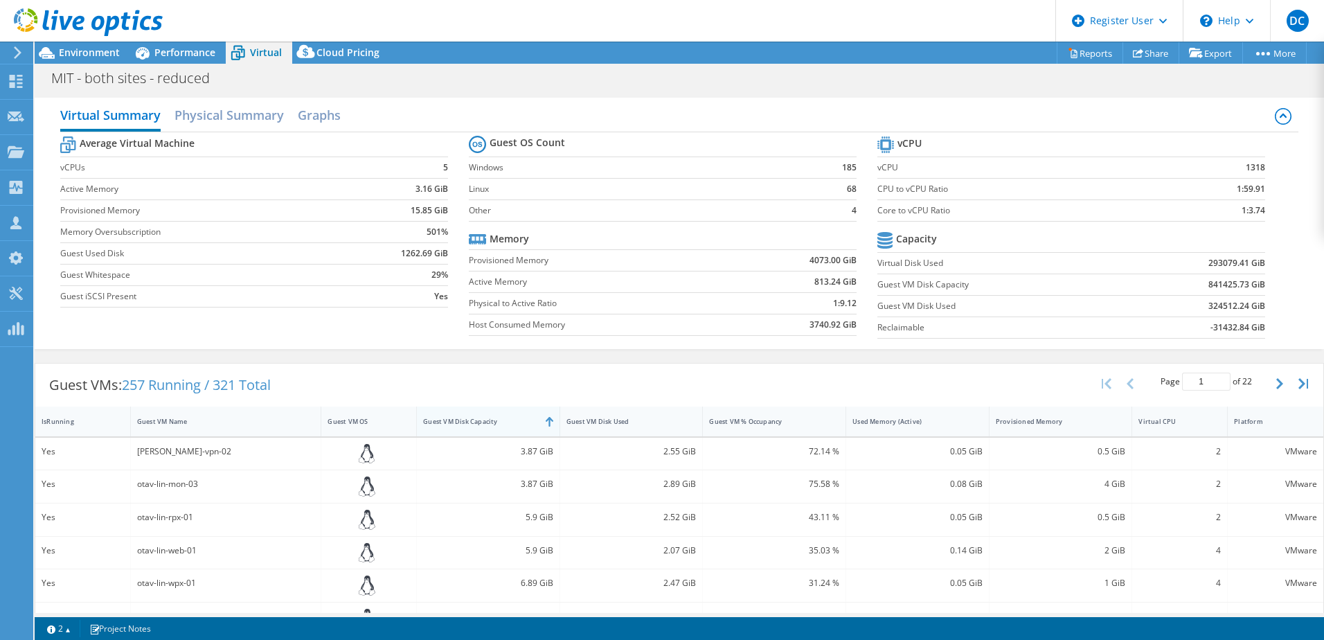
click at [441, 422] on div "Guest VM Disk Capacity" at bounding box center [480, 421] width 114 height 9
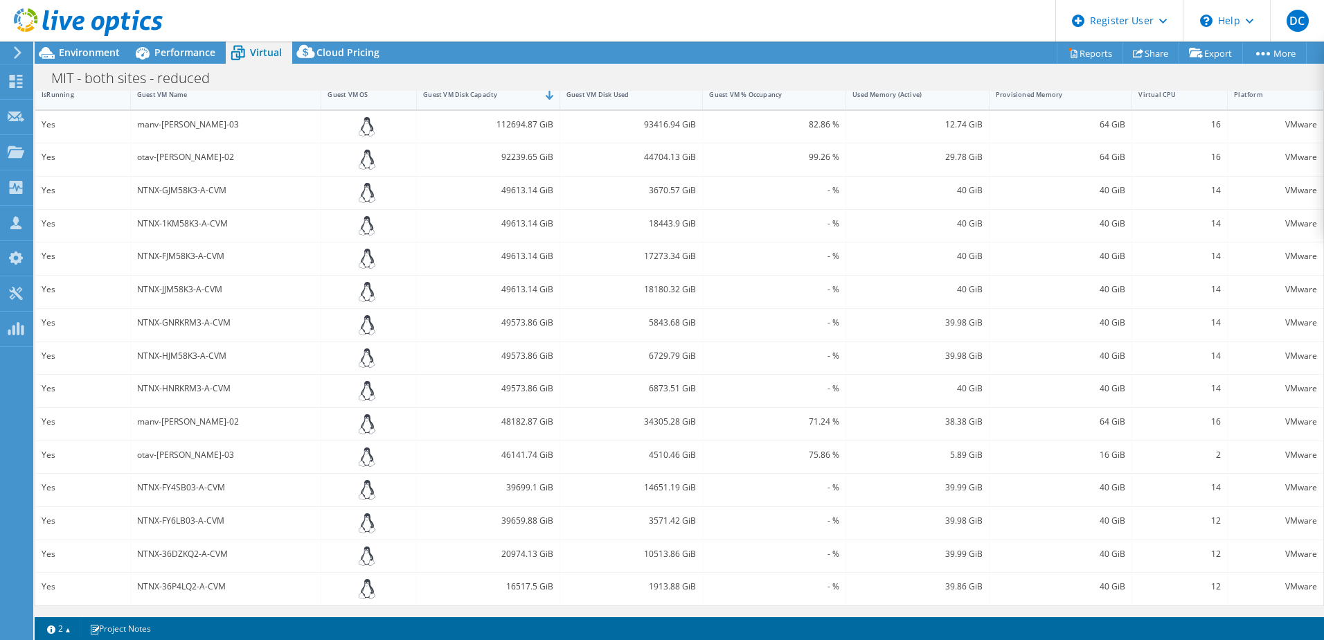
scroll to position [188, 0]
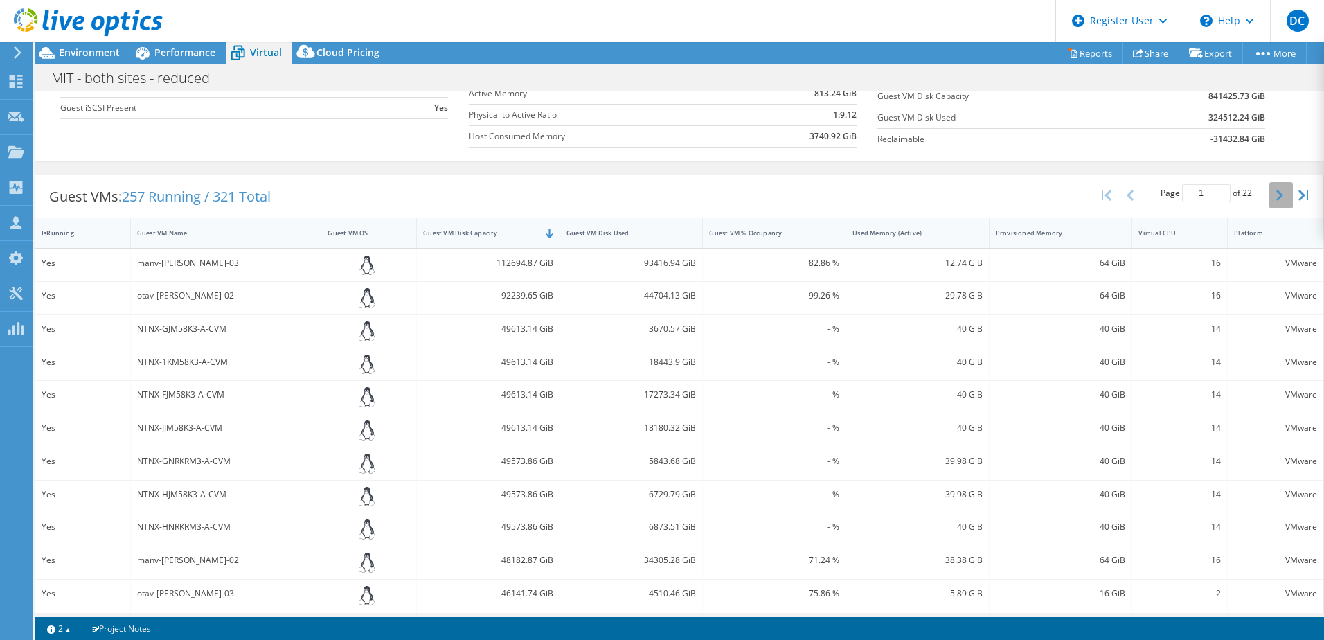
click at [1269, 197] on button "button" at bounding box center [1281, 195] width 24 height 26
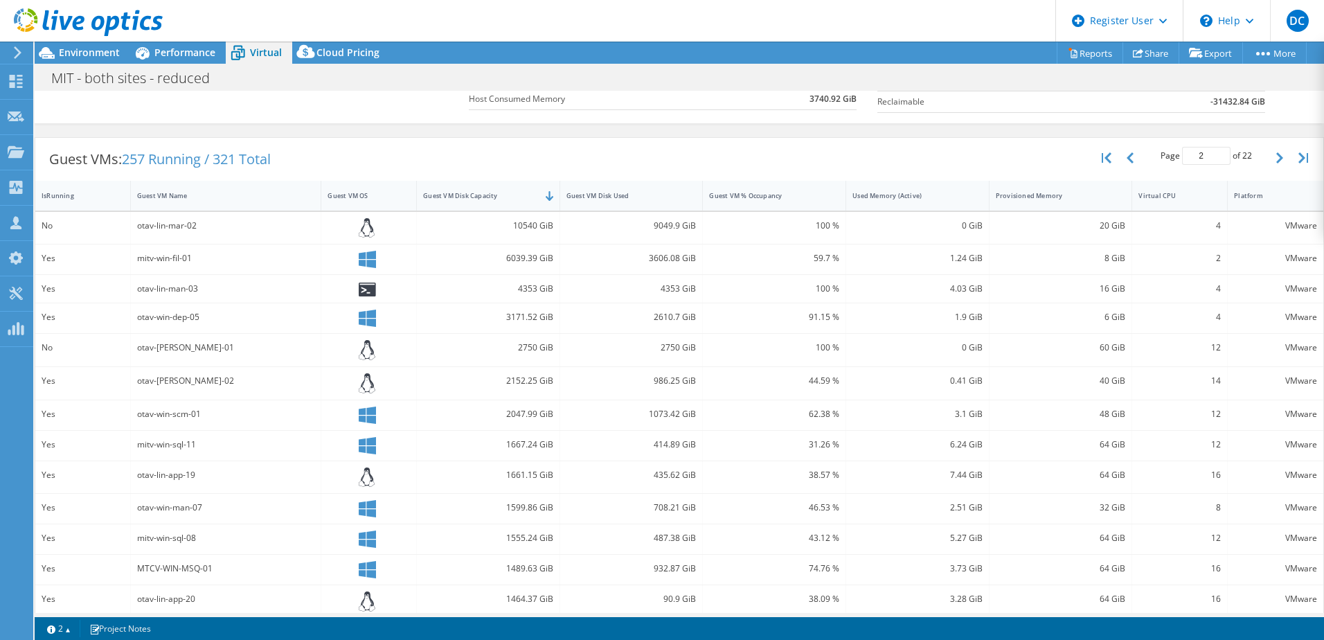
scroll to position [161, 0]
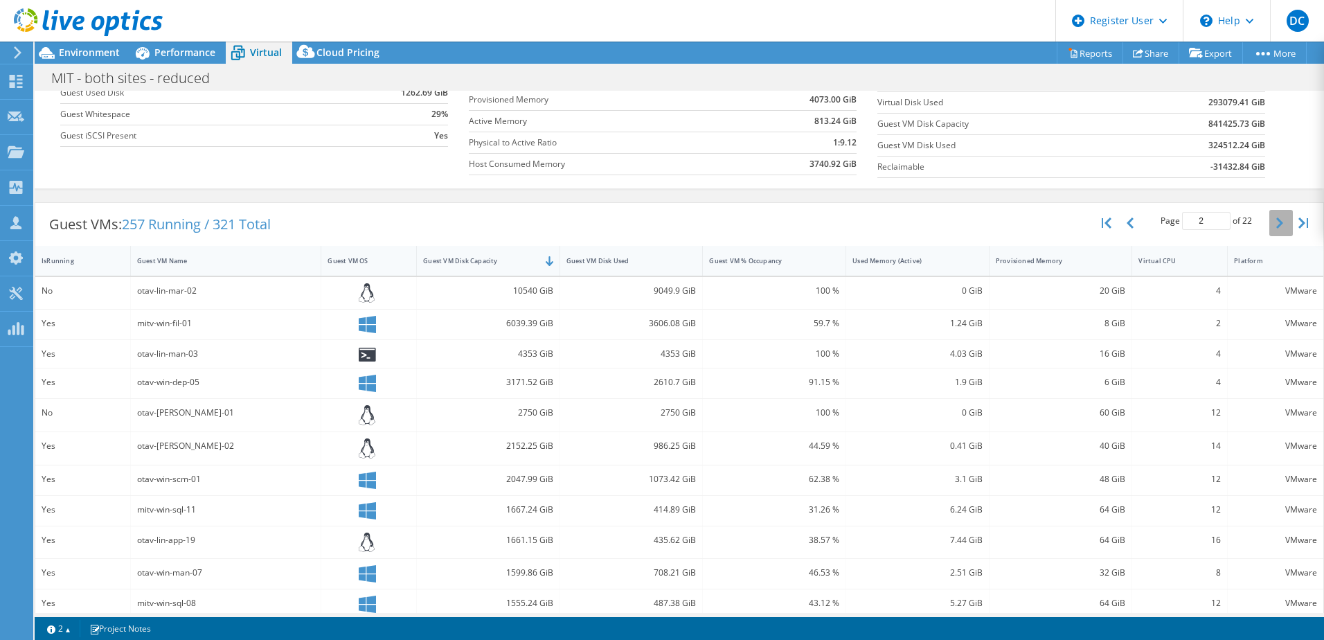
click at [1269, 217] on button "button" at bounding box center [1281, 223] width 24 height 26
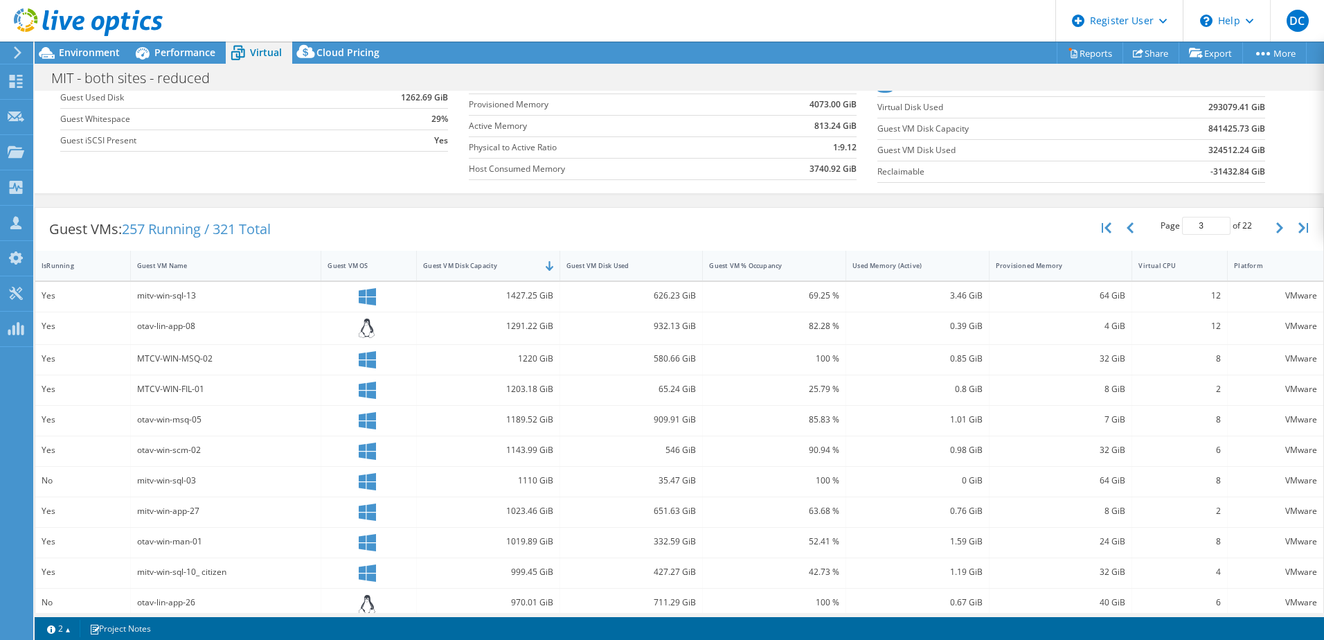
scroll to position [154, 0]
click at [1269, 237] on button "button" at bounding box center [1281, 229] width 24 height 26
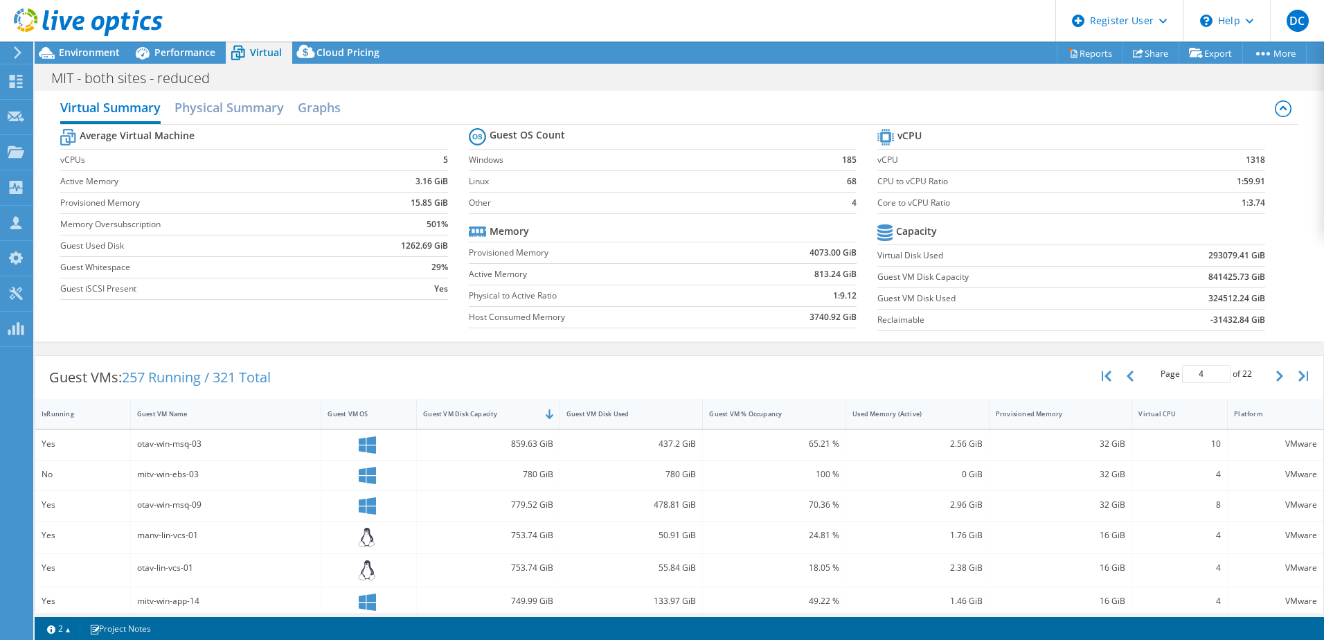
scroll to position [0, 0]
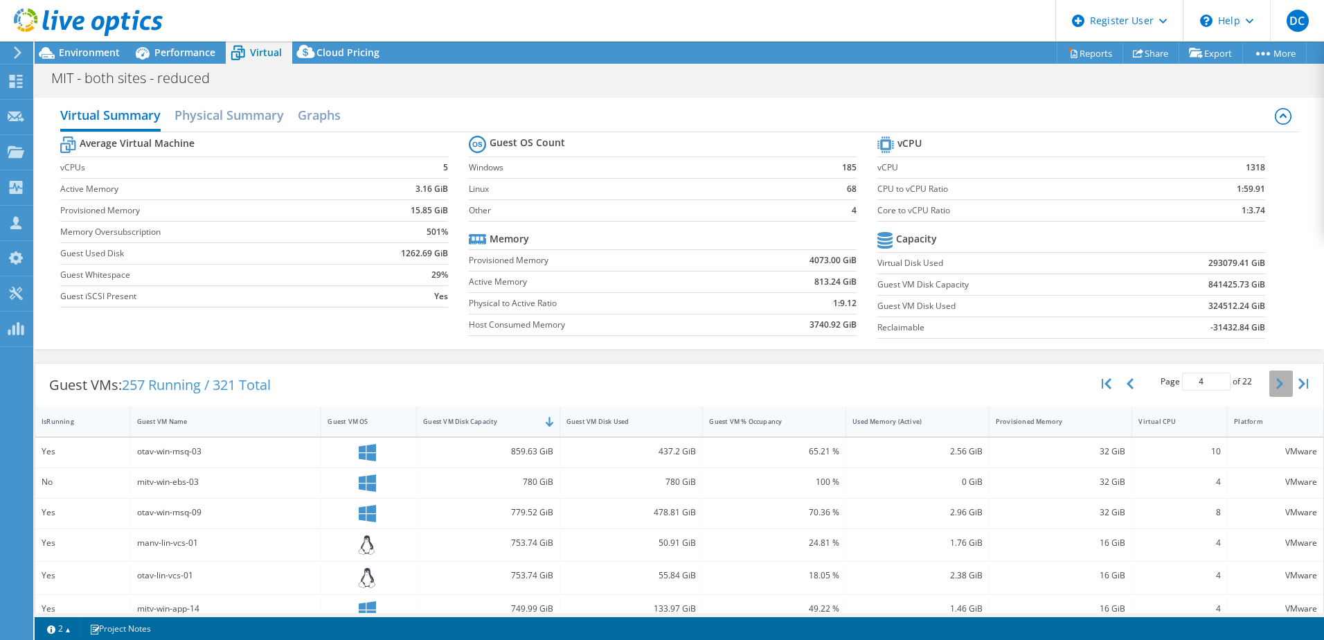
click at [1269, 383] on button "button" at bounding box center [1281, 383] width 24 height 26
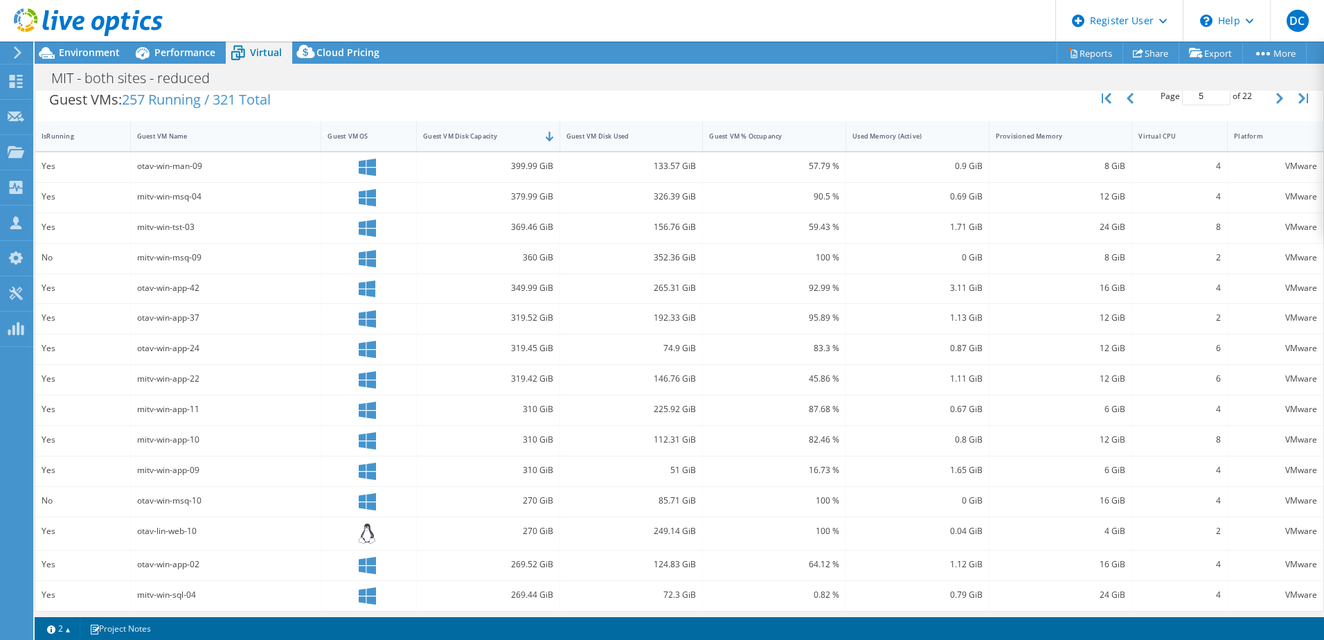
scroll to position [291, 0]
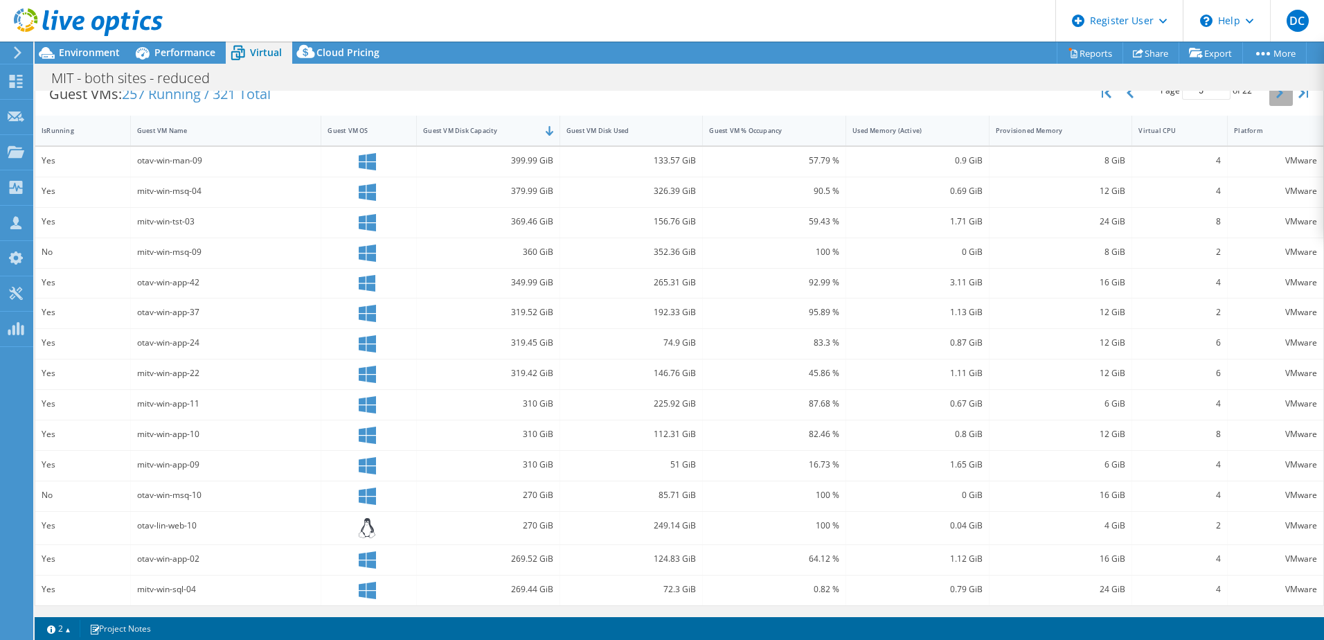
click at [1269, 102] on button "button" at bounding box center [1281, 93] width 24 height 26
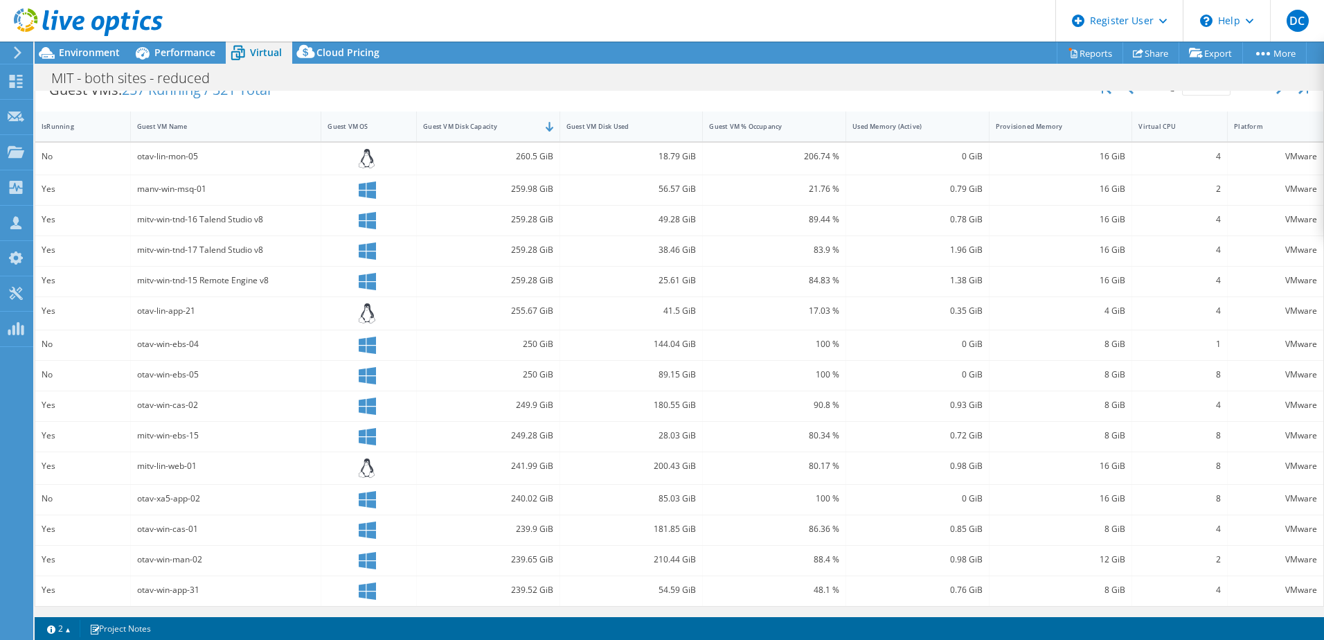
scroll to position [296, 0]
click at [1269, 96] on button "button" at bounding box center [1281, 88] width 24 height 26
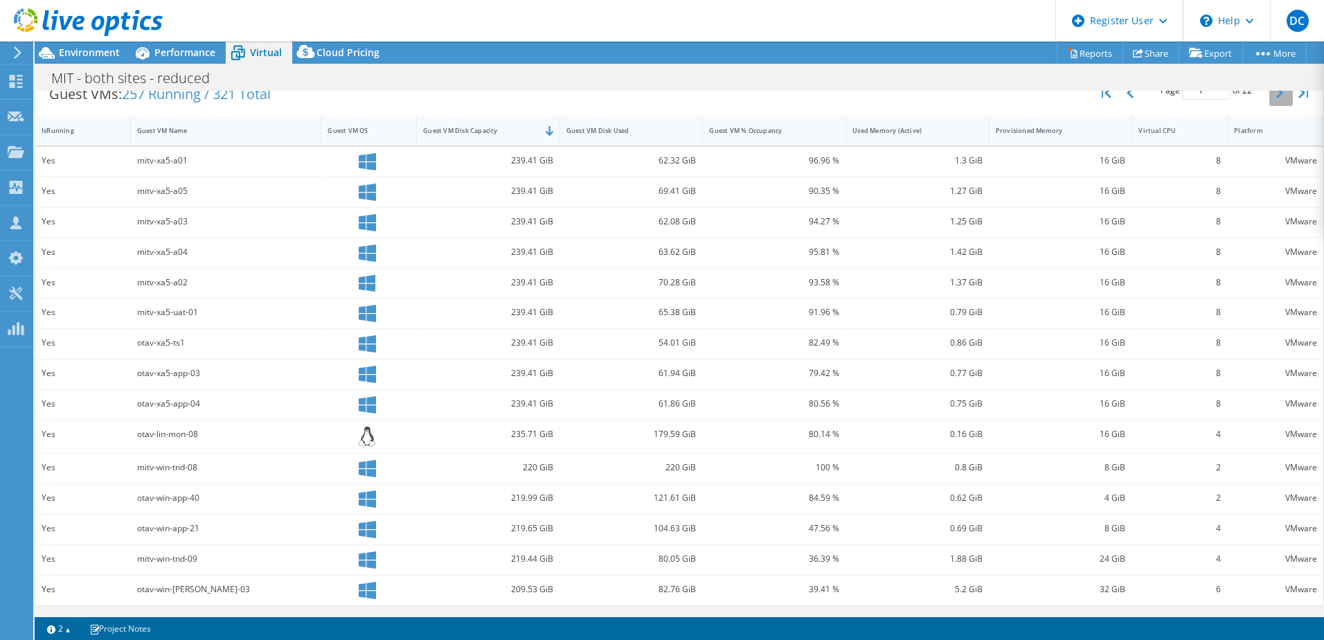
scroll to position [291, 0]
click at [1275, 100] on button "button" at bounding box center [1281, 93] width 24 height 26
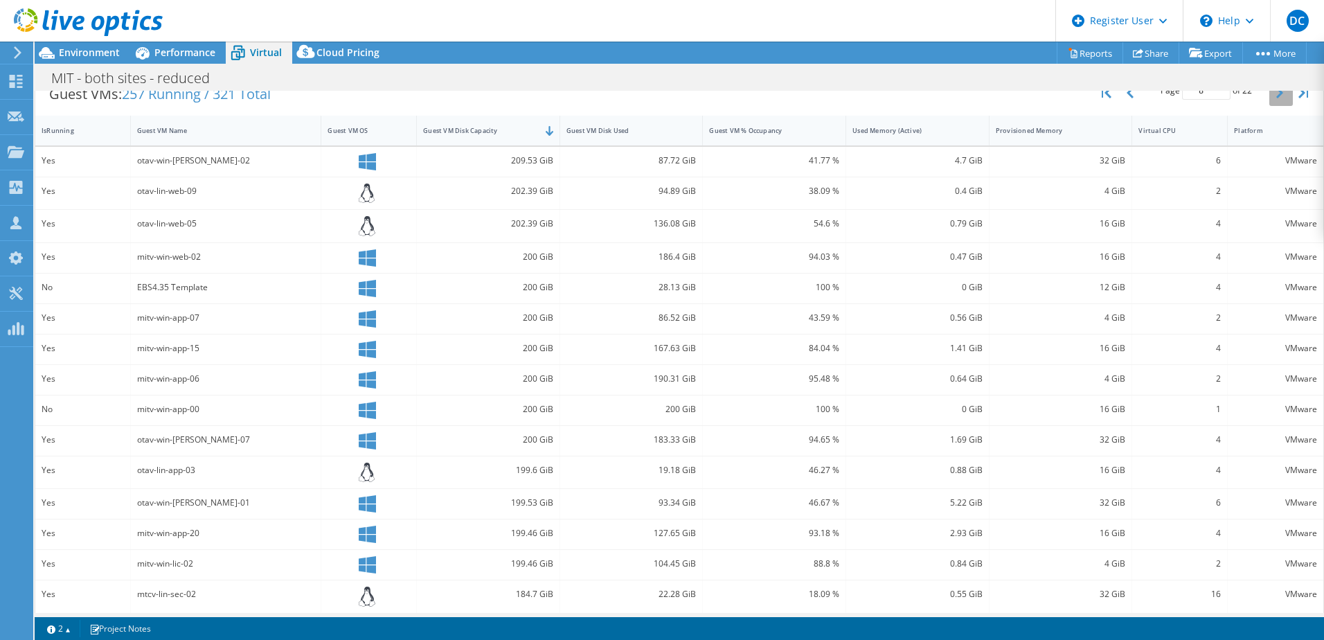
scroll to position [296, 0]
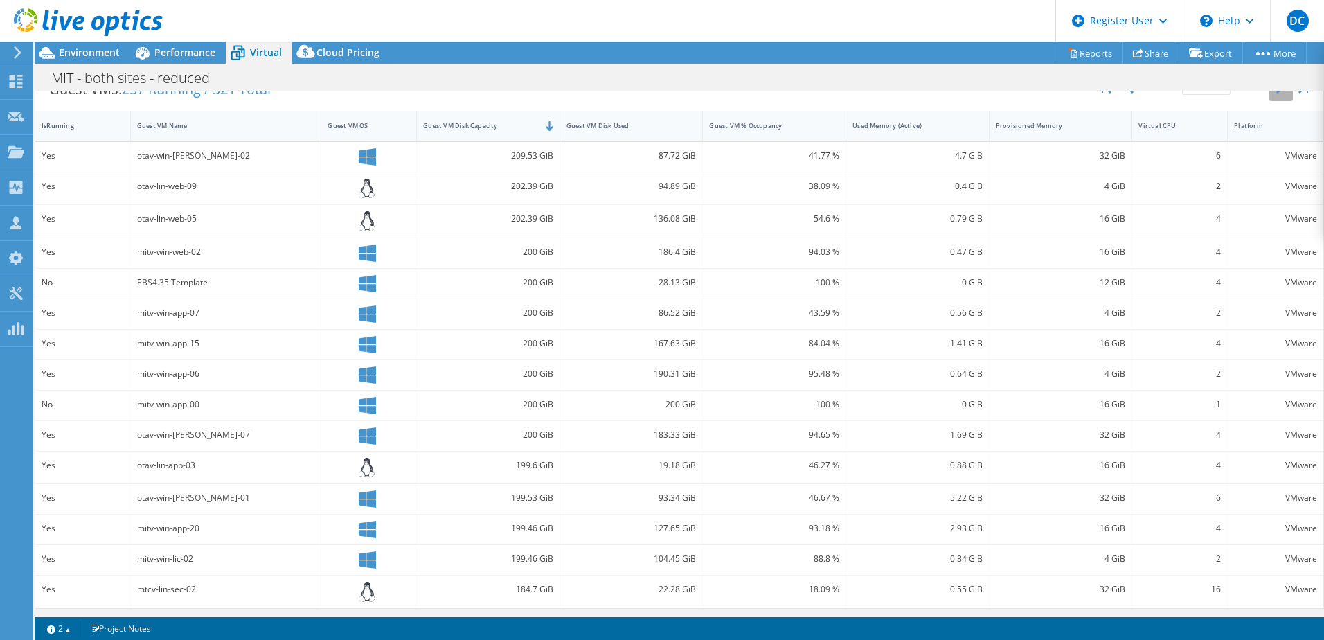
click at [1269, 94] on button "button" at bounding box center [1281, 88] width 24 height 26
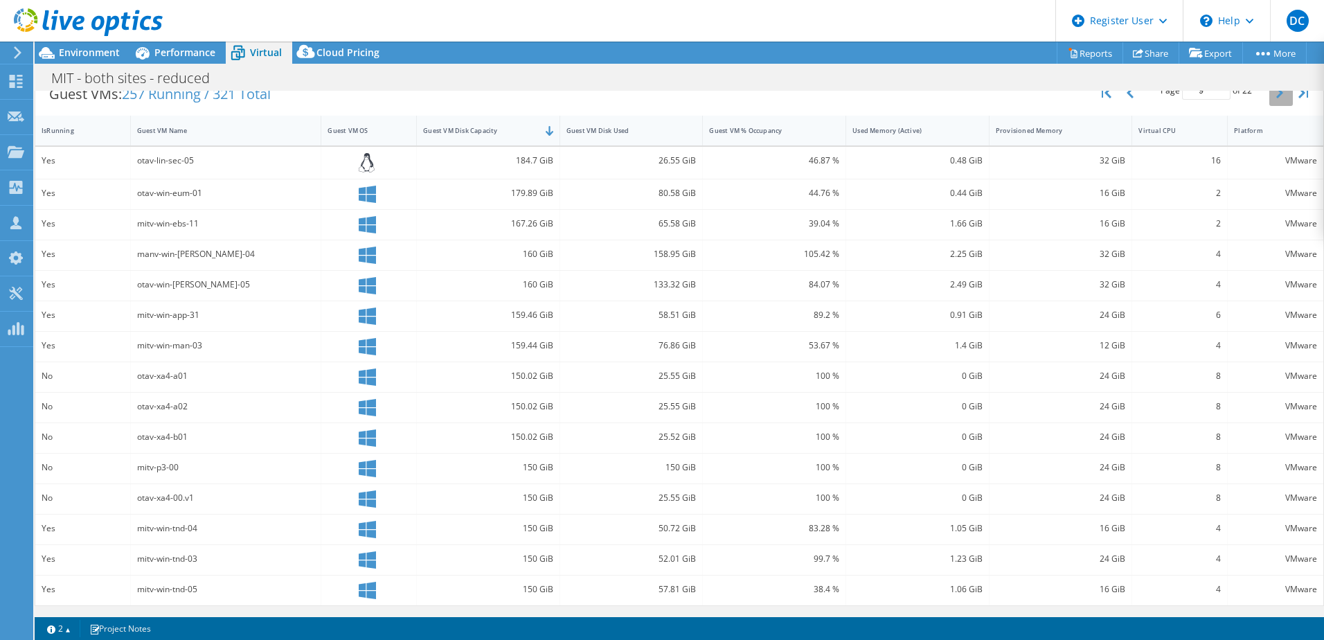
click at [1276, 96] on icon "button" at bounding box center [1279, 92] width 7 height 11
click at [1276, 94] on icon "button" at bounding box center [1279, 95] width 7 height 11
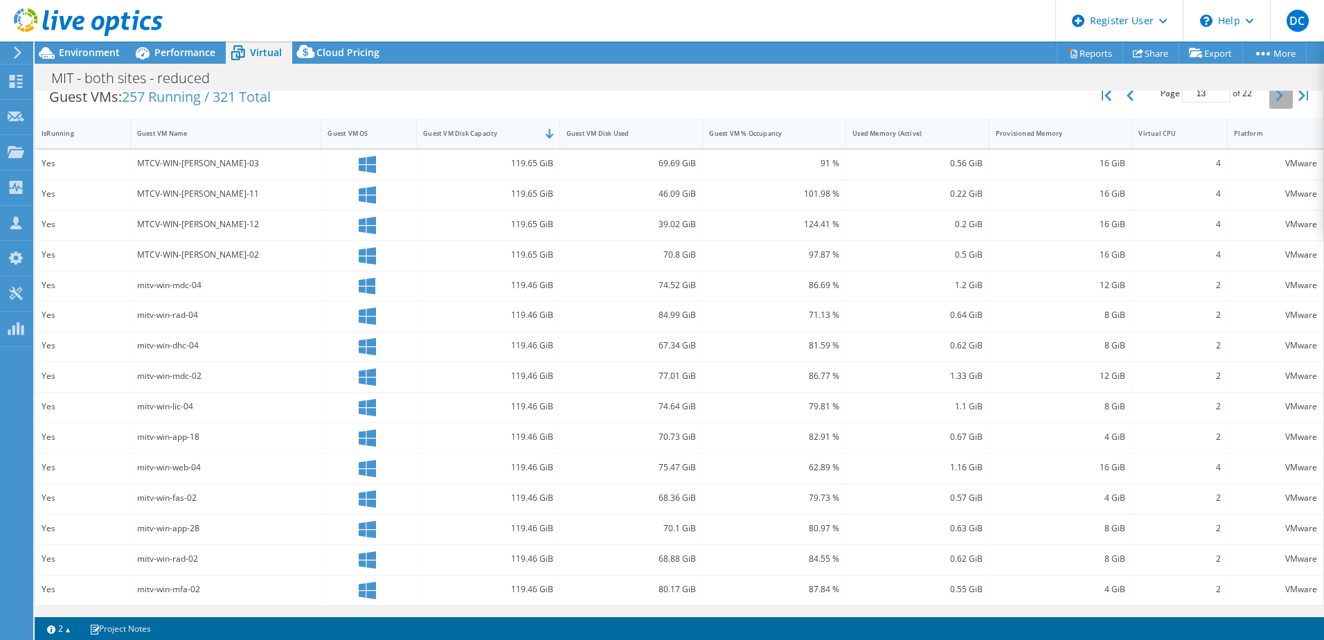
click at [1276, 94] on icon "button" at bounding box center [1279, 95] width 7 height 11
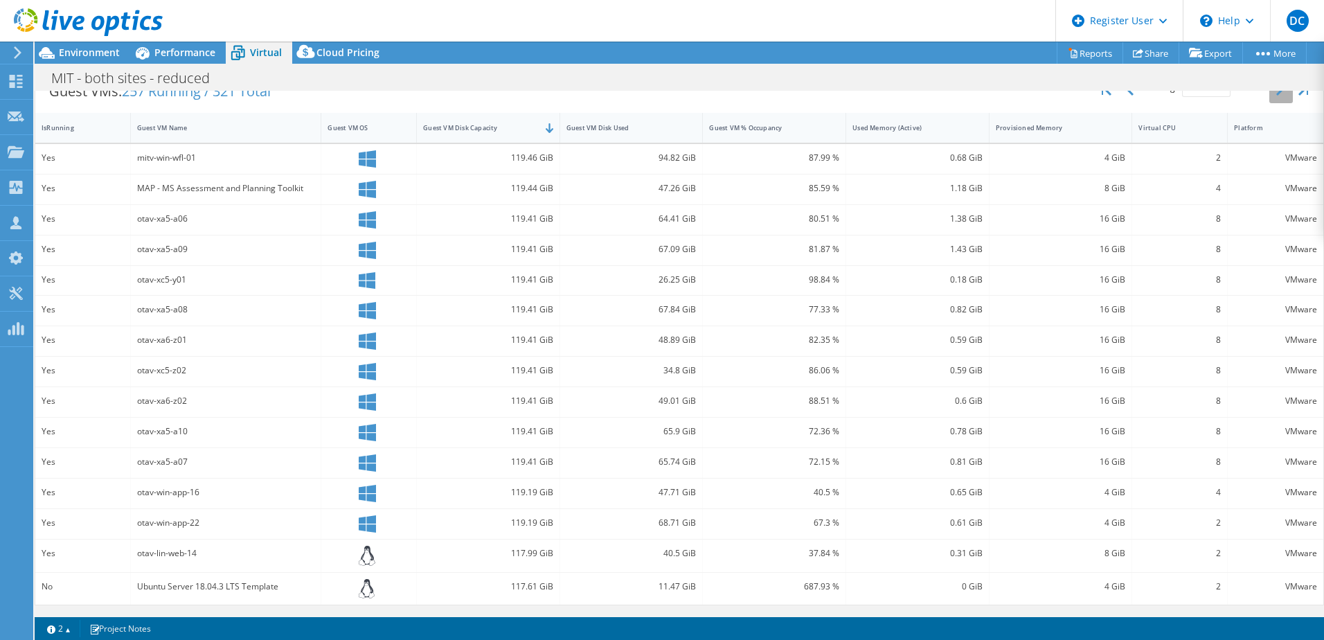
click at [1276, 94] on icon "button" at bounding box center [1279, 89] width 7 height 11
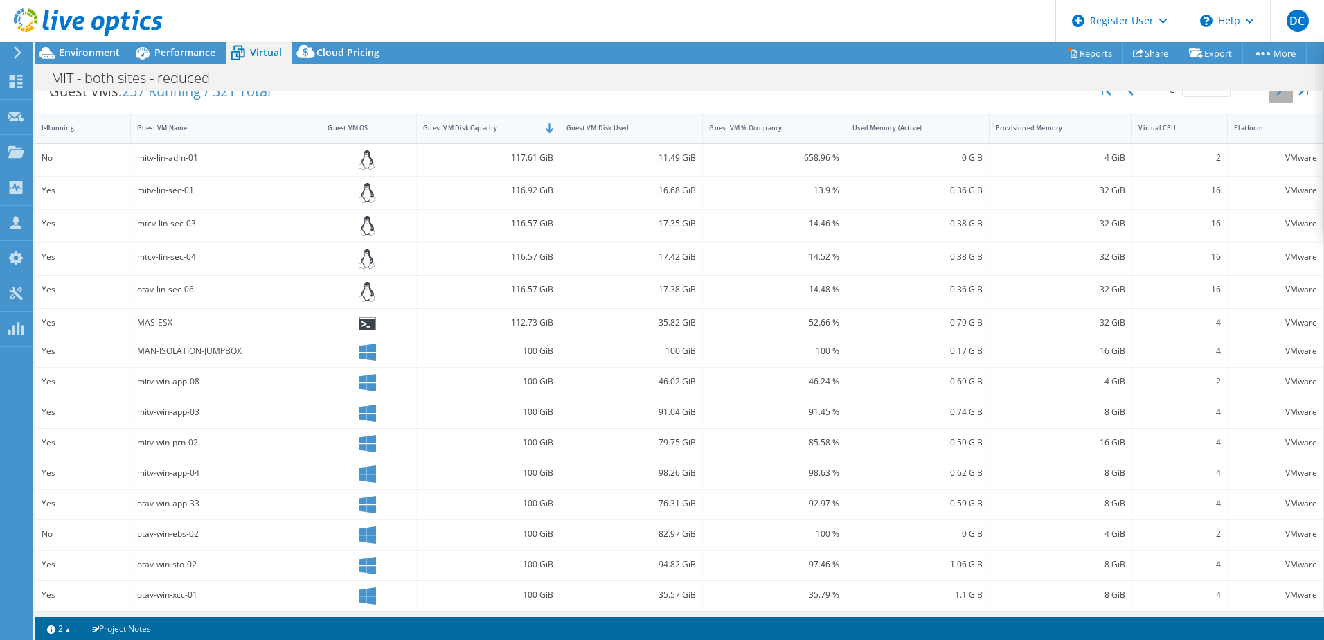
scroll to position [296, 0]
click at [1271, 94] on button "button" at bounding box center [1281, 88] width 24 height 26
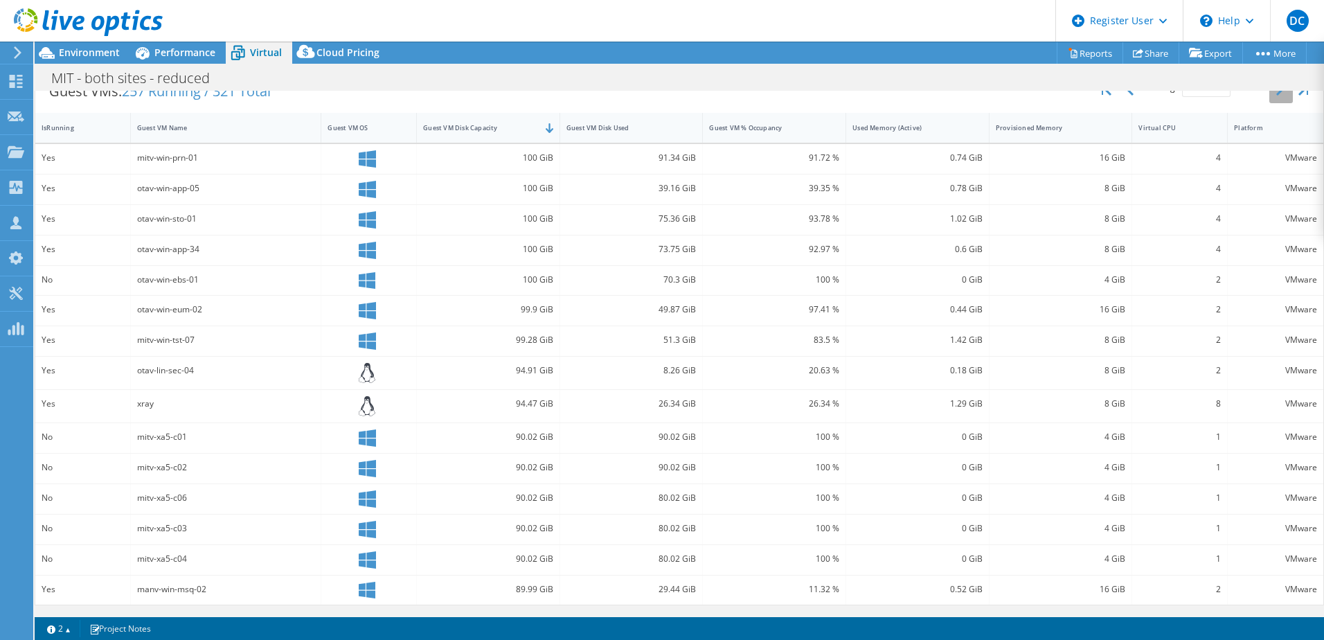
click at [1276, 94] on icon "button" at bounding box center [1279, 89] width 7 height 11
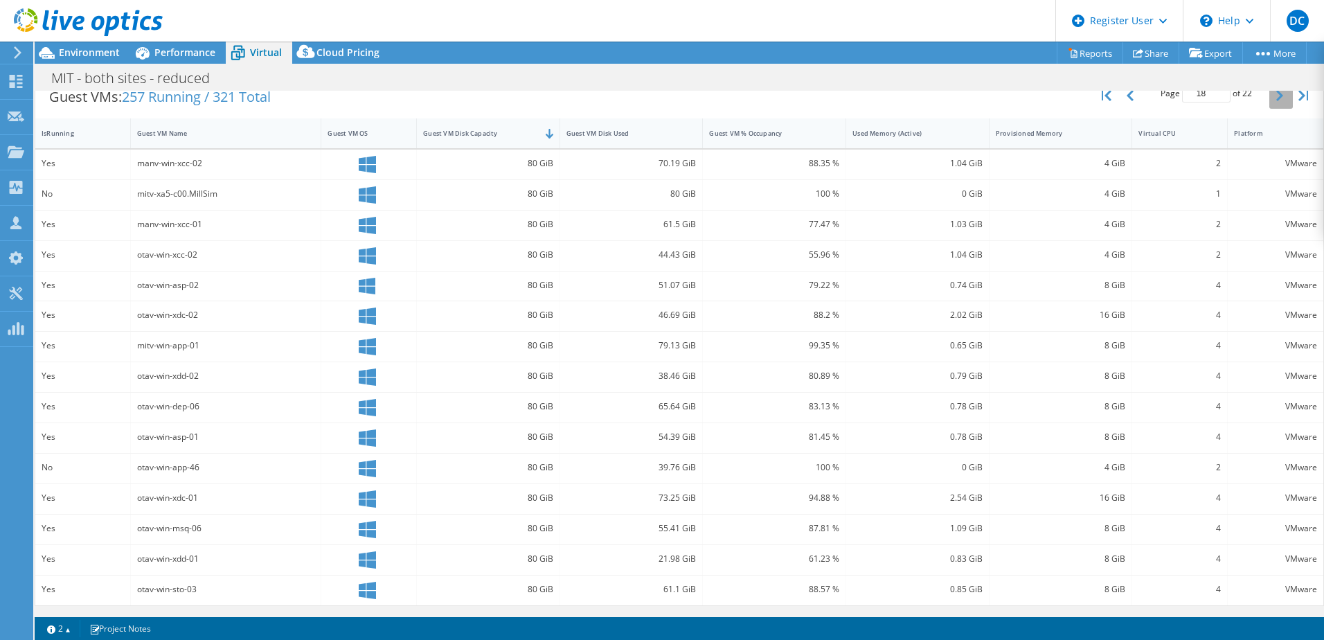
click at [1276, 94] on icon "button" at bounding box center [1279, 95] width 7 height 11
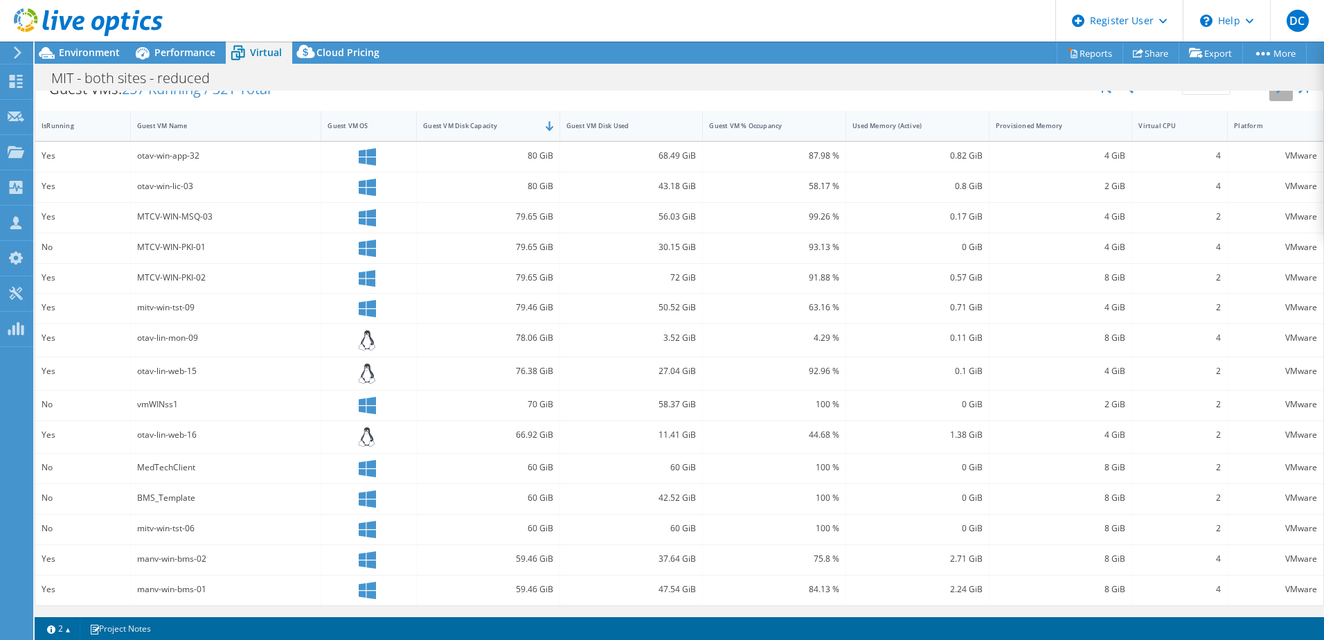
click at [1271, 94] on button "button" at bounding box center [1281, 88] width 24 height 26
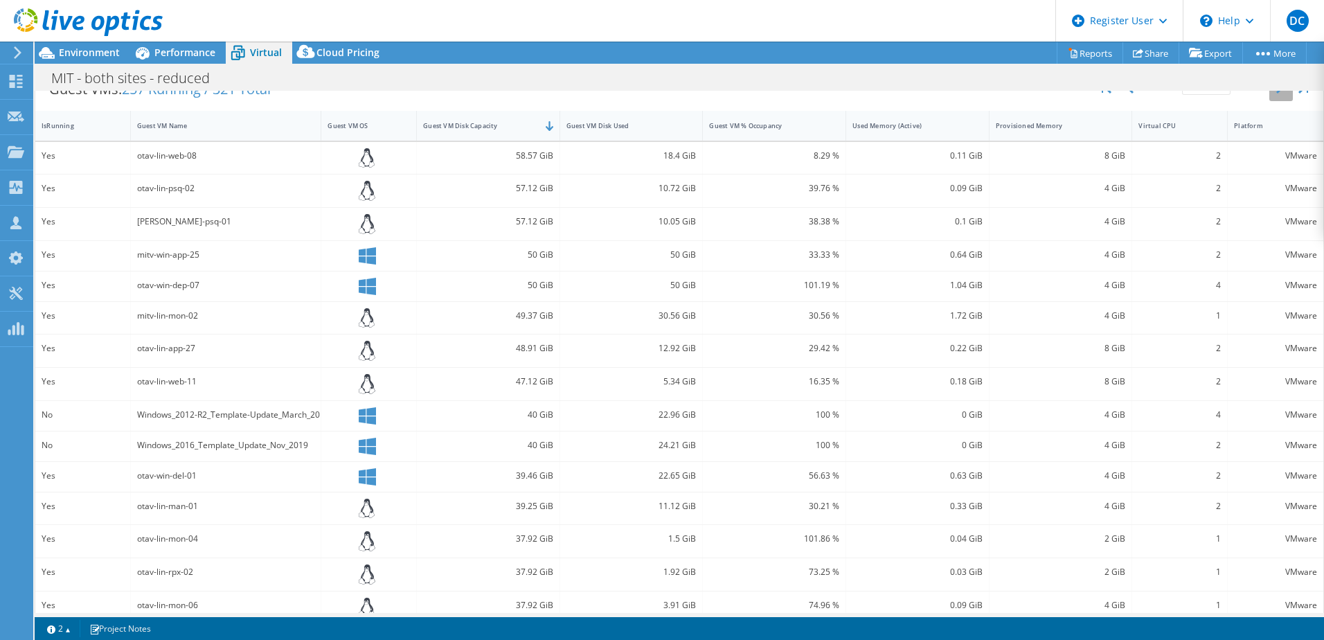
click at [1271, 94] on button "button" at bounding box center [1281, 88] width 24 height 26
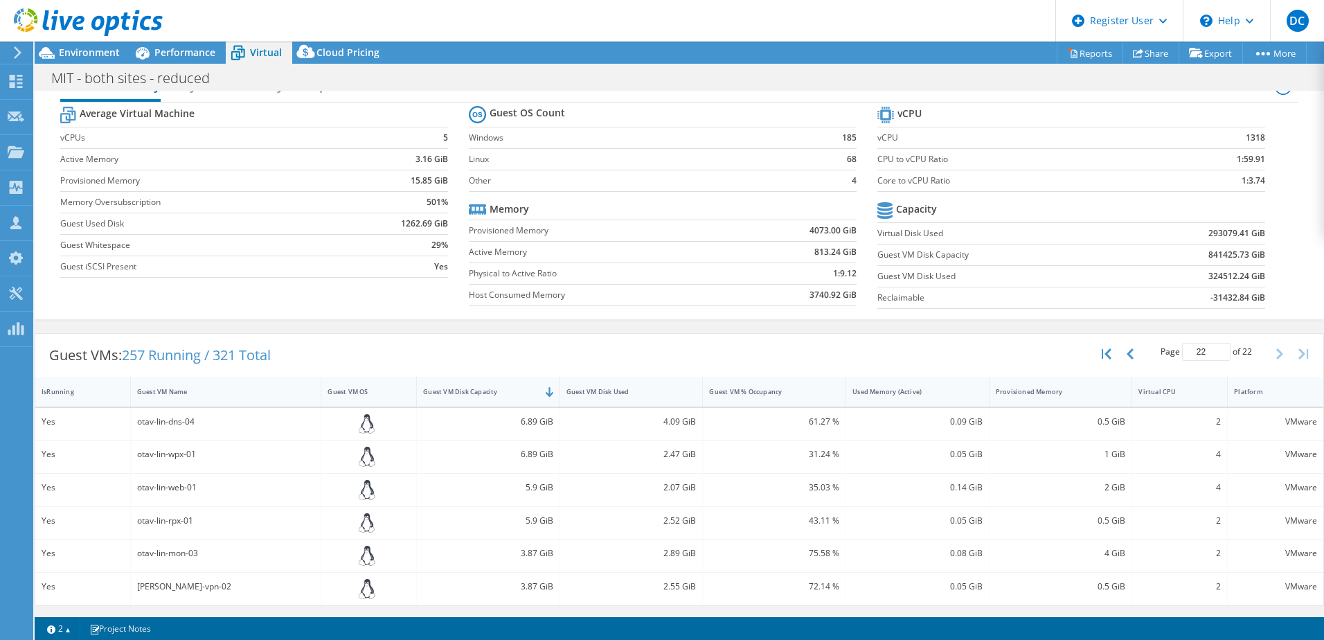
scroll to position [30, 0]
click at [1107, 357] on button "button" at bounding box center [1108, 354] width 24 height 26
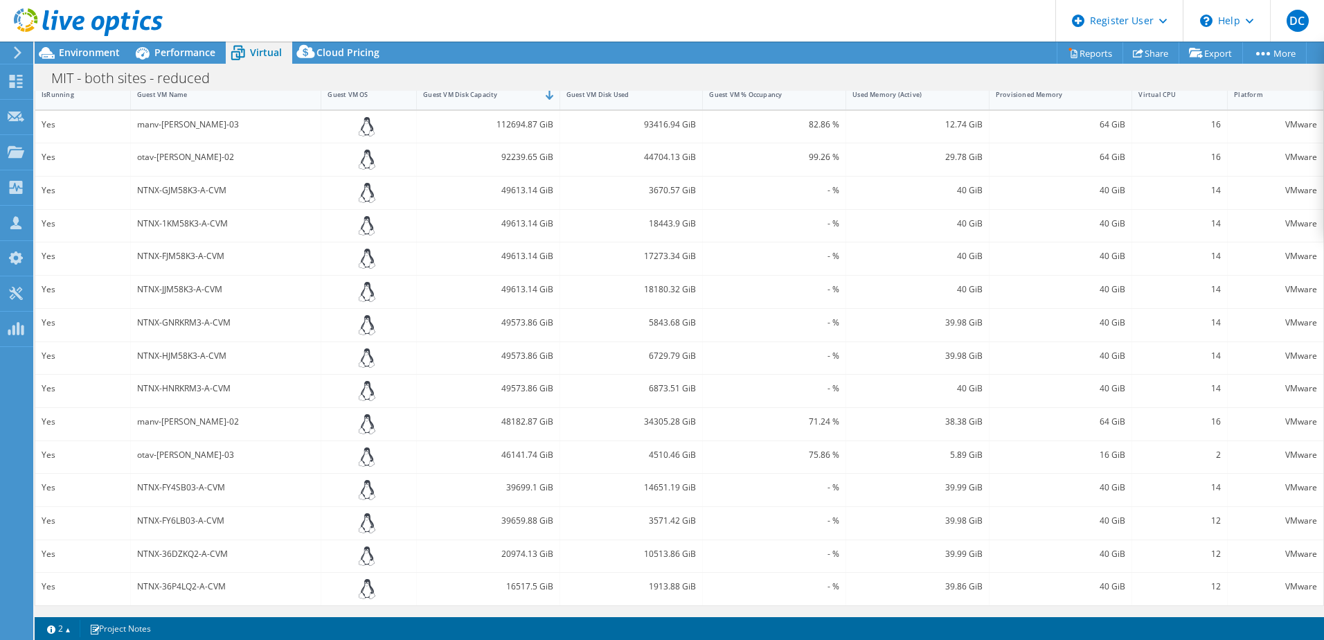
scroll to position [258, 0]
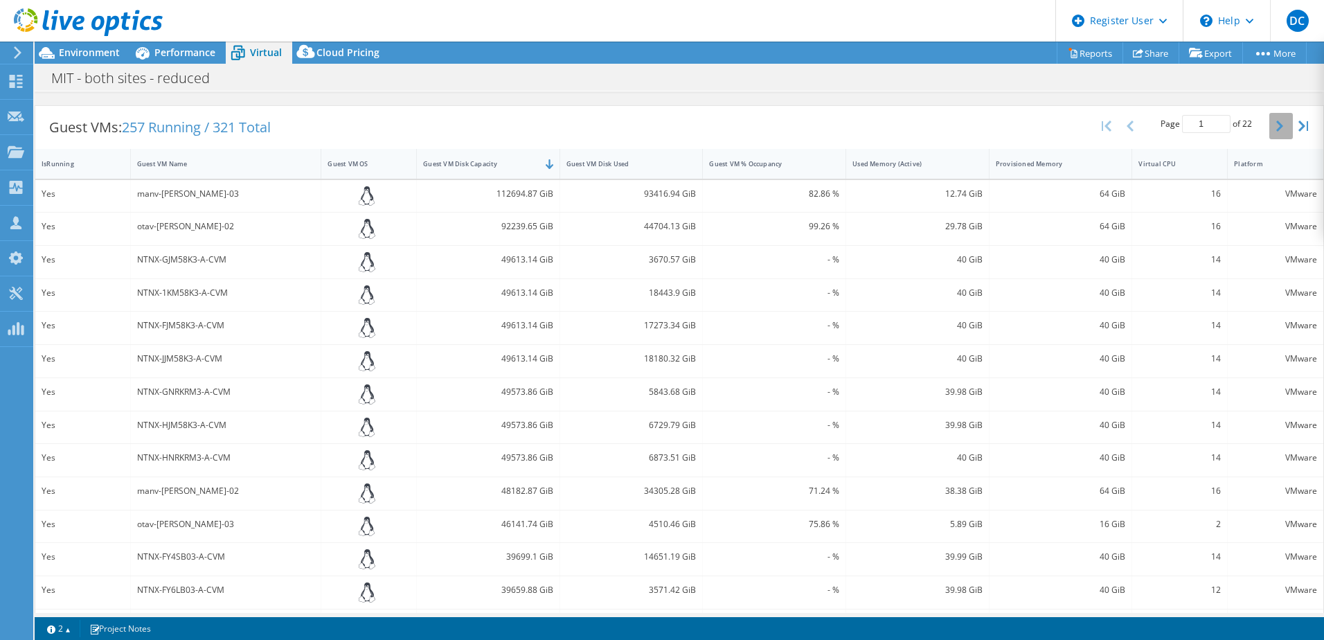
click at [1276, 126] on icon "button" at bounding box center [1279, 125] width 7 height 11
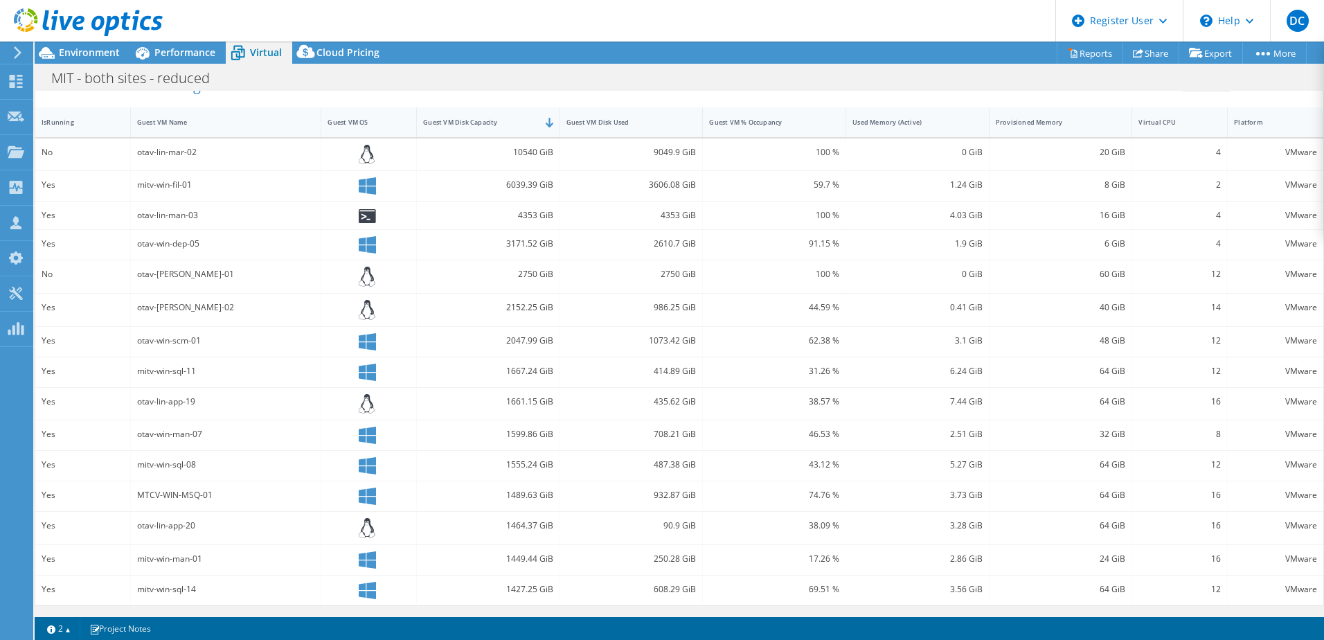
scroll to position [230, 0]
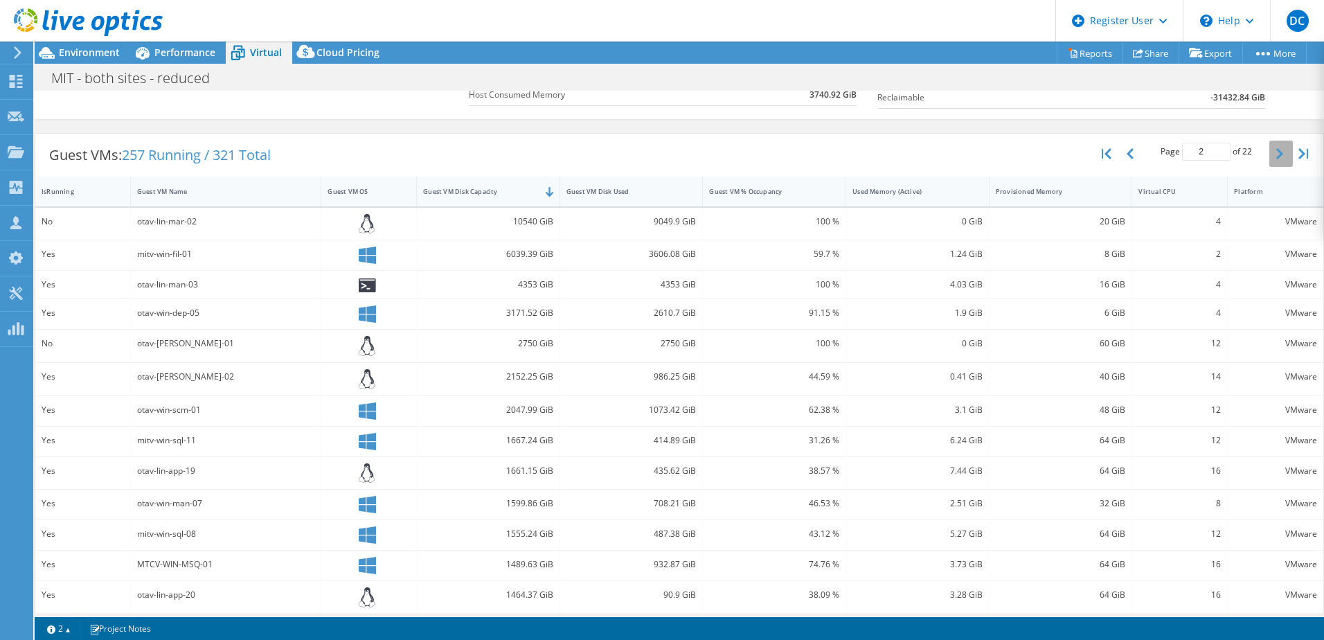
click at [1269, 149] on button "button" at bounding box center [1281, 154] width 24 height 26
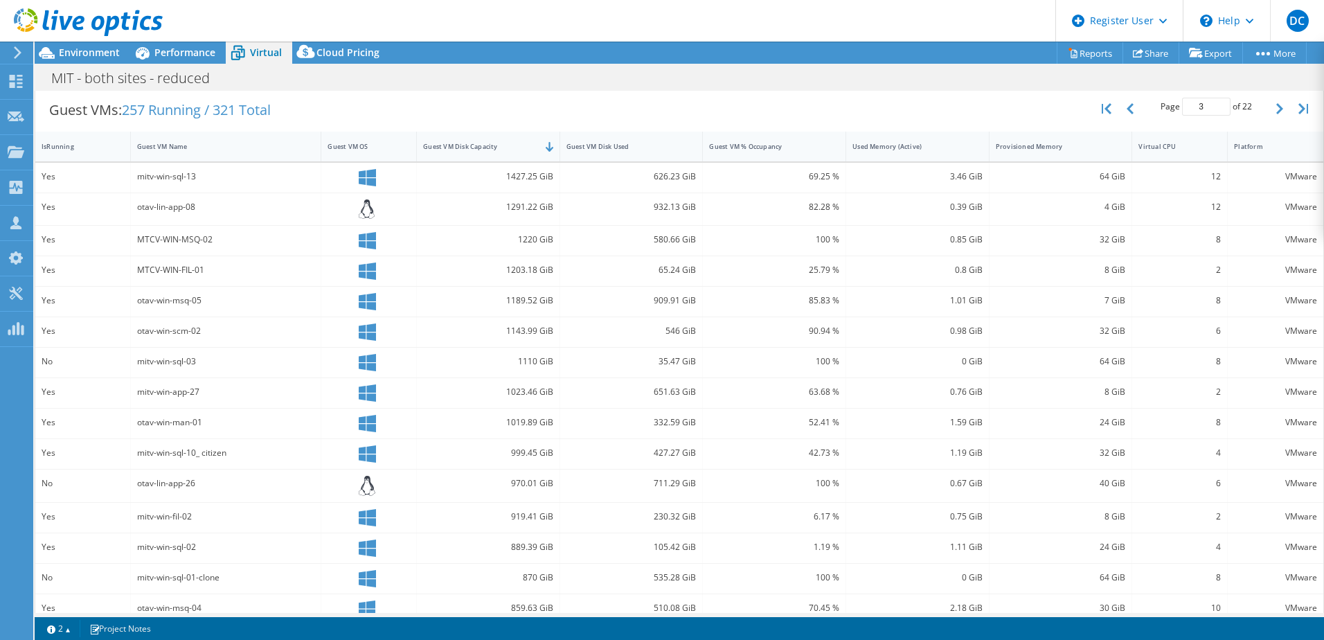
scroll to position [293, 0]
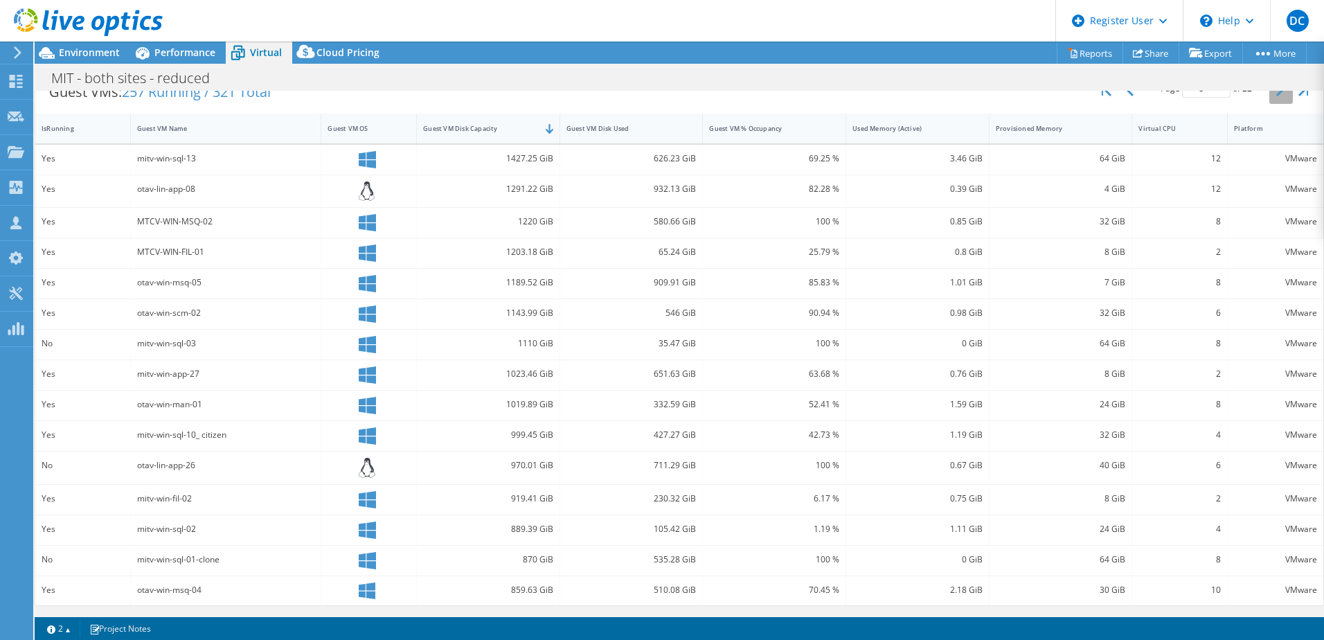
click at [1269, 98] on button "button" at bounding box center [1281, 91] width 24 height 26
click at [1276, 98] on icon "button" at bounding box center [1279, 92] width 7 height 11
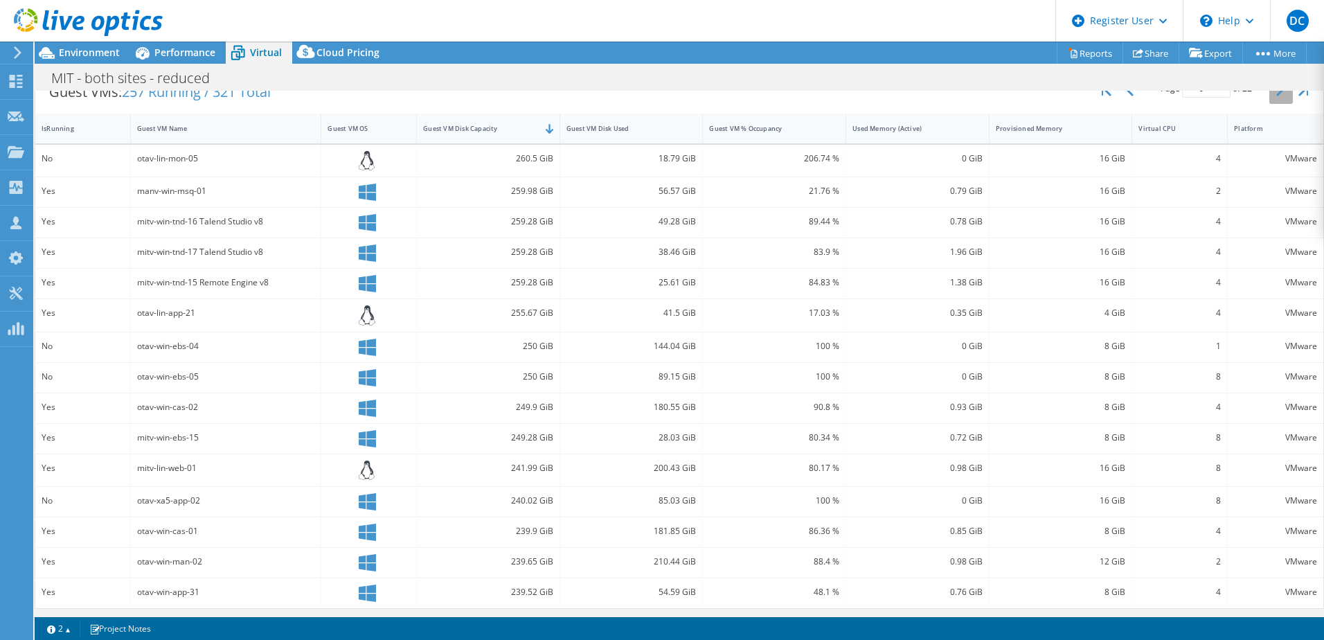
click at [1269, 98] on button "button" at bounding box center [1281, 91] width 24 height 26
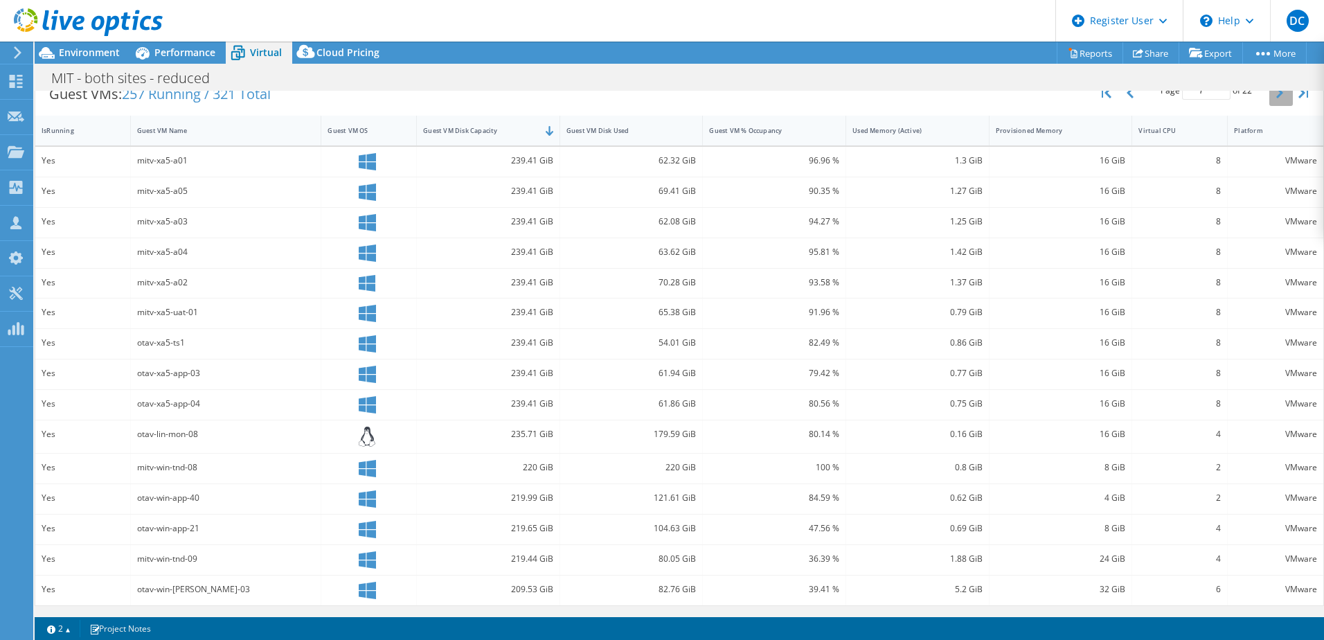
click at [1276, 98] on icon "button" at bounding box center [1279, 92] width 7 height 11
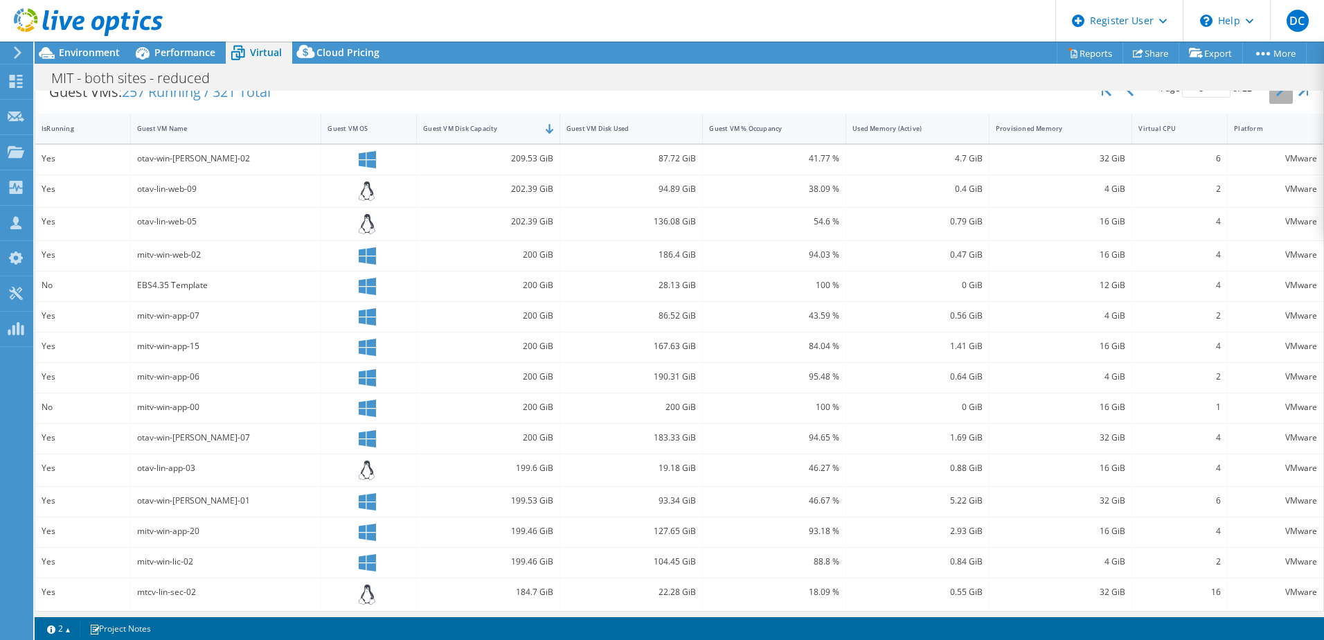
click at [1269, 98] on button "button" at bounding box center [1281, 91] width 24 height 26
click at [1276, 98] on icon "button" at bounding box center [1279, 92] width 7 height 11
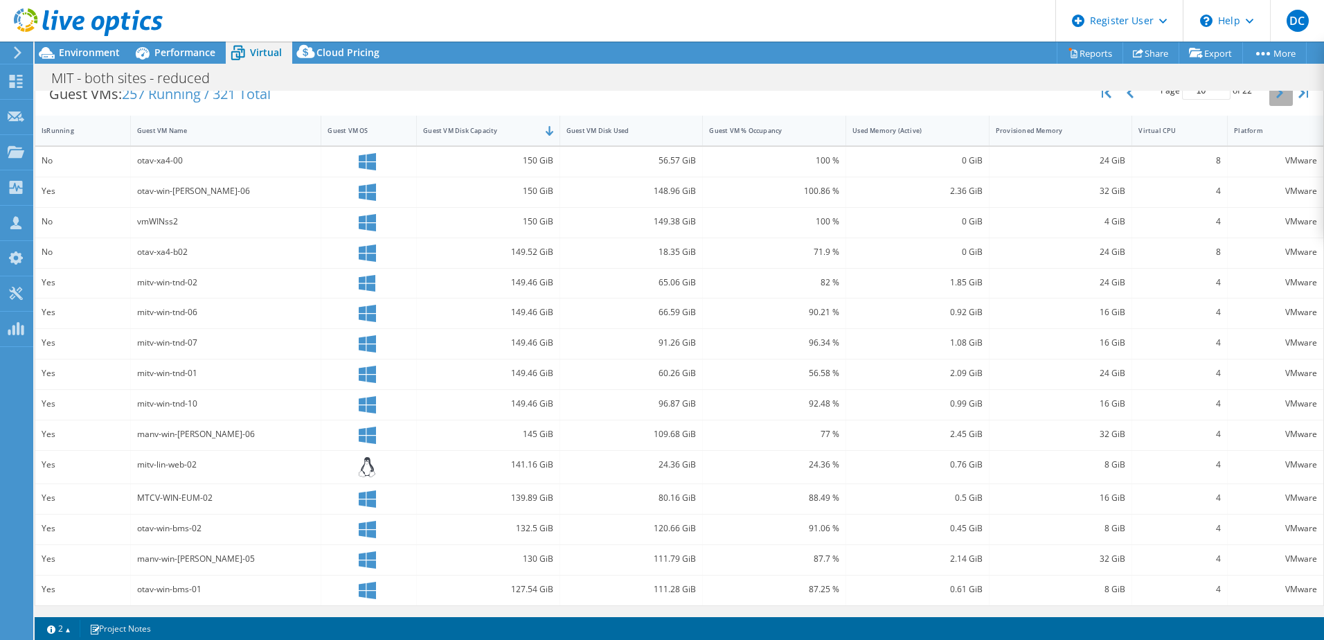
click at [1276, 98] on icon "button" at bounding box center [1279, 92] width 7 height 11
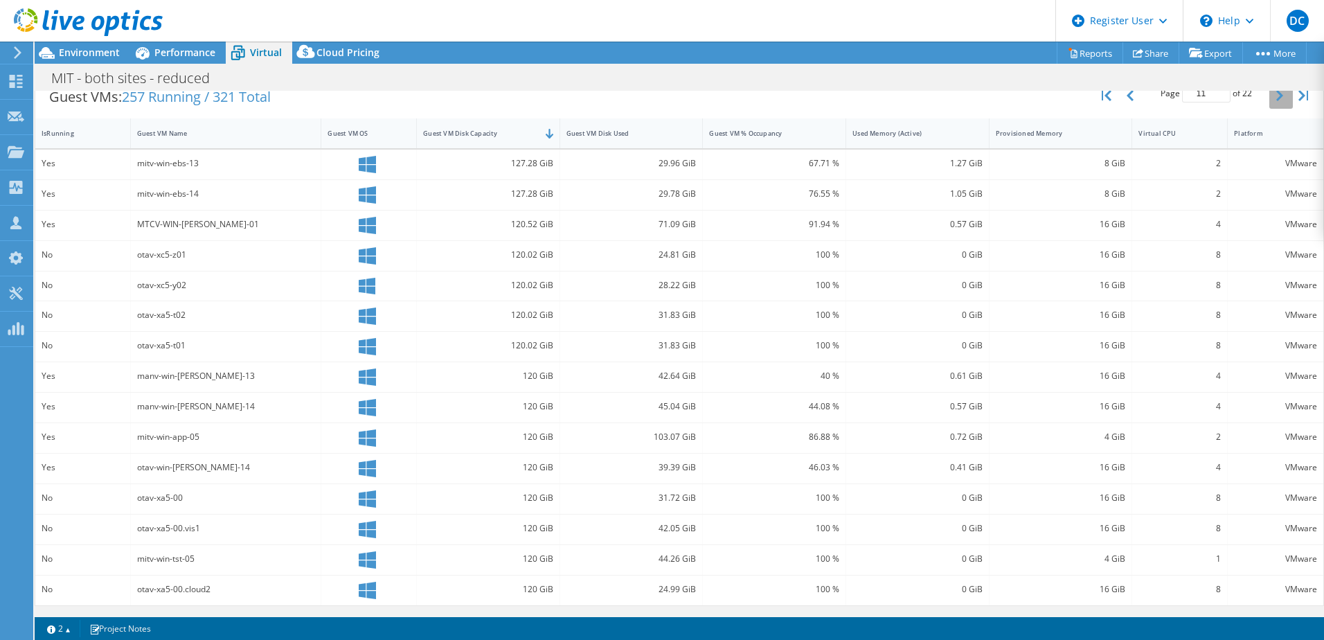
scroll to position [288, 0]
click at [1276, 98] on icon "button" at bounding box center [1279, 95] width 7 height 11
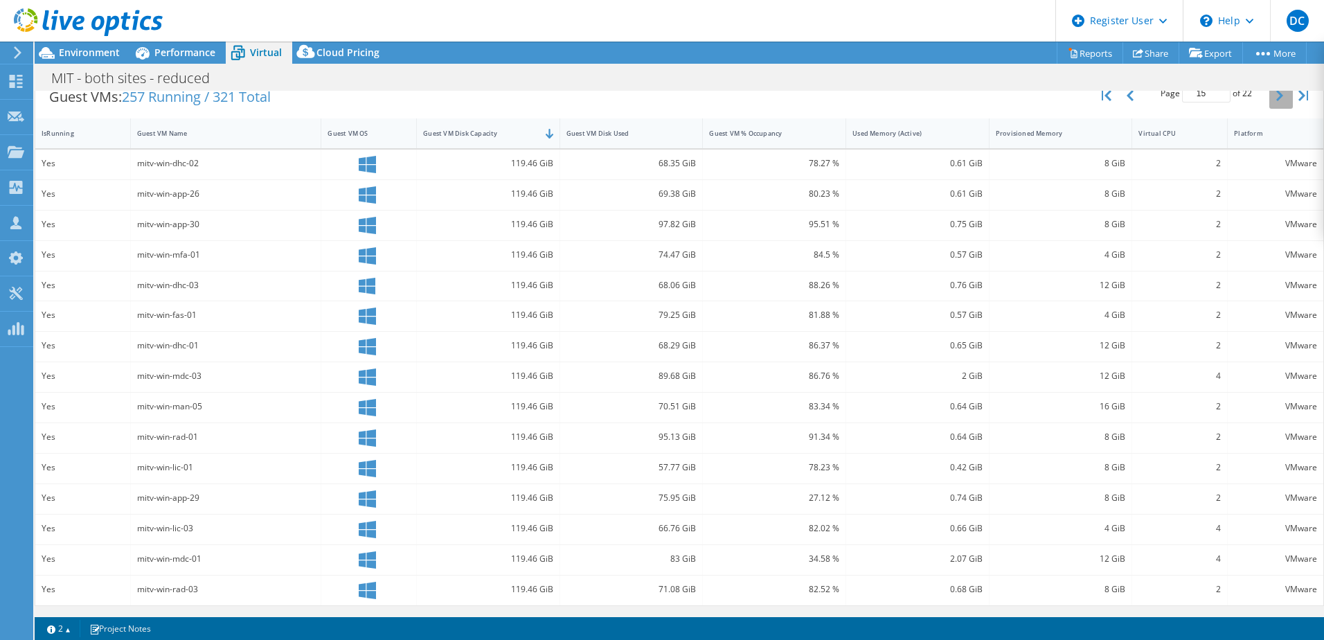
scroll to position [293, 0]
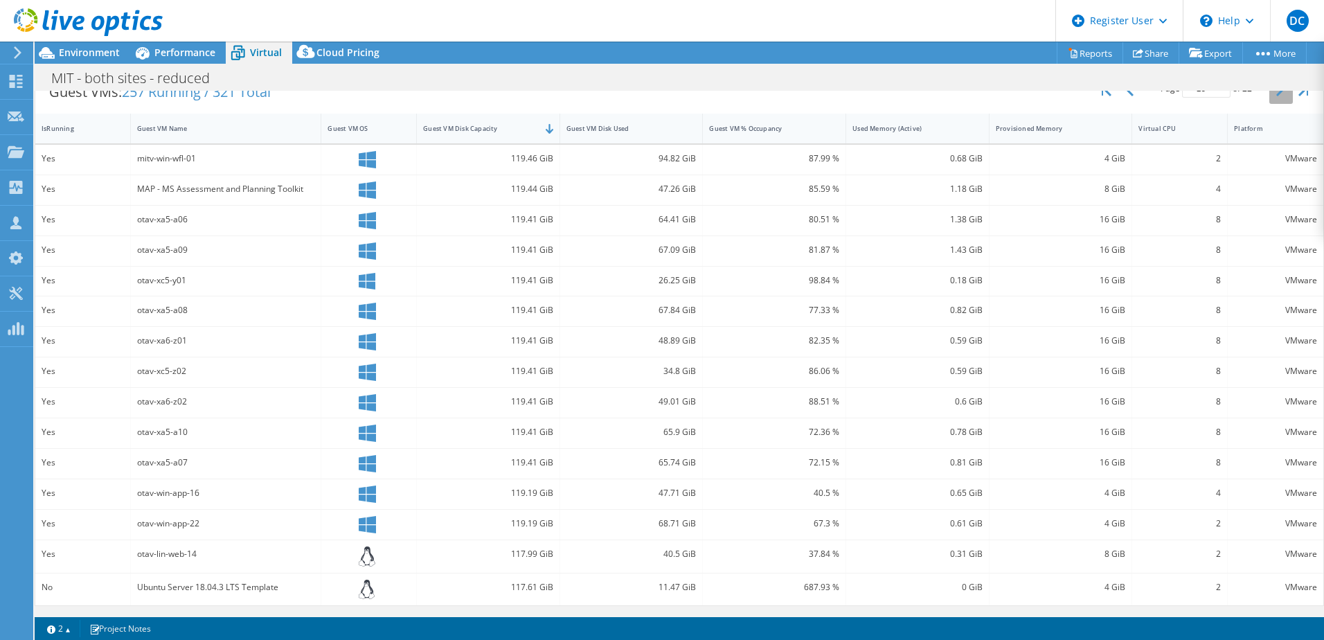
click at [1269, 98] on button "button" at bounding box center [1281, 91] width 24 height 26
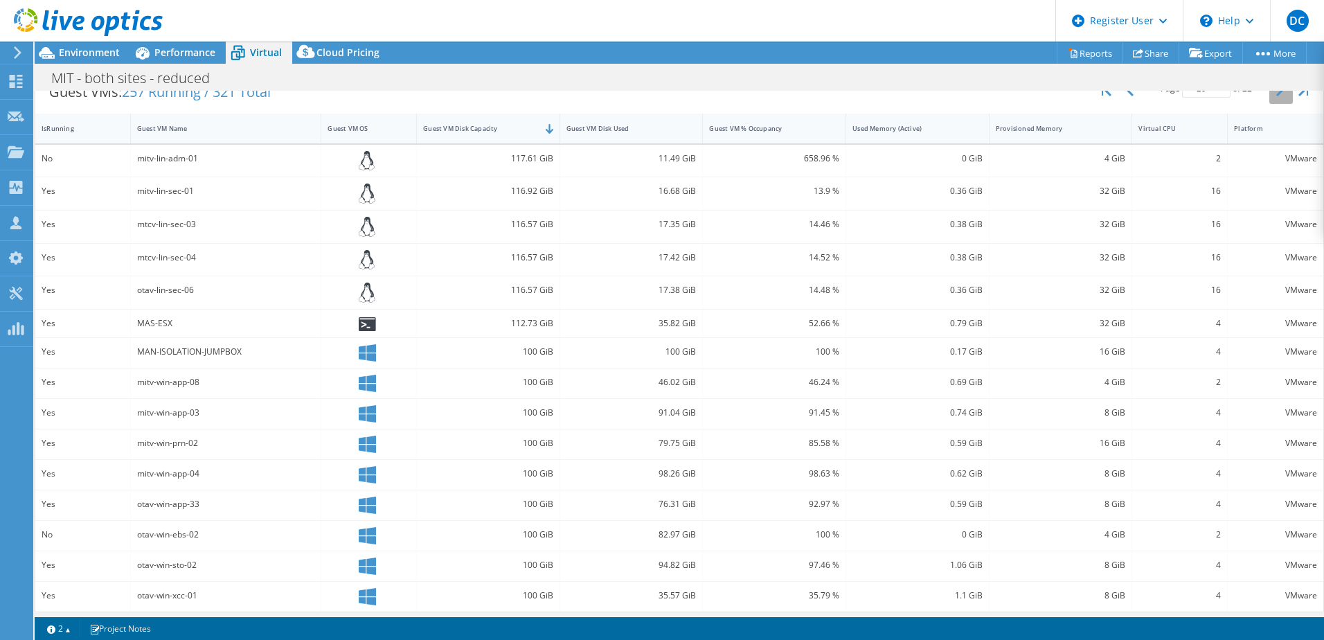
click at [1269, 98] on button "button" at bounding box center [1281, 91] width 24 height 26
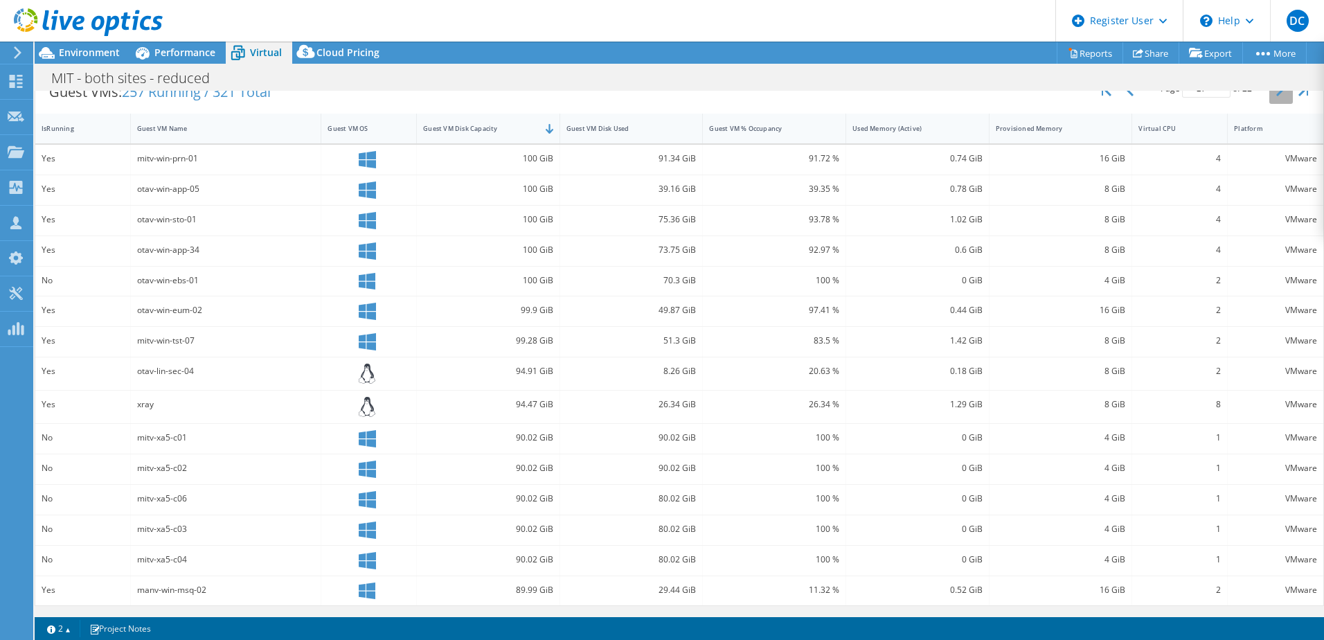
click at [1269, 98] on button "button" at bounding box center [1281, 91] width 24 height 26
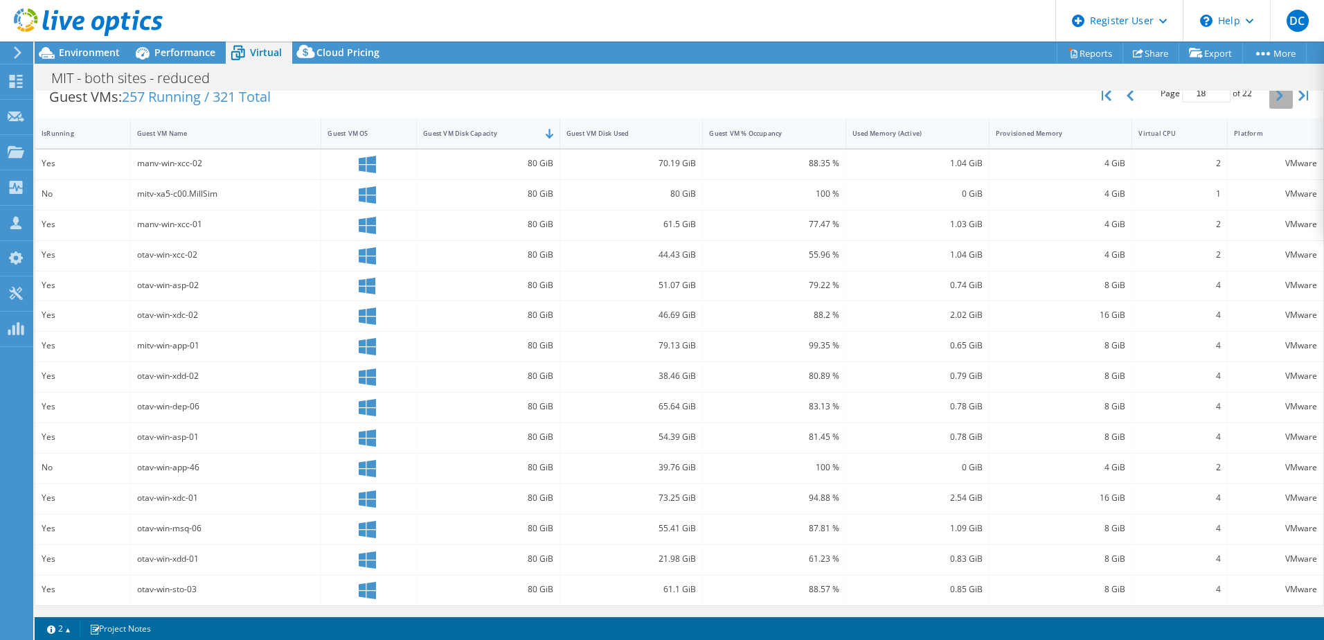
scroll to position [288, 0]
click at [1276, 98] on icon "button" at bounding box center [1279, 95] width 7 height 11
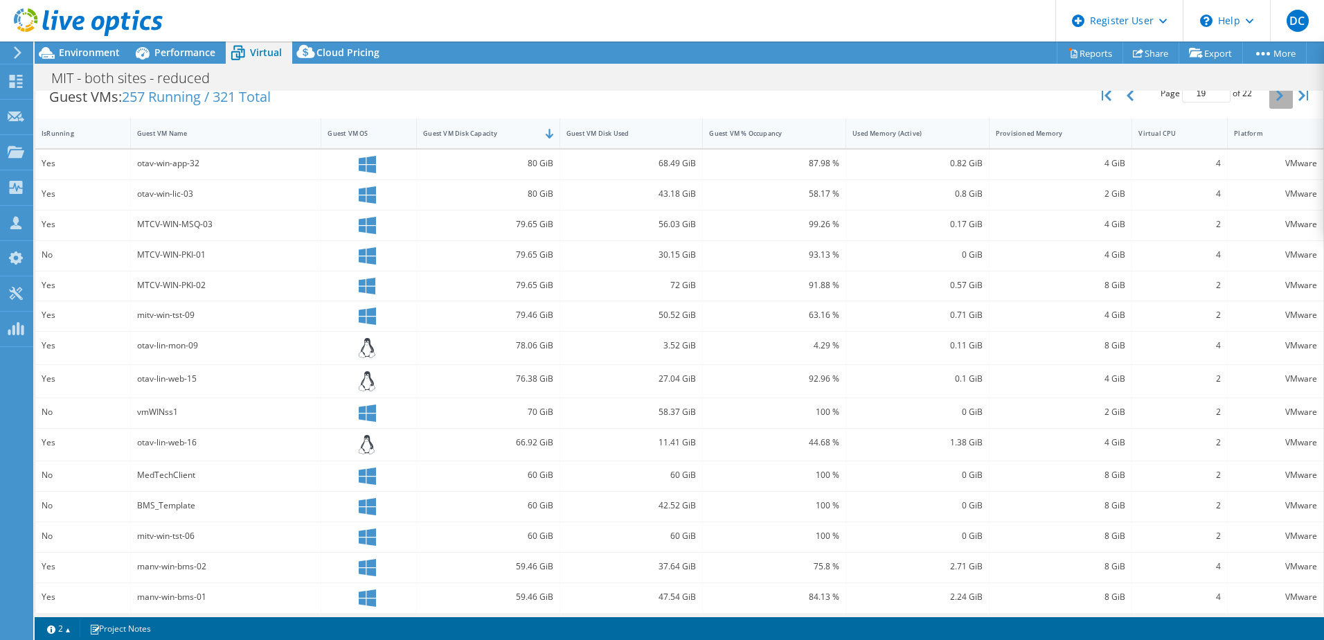
scroll to position [293, 0]
click at [1269, 98] on button "button" at bounding box center [1281, 91] width 24 height 26
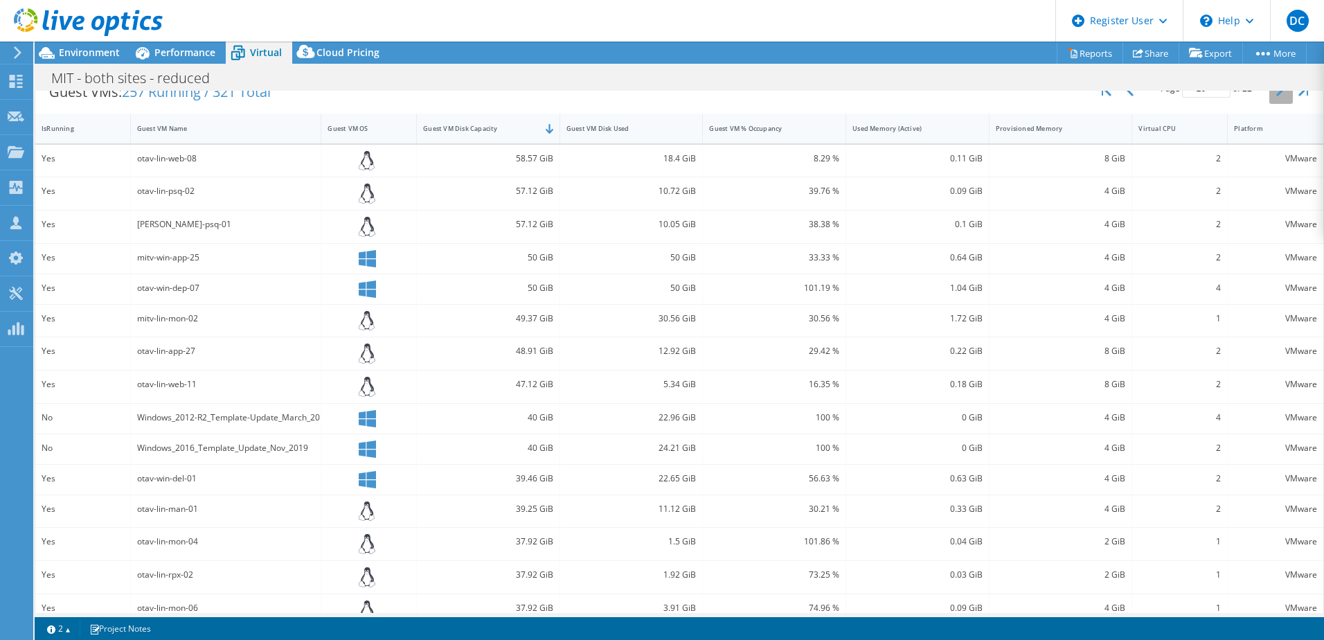
click at [1269, 98] on button "button" at bounding box center [1281, 91] width 24 height 26
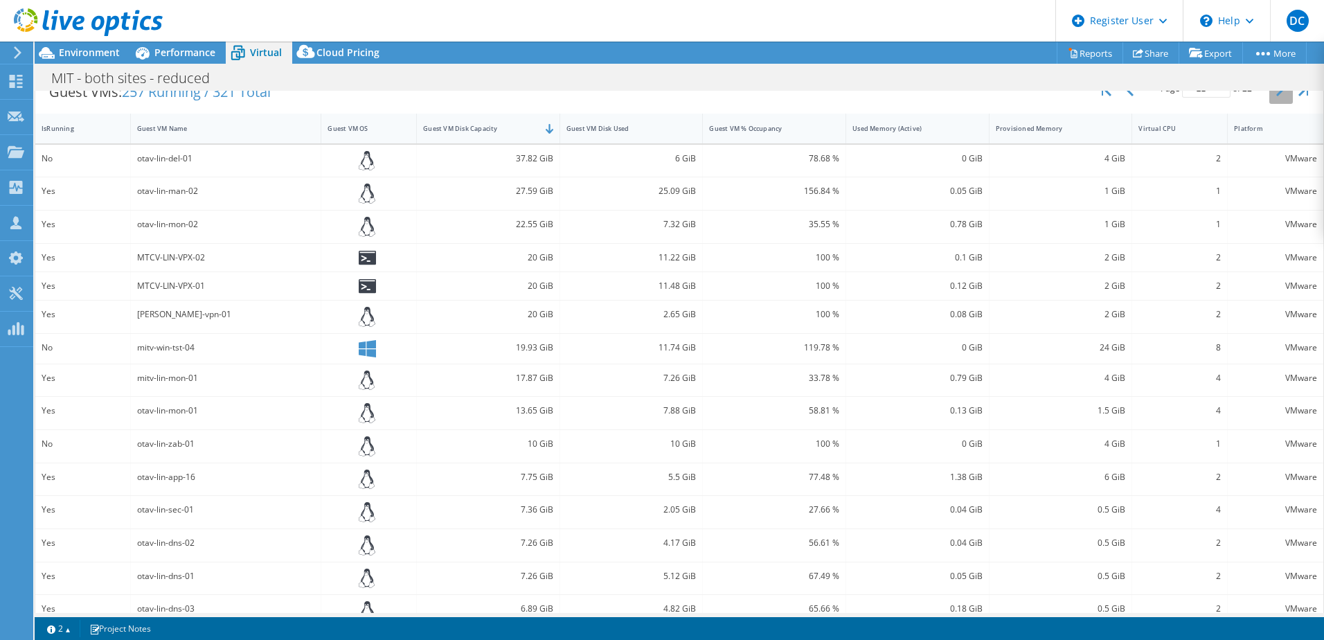
click at [1269, 98] on button "button" at bounding box center [1281, 91] width 24 height 26
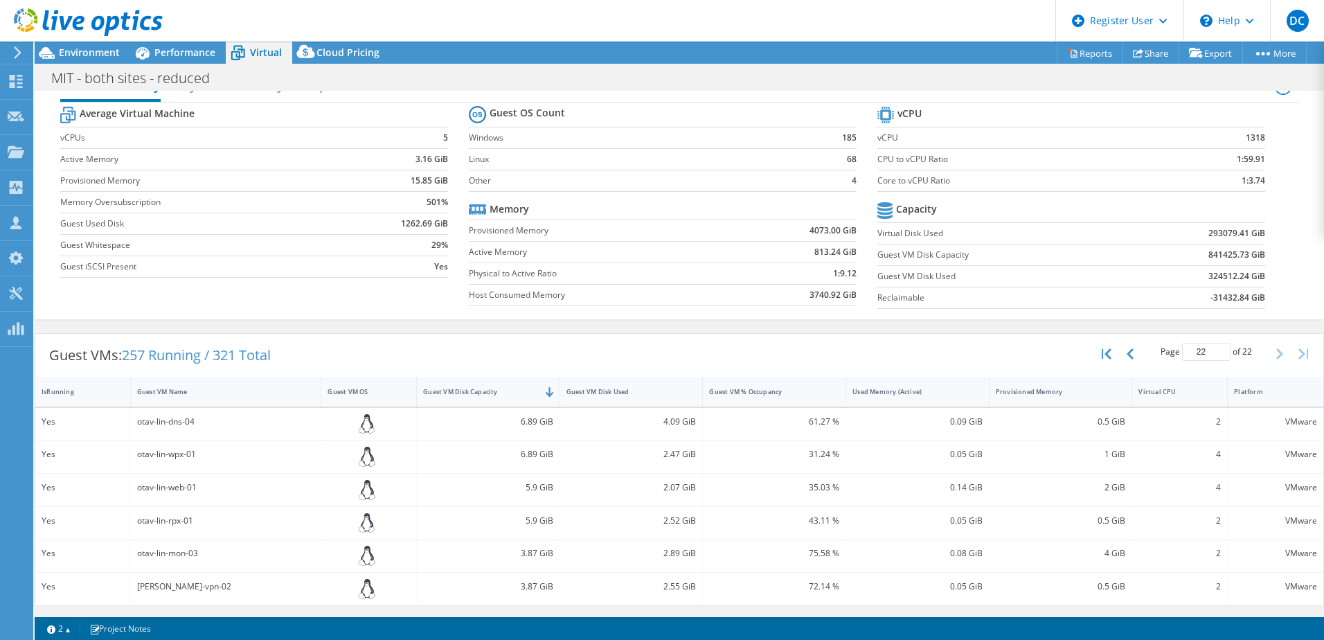
scroll to position [30, 0]
click at [1102, 346] on button "button" at bounding box center [1108, 354] width 24 height 26
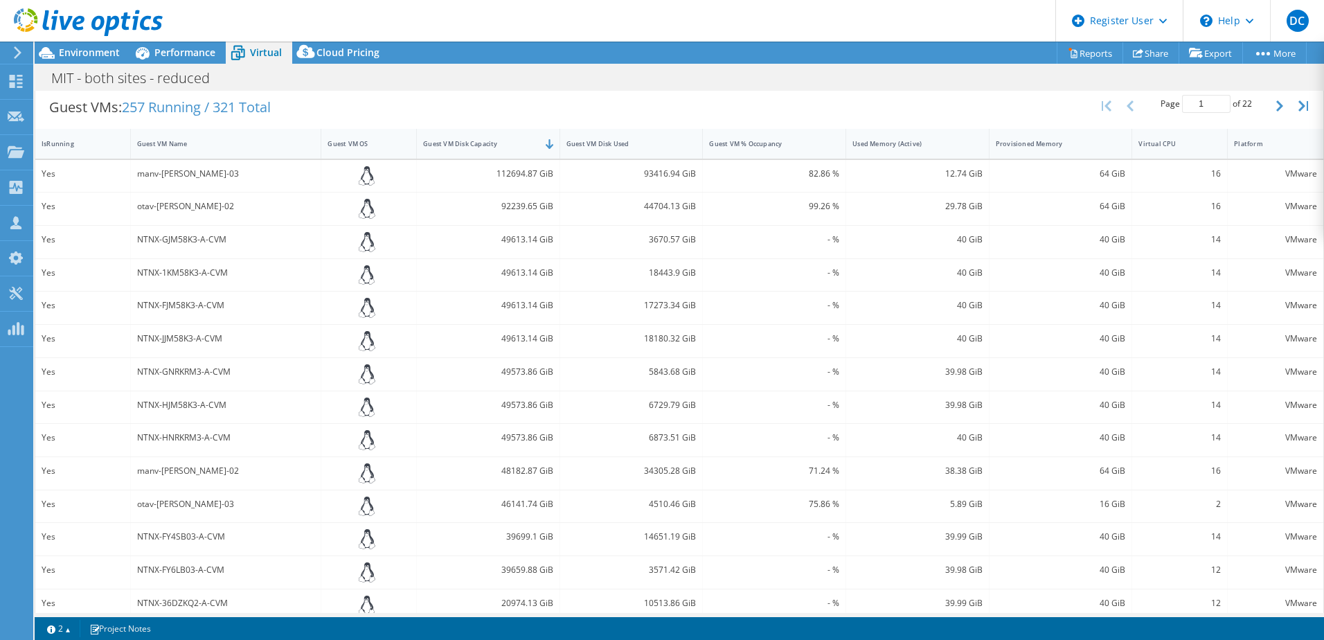
scroll to position [258, 0]
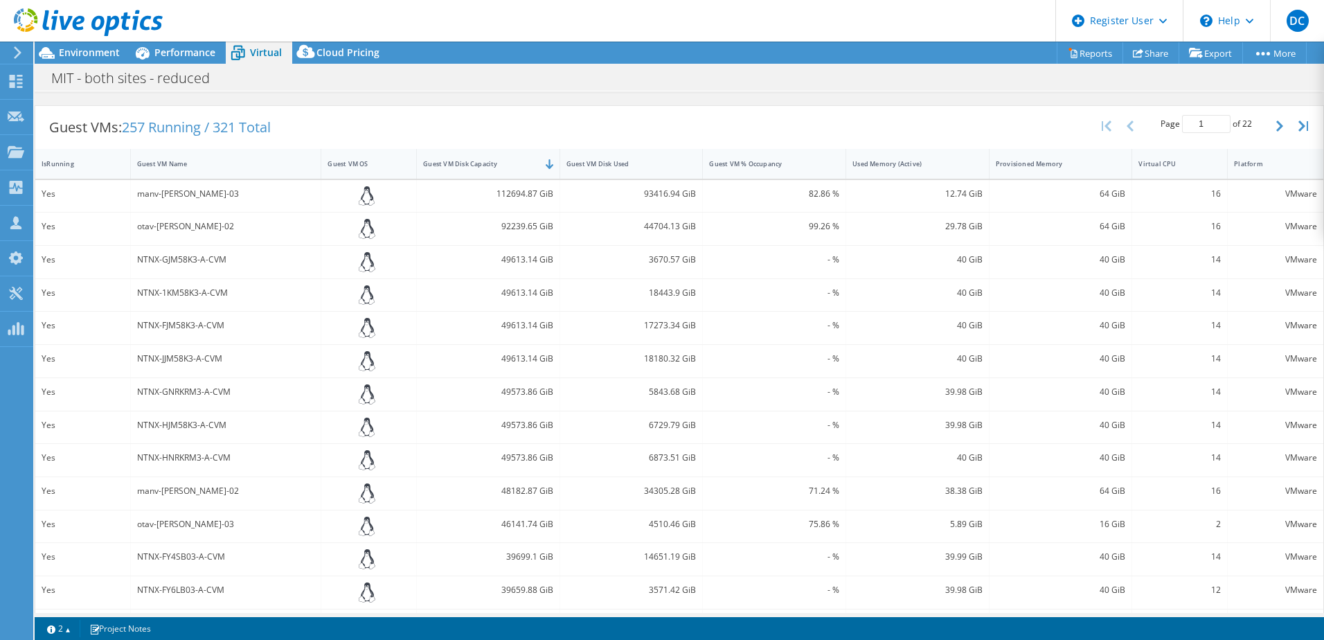
click at [1293, 128] on button "button" at bounding box center [1305, 126] width 24 height 26
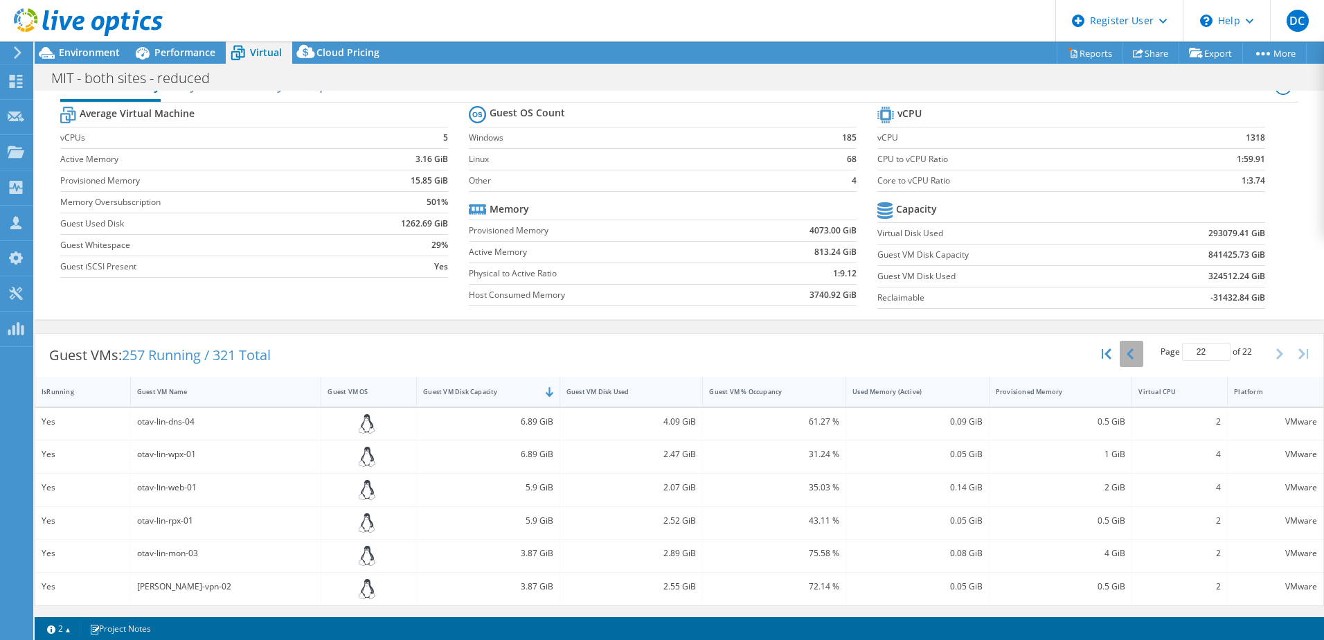
click at [1123, 352] on button "button" at bounding box center [1132, 354] width 24 height 26
type input "21"
click at [1120, 341] on button "button" at bounding box center [1132, 354] width 24 height 26
type input "20"
